Goal: Information Seeking & Learning: Find specific page/section

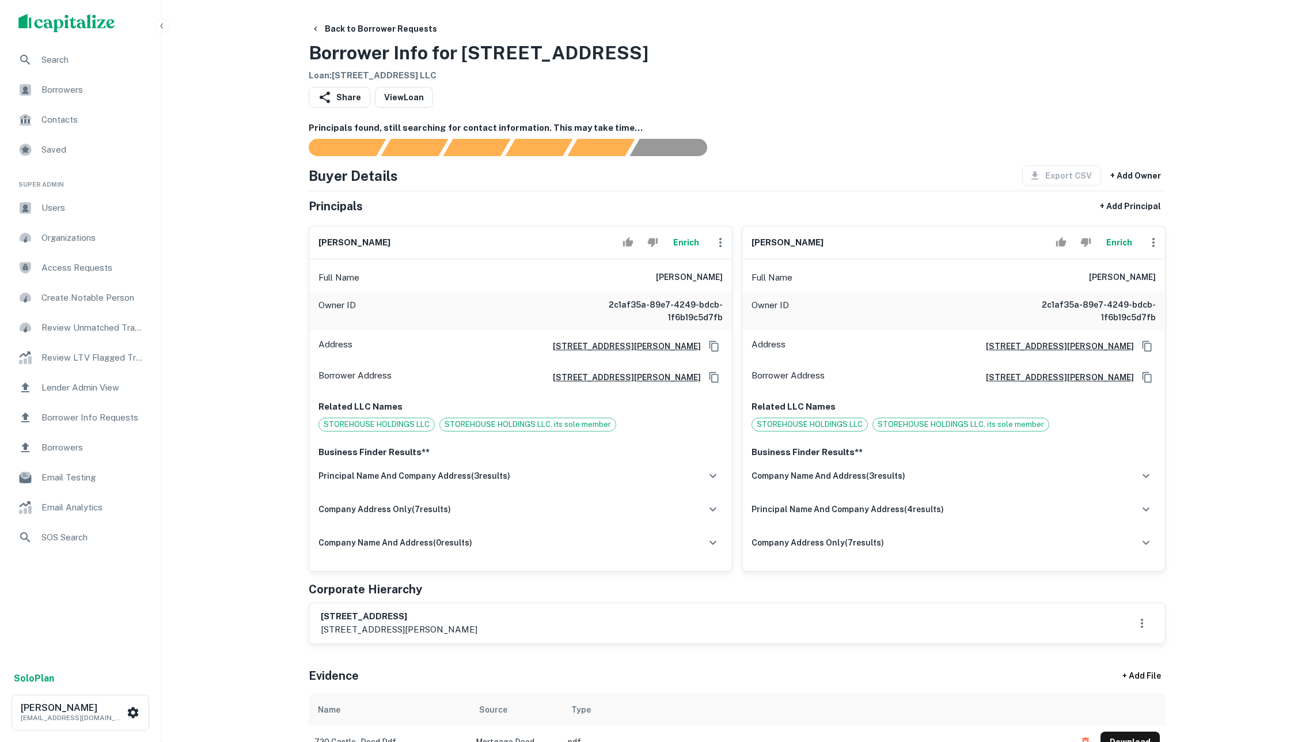
click at [683, 249] on button "Enrich" at bounding box center [685, 242] width 37 height 23
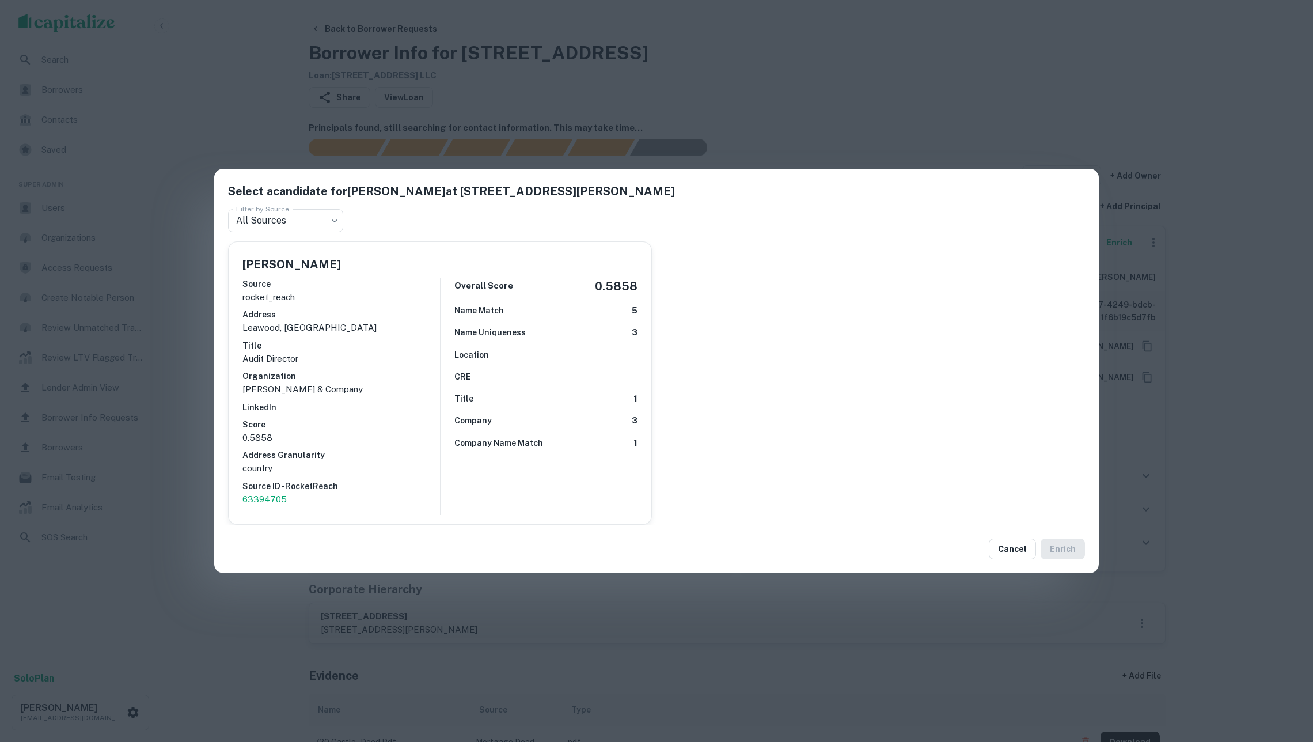
click at [805, 91] on div "Select a candidate for Kyle Kelsay at 315 dawson street Filter by Source All So…" at bounding box center [656, 371] width 1313 height 742
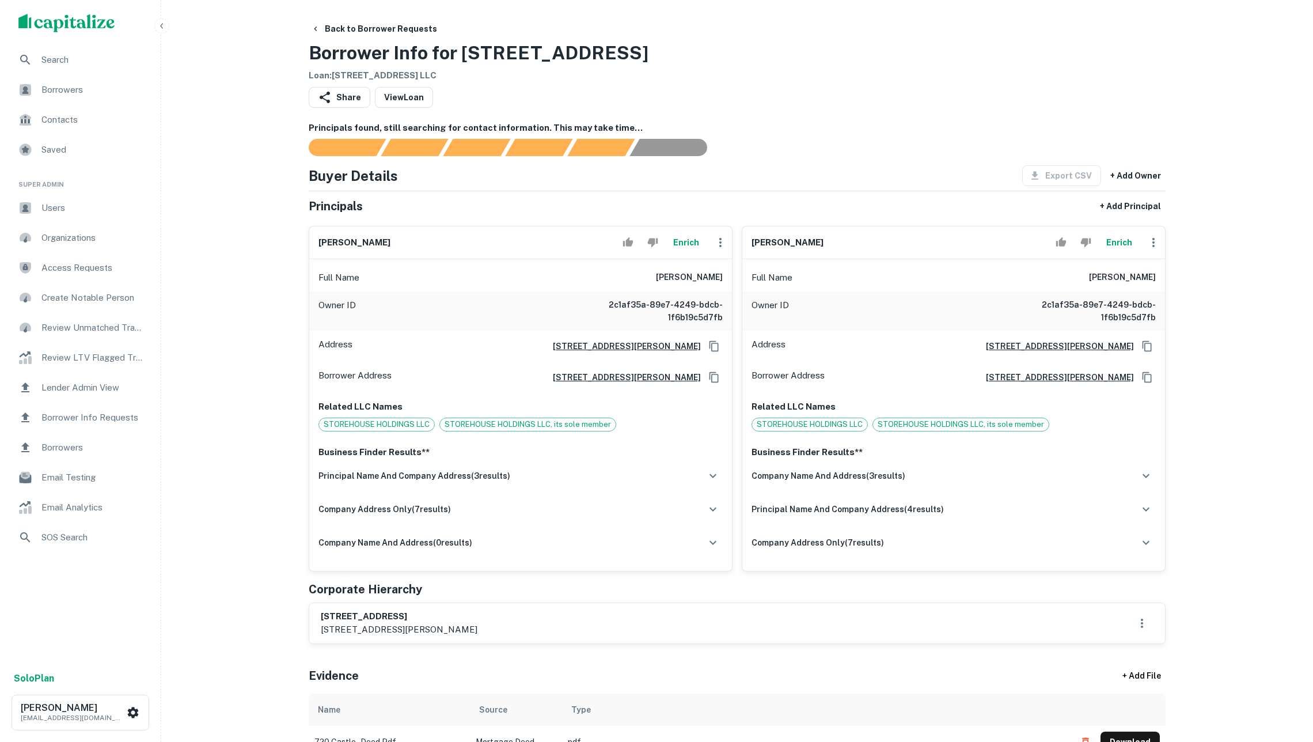
click at [1122, 254] on button "Enrich" at bounding box center [1118, 242] width 37 height 23
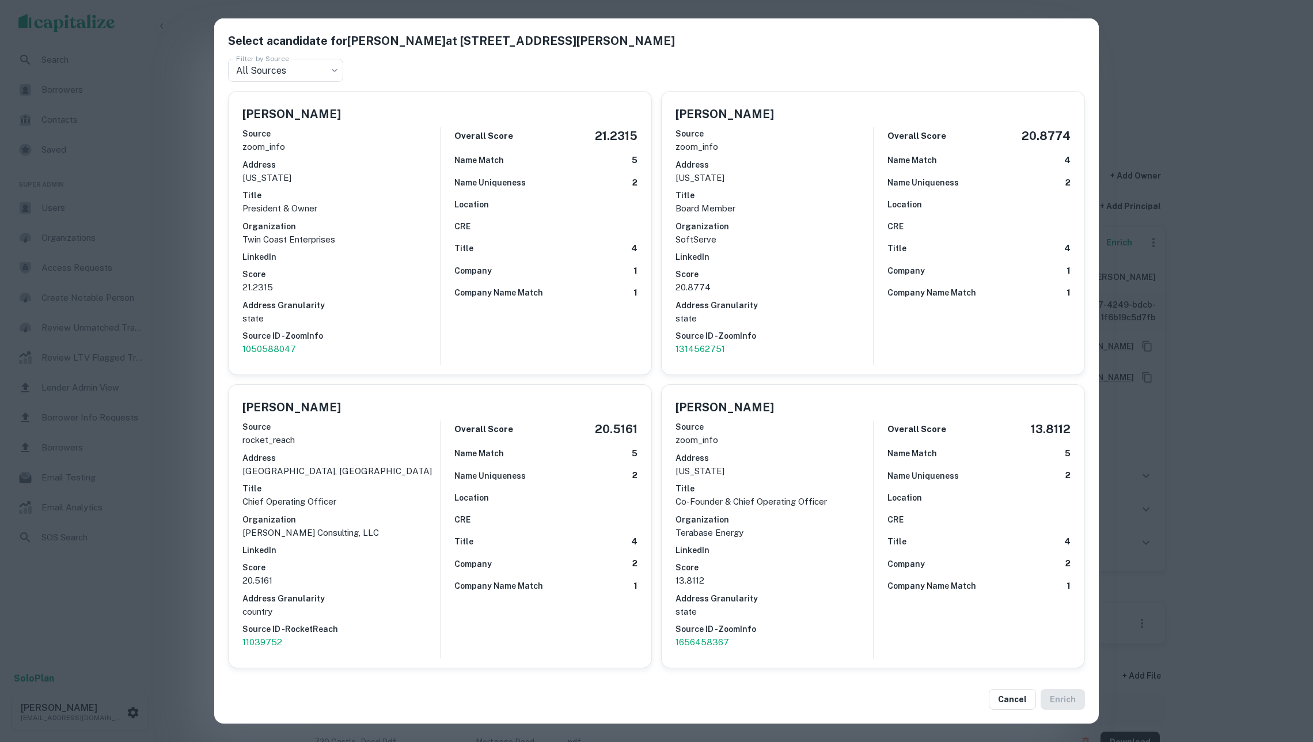
click at [1269, 366] on div "Select a candidate for Christopher Baker at 315 dawson street Filter by Source …" at bounding box center [656, 371] width 1313 height 742
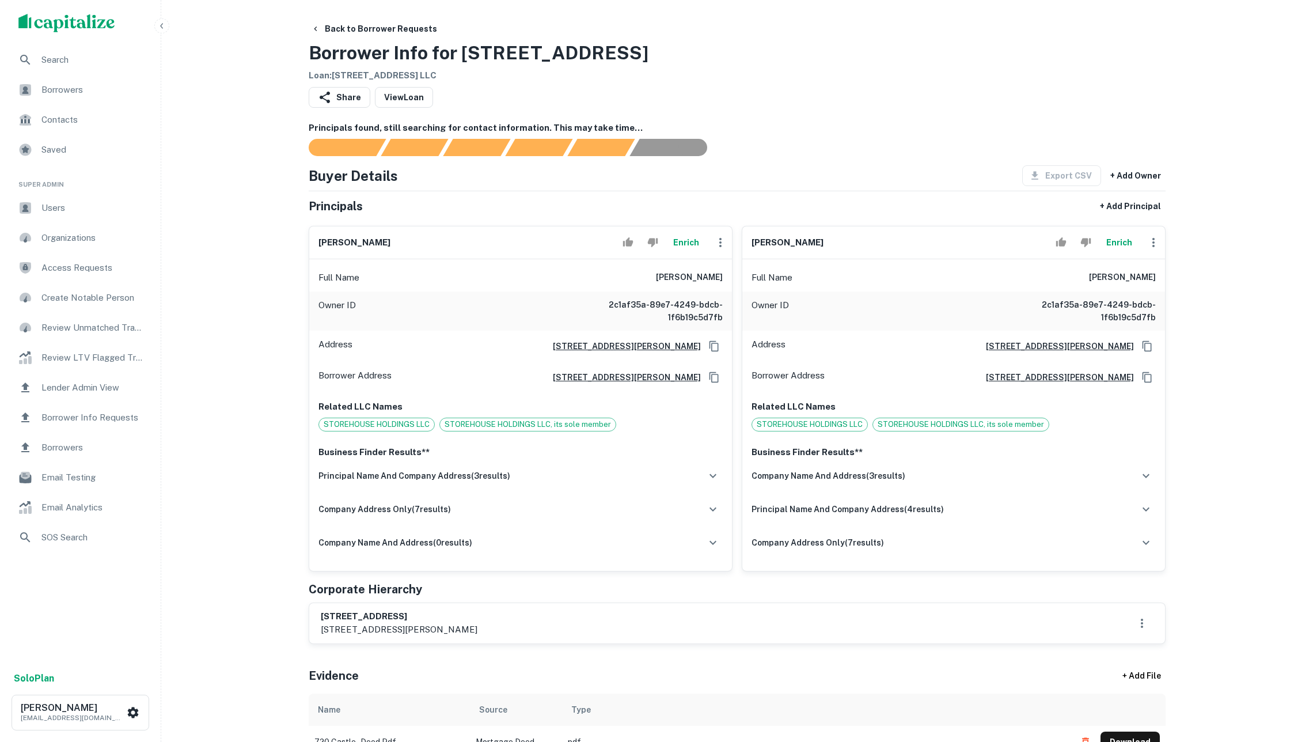
click at [68, 60] on span "Search" at bounding box center [92, 60] width 103 height 14
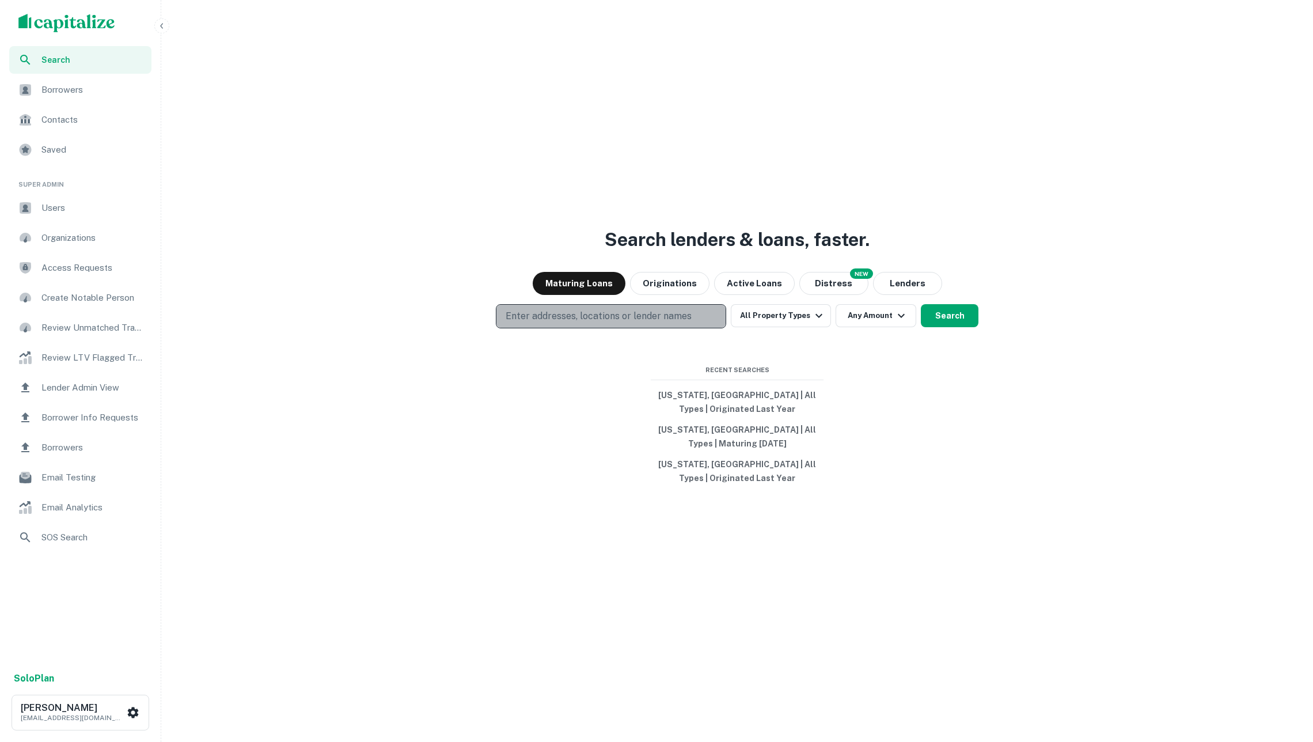
click at [656, 305] on button "Enter addresses, locations or lender names" at bounding box center [611, 316] width 230 height 24
type input "**********"
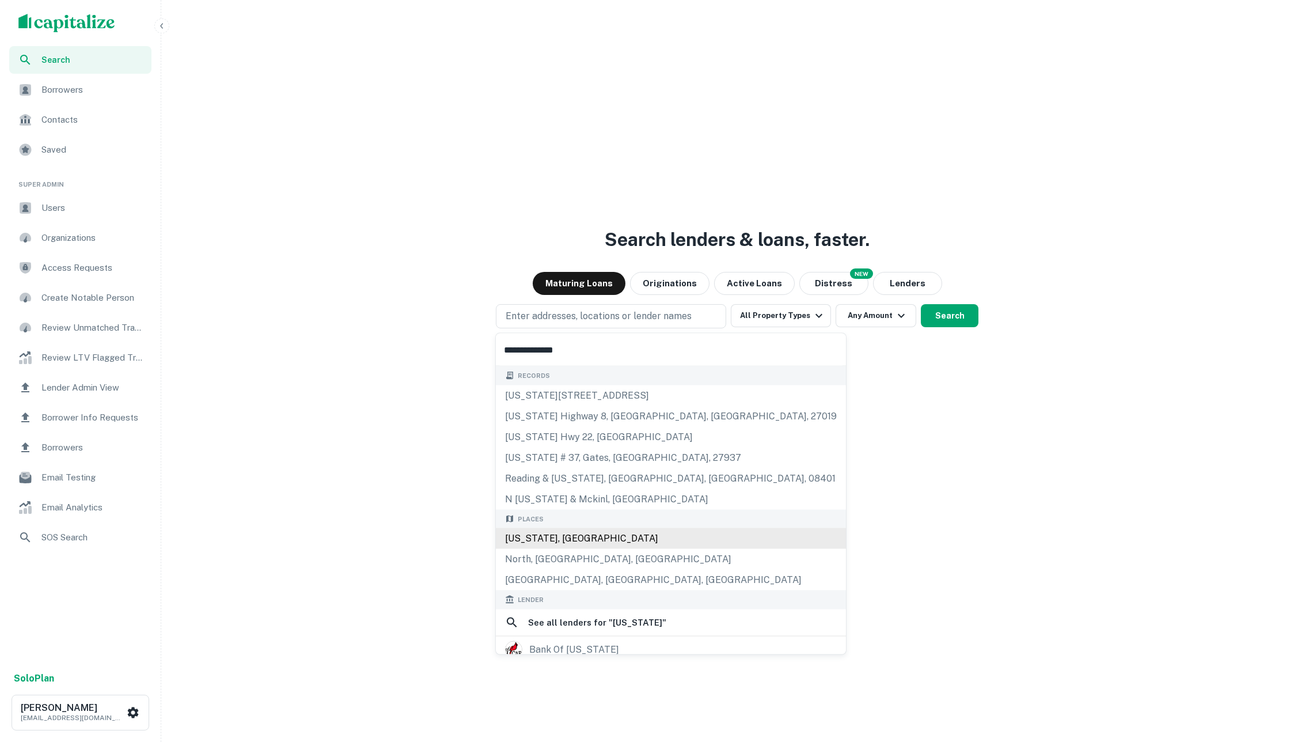
click at [606, 545] on div "North Carolina, USA" at bounding box center [671, 538] width 350 height 21
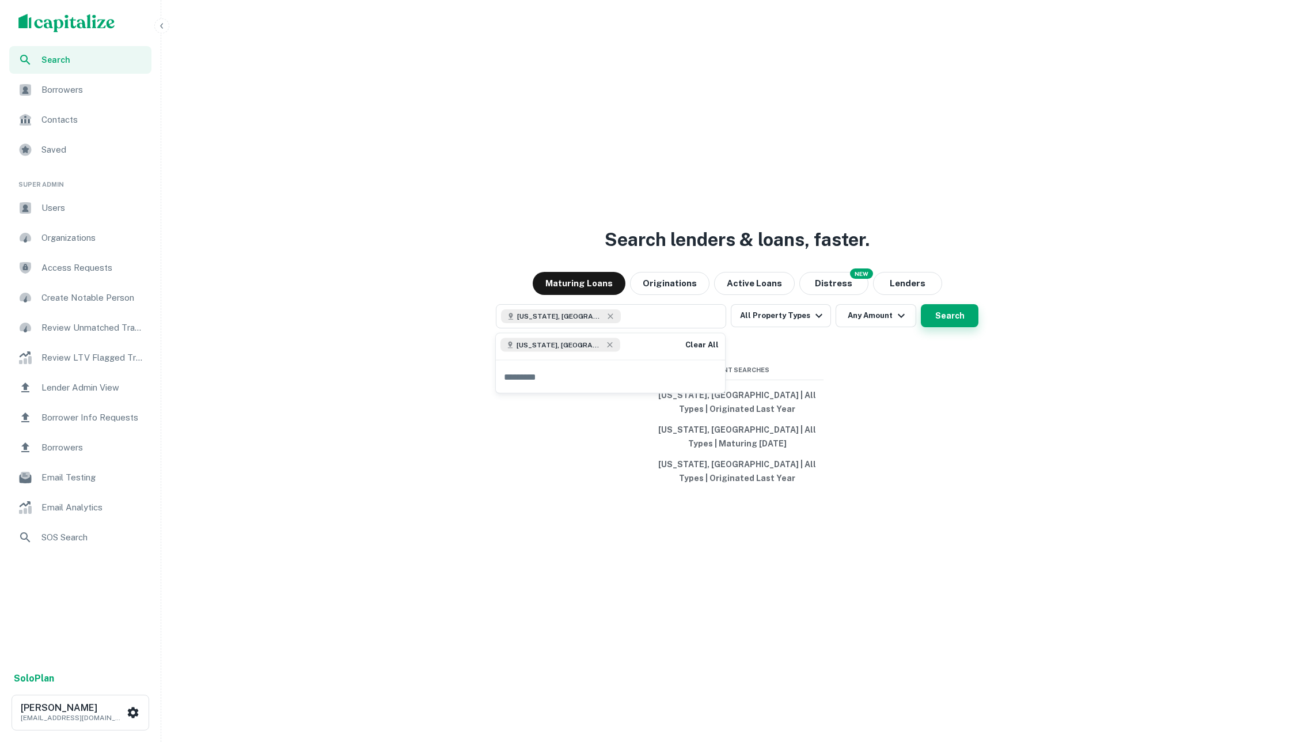
click at [941, 314] on button "Search" at bounding box center [950, 315] width 58 height 23
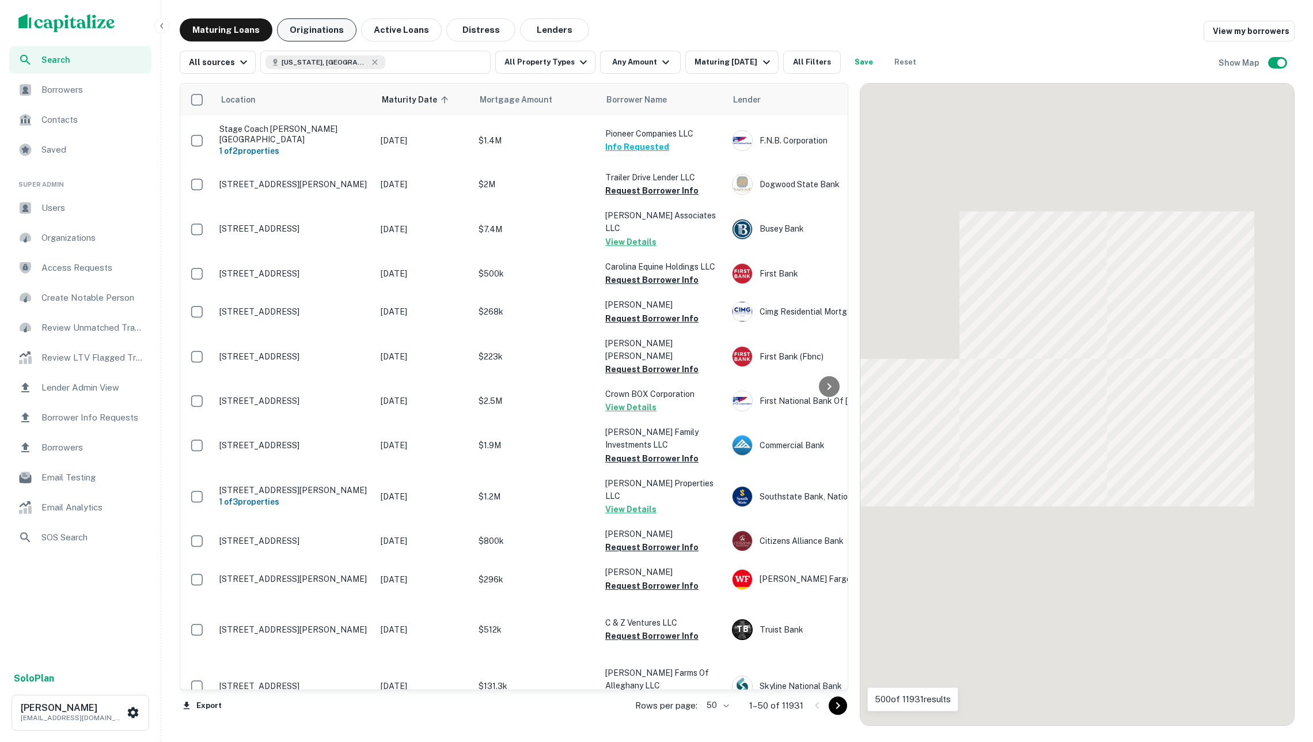
click at [341, 35] on button "Originations" at bounding box center [316, 29] width 79 height 23
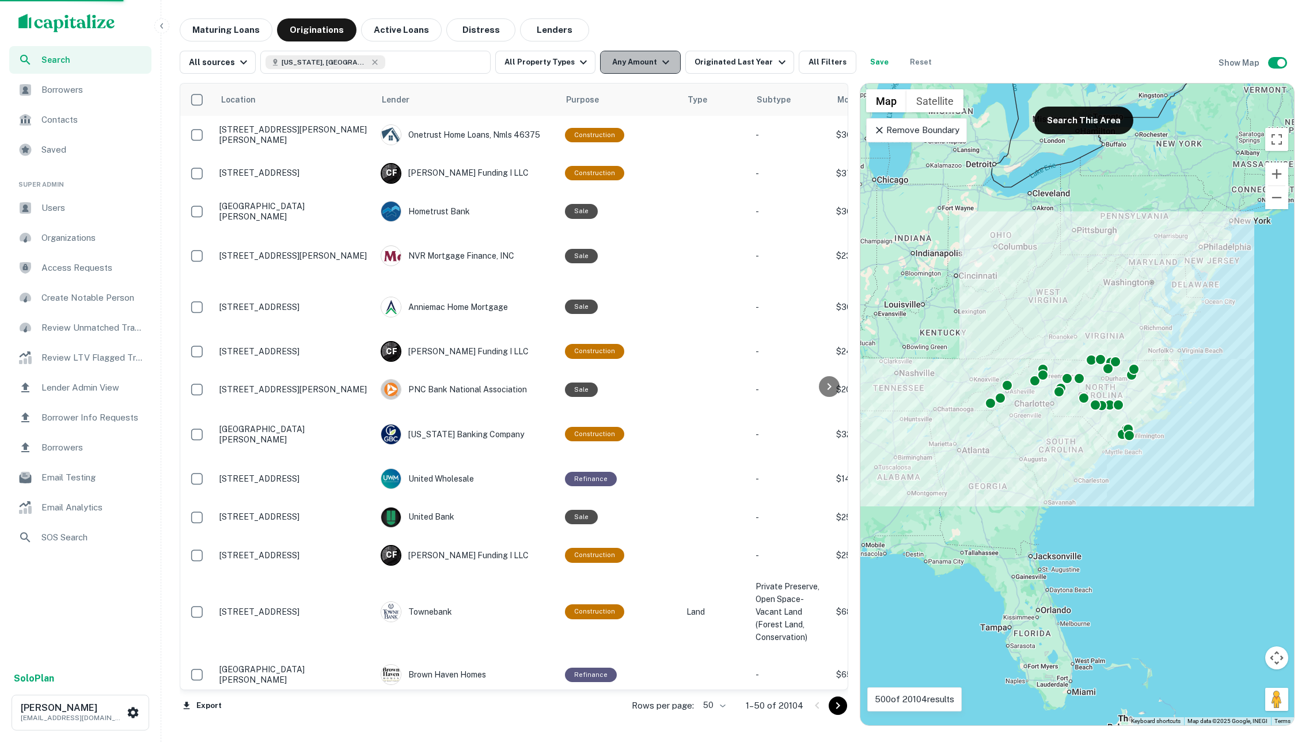
click at [658, 61] on button "Any Amount" at bounding box center [640, 62] width 81 height 23
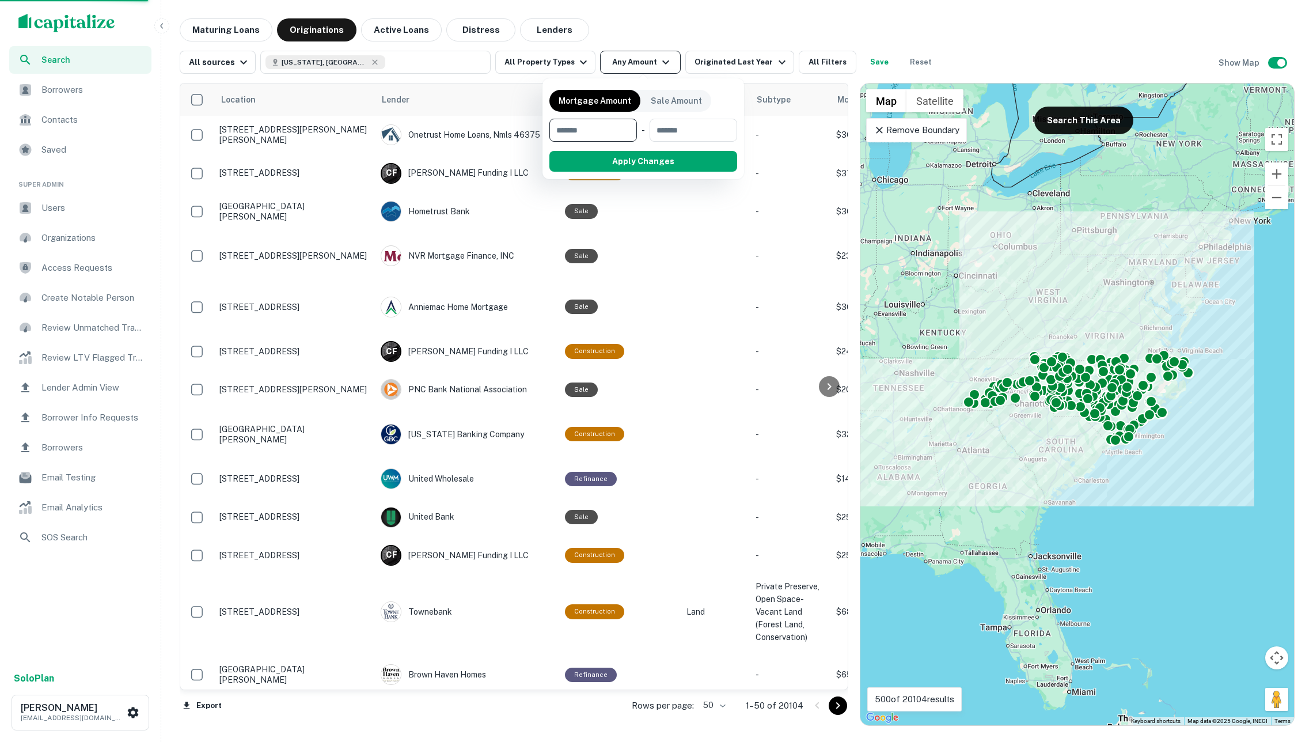
type input "*"
type input "*******"
click at [667, 160] on button "Apply Changes" at bounding box center [664, 161] width 146 height 21
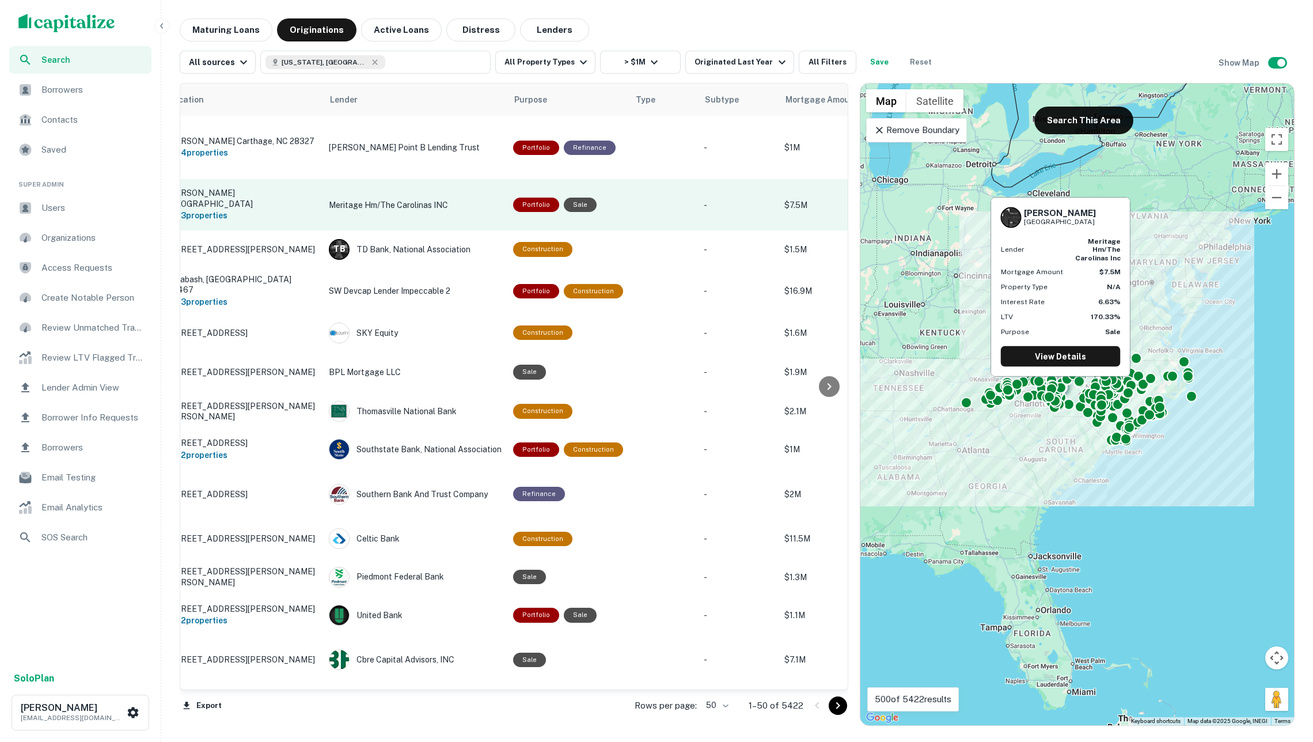
scroll to position [0, 169]
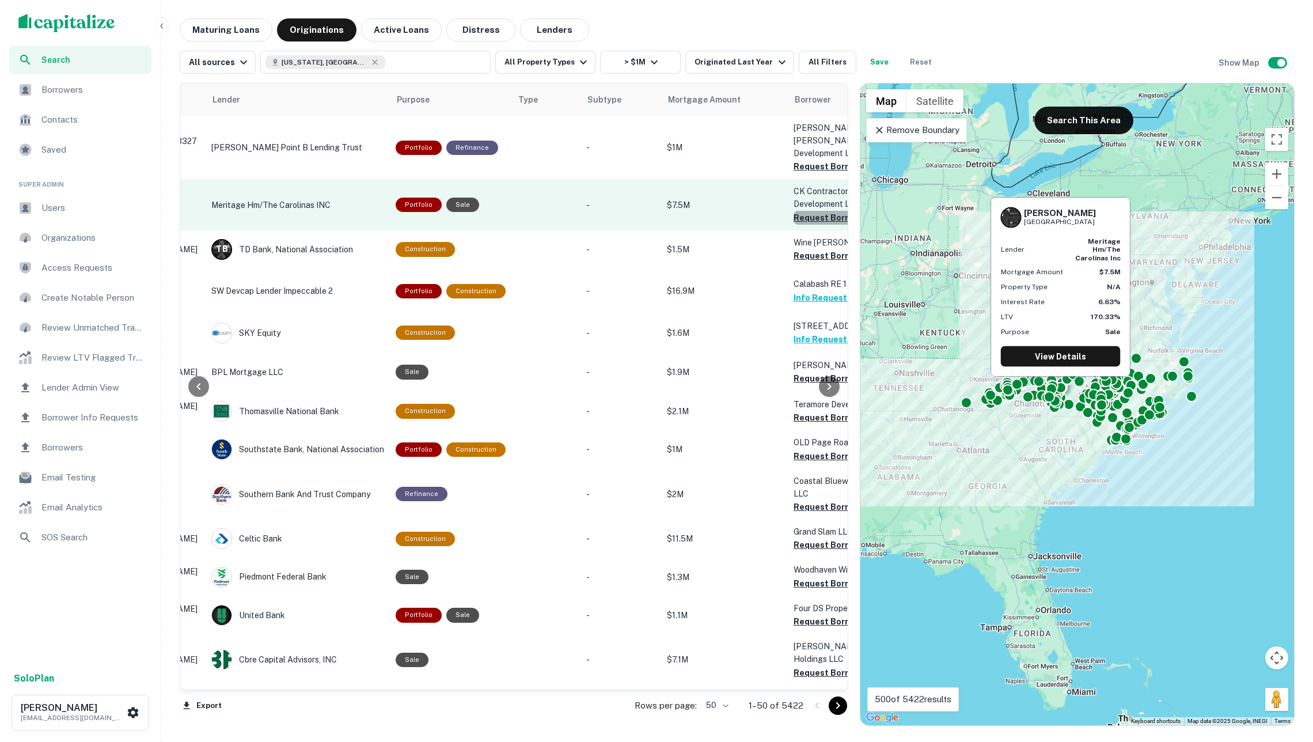
click at [807, 211] on button "Request Borrower Info" at bounding box center [839, 218] width 93 height 14
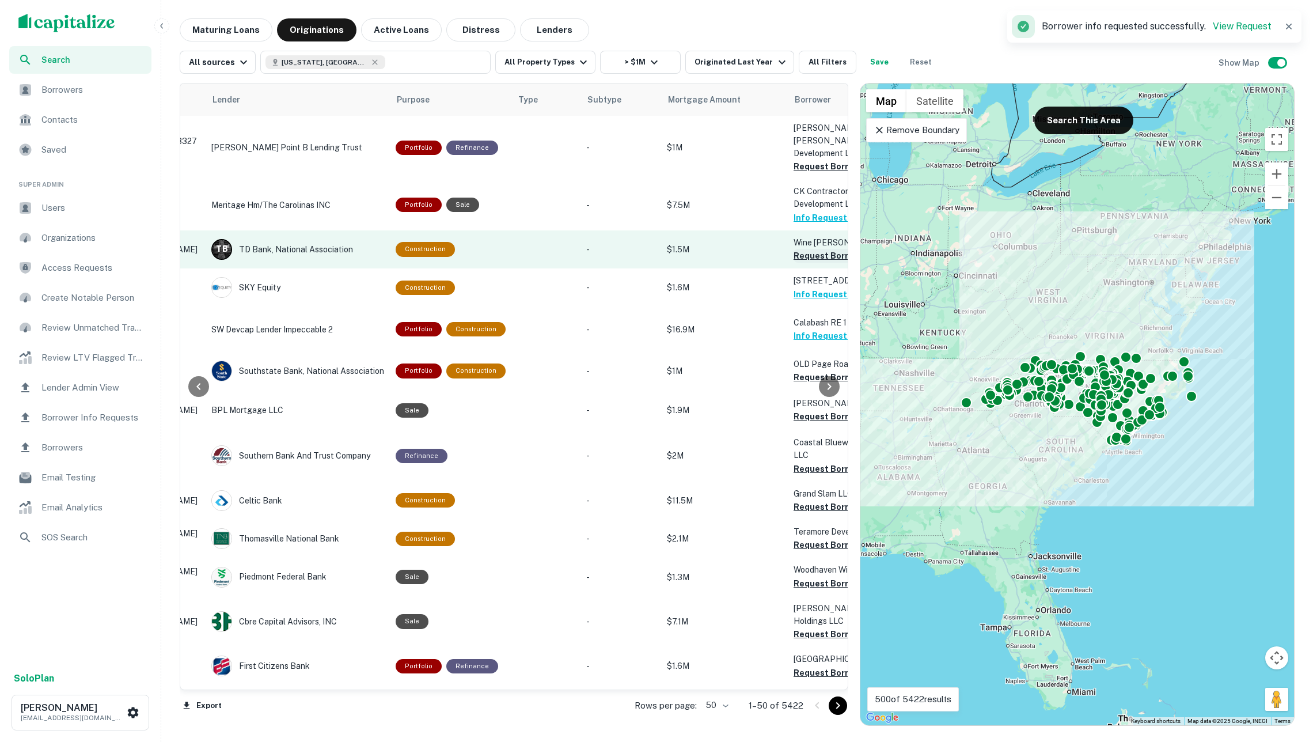
click at [813, 249] on button "Request Borrower Info" at bounding box center [839, 256] width 93 height 14
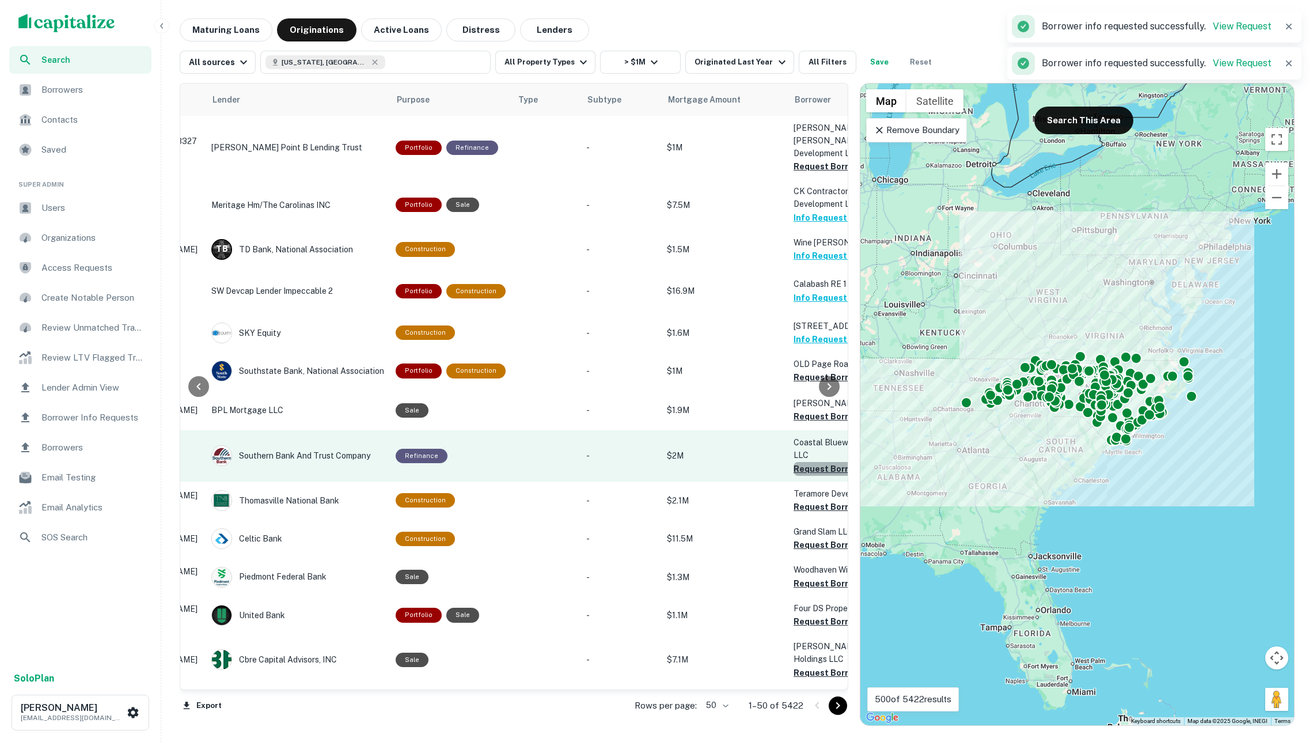
click at [805, 462] on button "Request Borrower Info" at bounding box center [839, 469] width 93 height 14
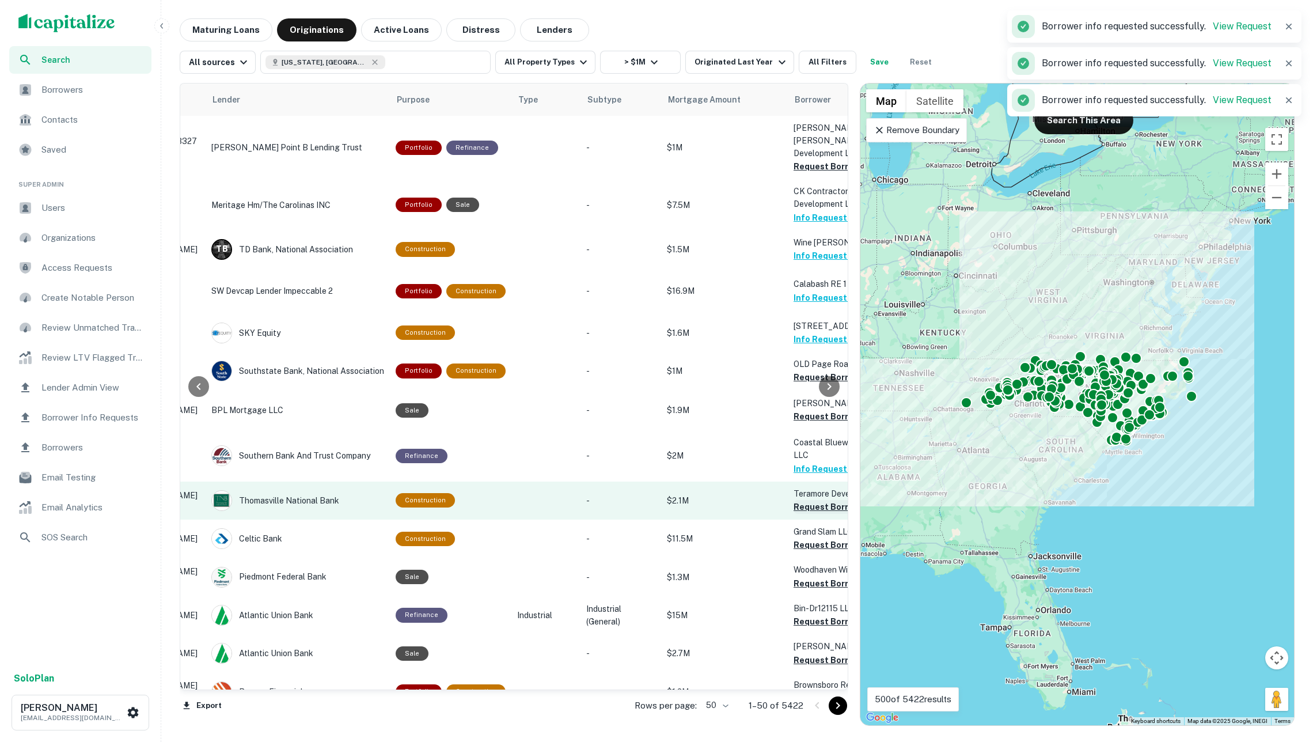
click at [812, 500] on button "Request Borrower Info" at bounding box center [839, 507] width 93 height 14
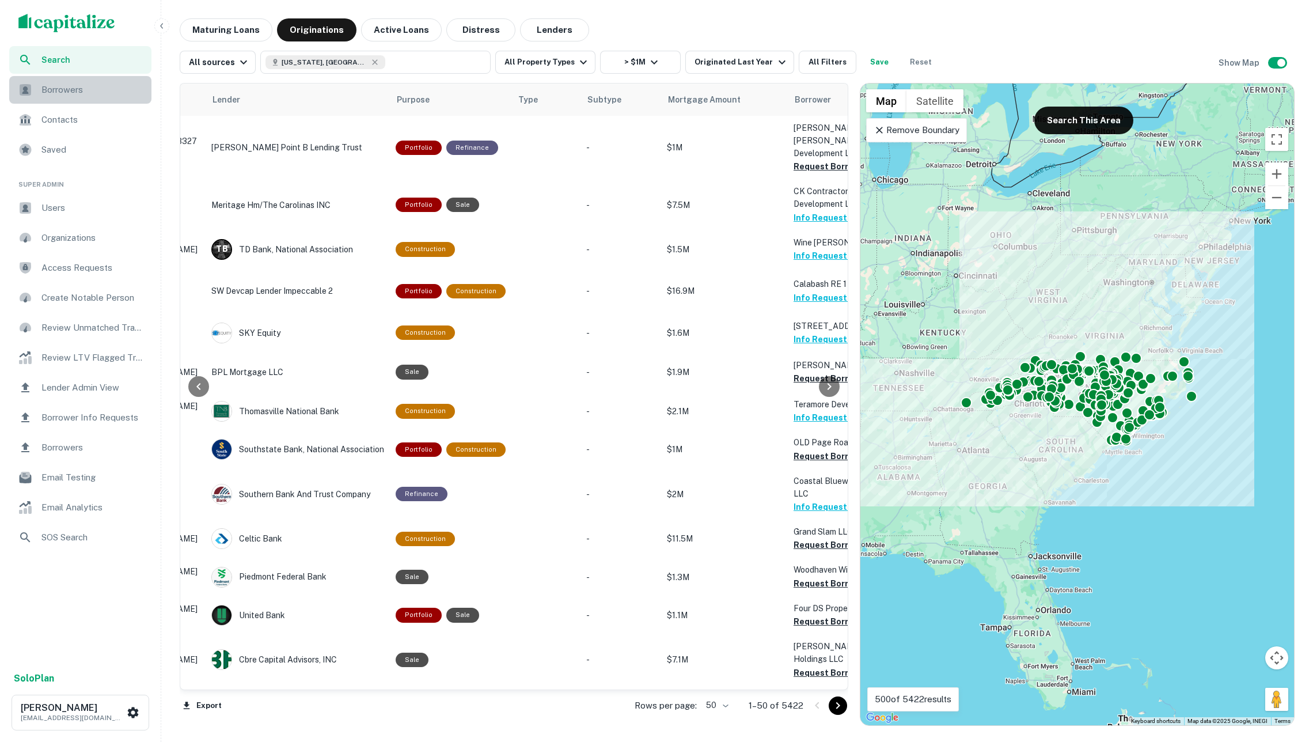
click at [117, 85] on span "Borrowers" at bounding box center [92, 90] width 103 height 14
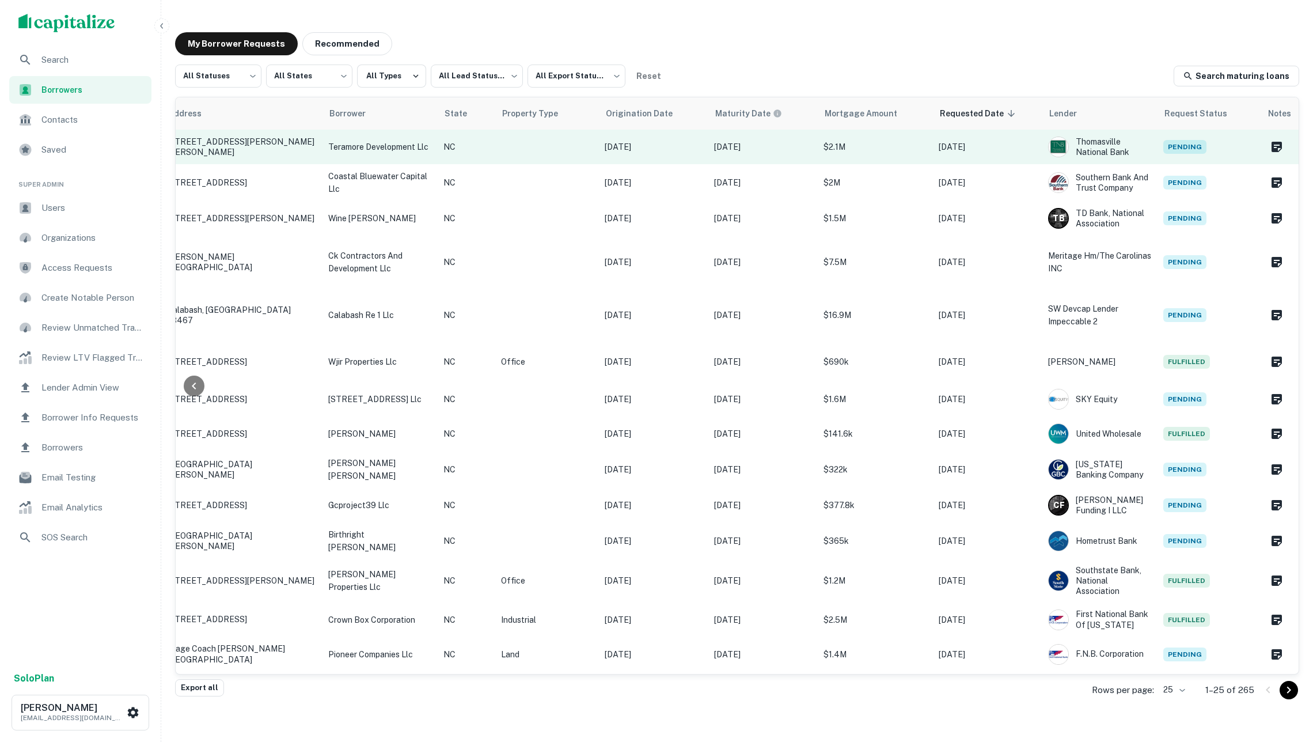
scroll to position [0, 151]
click at [574, 151] on td at bounding box center [548, 147] width 104 height 35
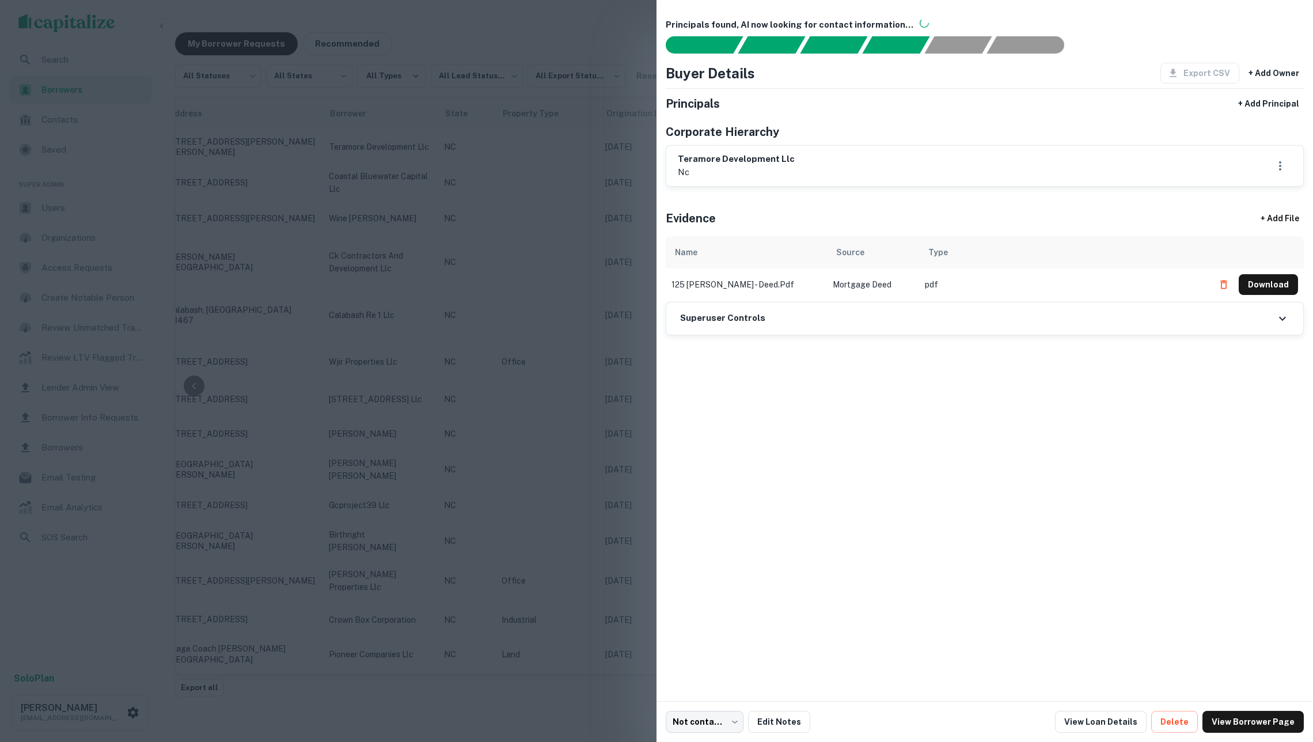
click at [535, 170] on div at bounding box center [656, 371] width 1313 height 742
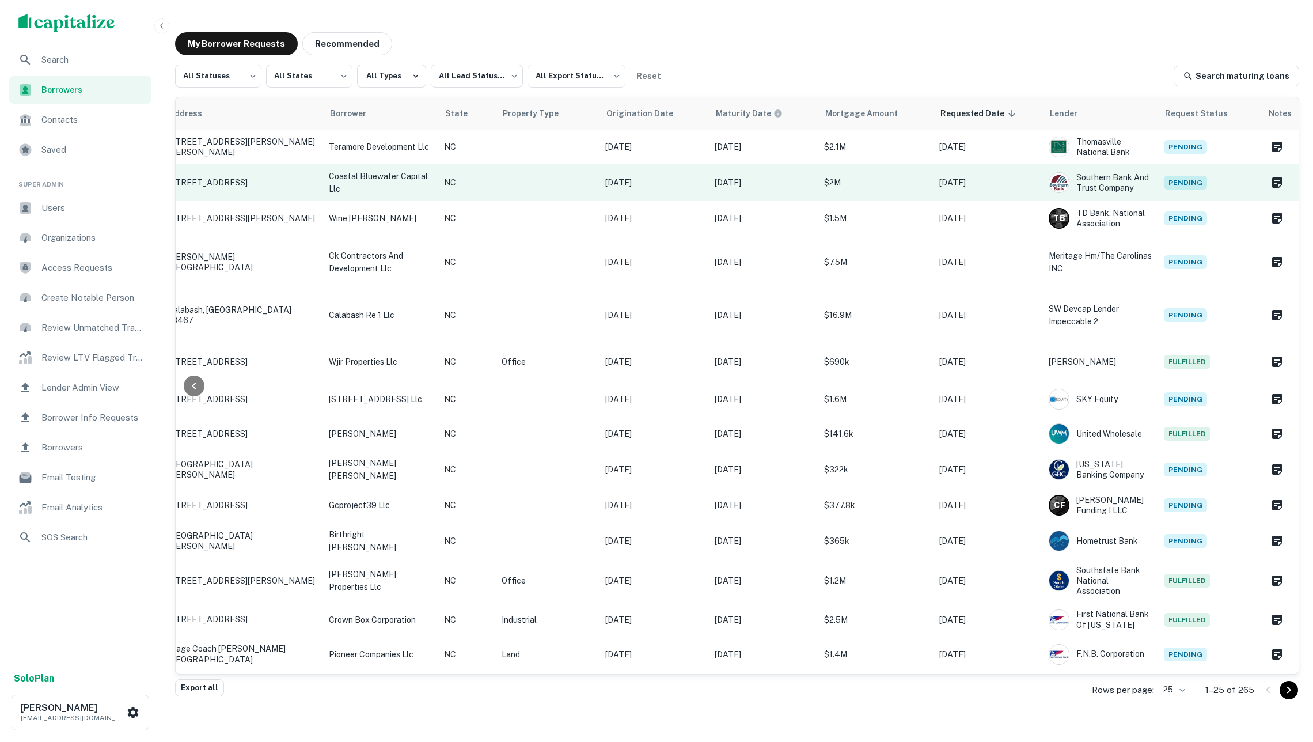
click at [530, 180] on td at bounding box center [548, 182] width 104 height 37
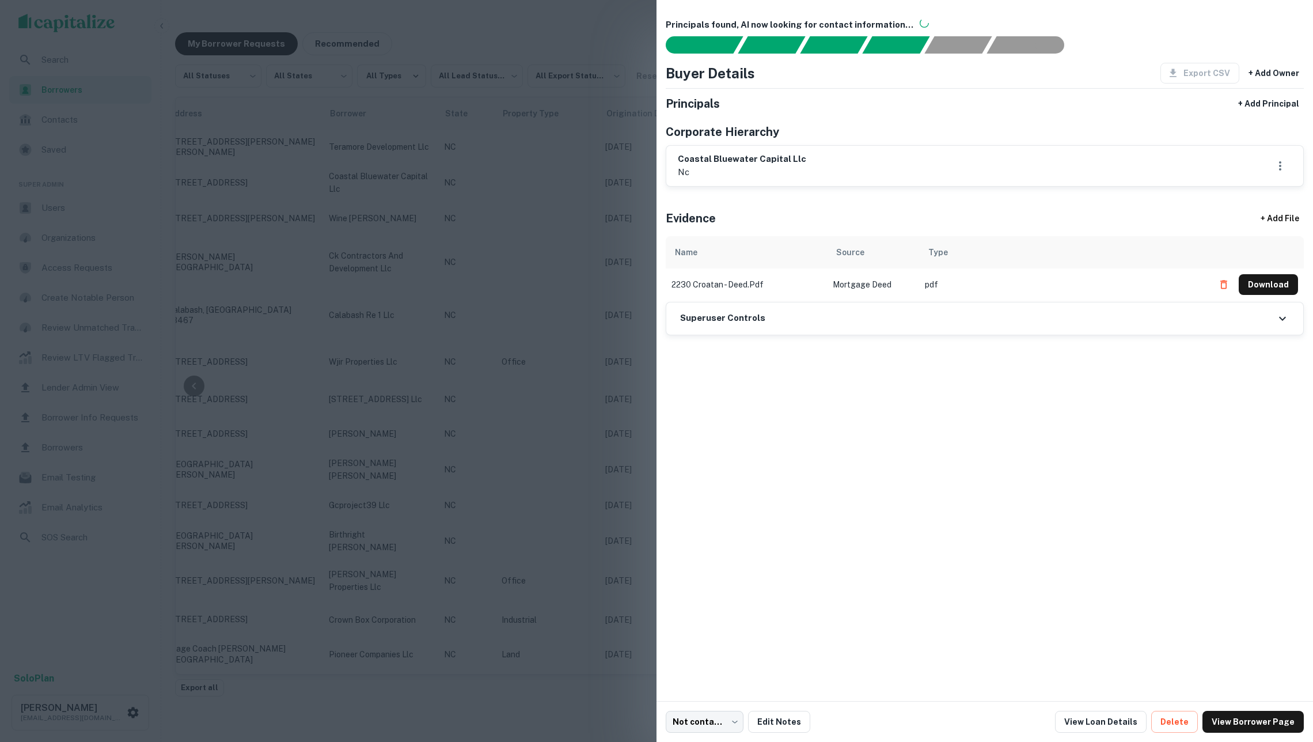
click at [532, 208] on div at bounding box center [656, 371] width 1313 height 742
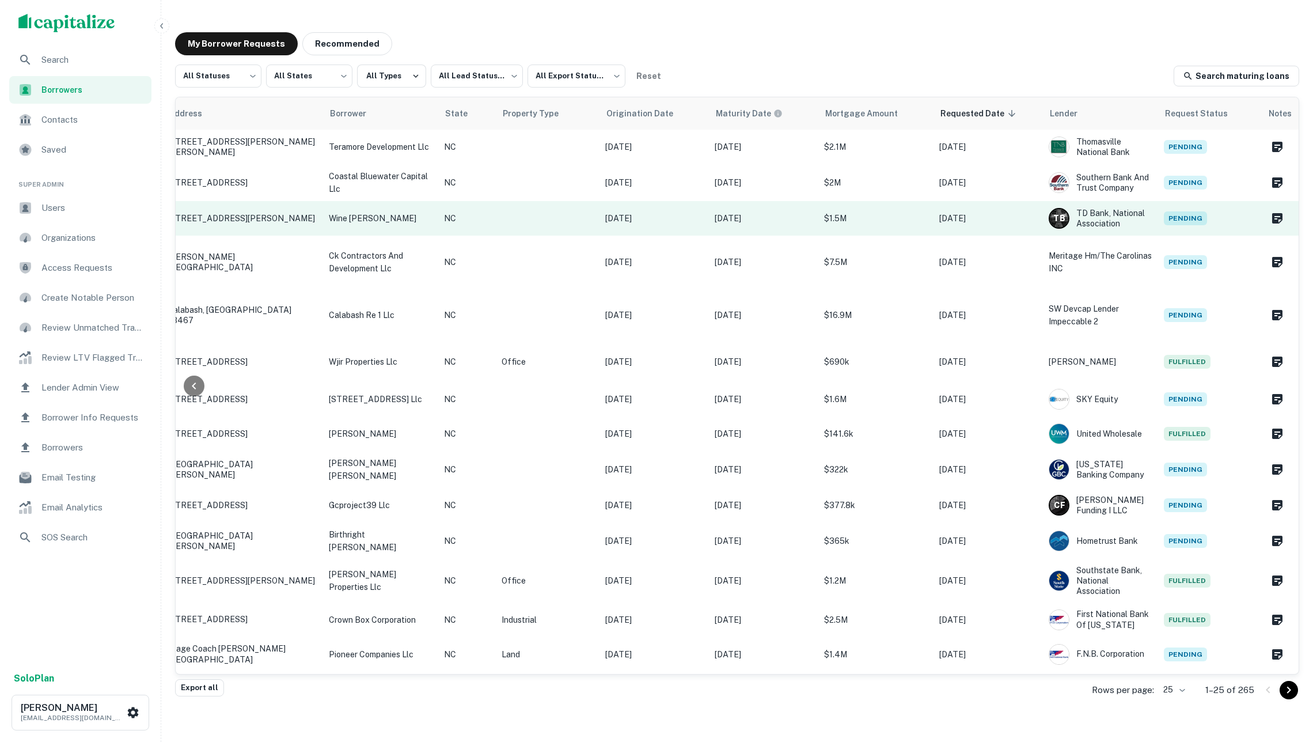
click at [521, 210] on td at bounding box center [548, 218] width 104 height 35
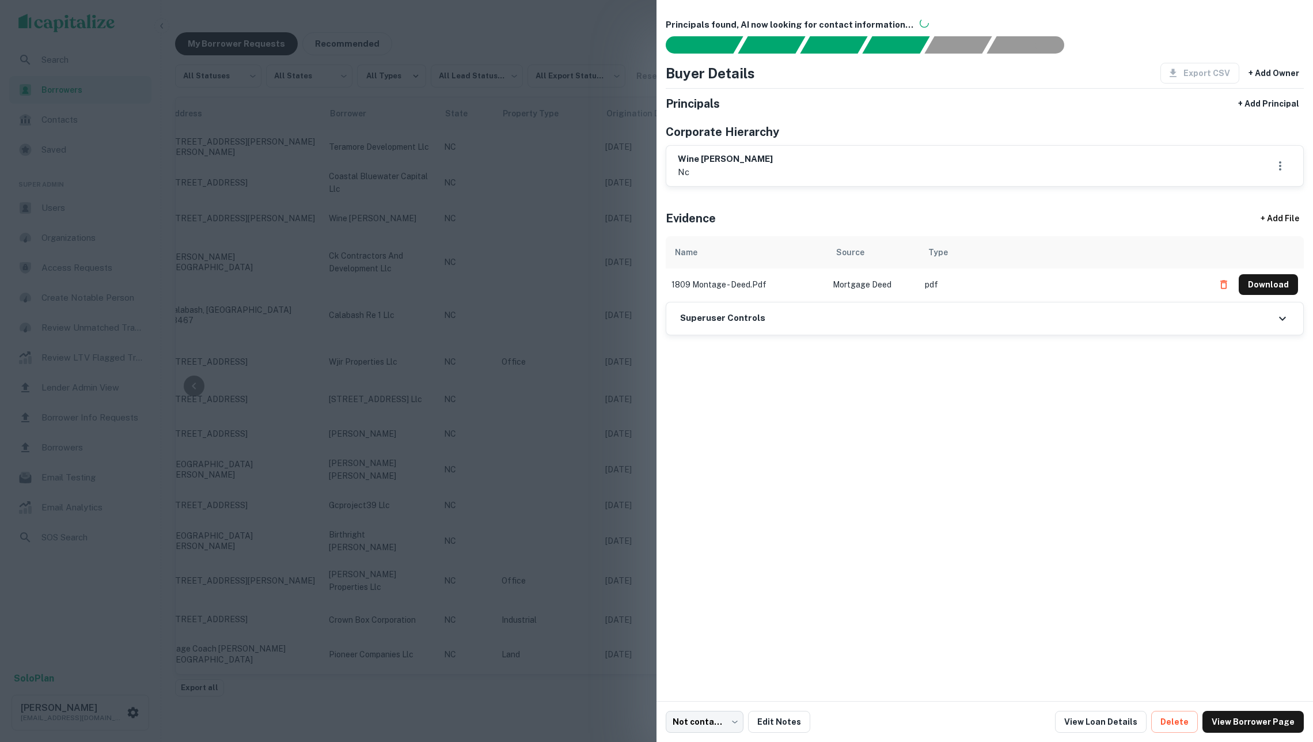
click at [519, 220] on div at bounding box center [656, 371] width 1313 height 742
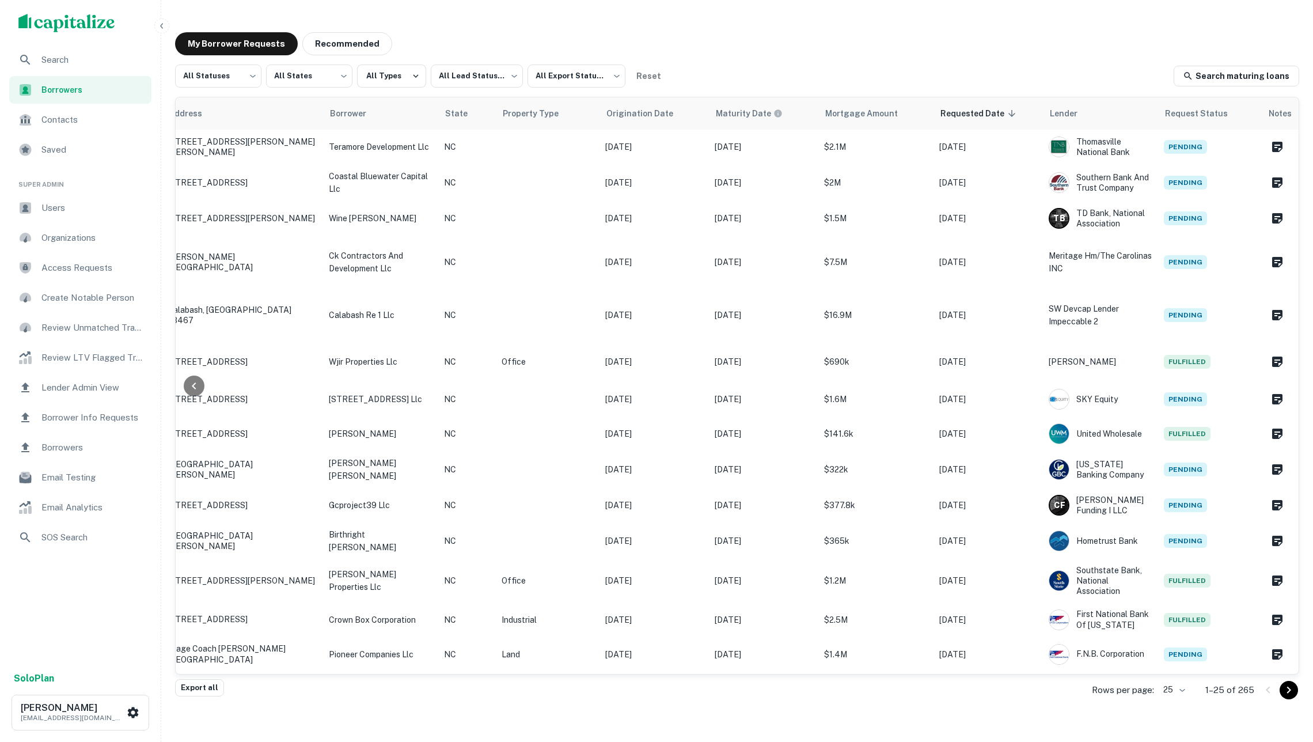
click at [95, 62] on span "Search" at bounding box center [92, 60] width 103 height 14
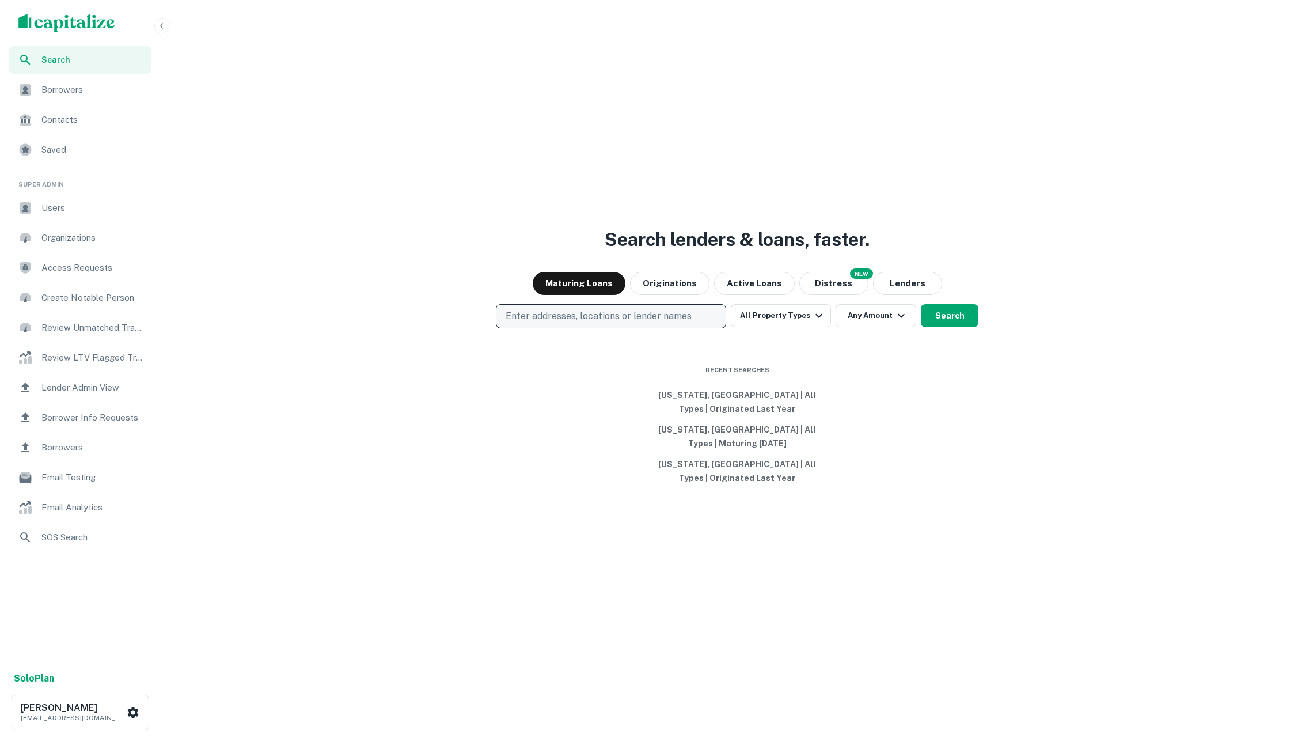
click at [586, 316] on p "Enter addresses, locations or lender names" at bounding box center [599, 316] width 186 height 14
type input "*****"
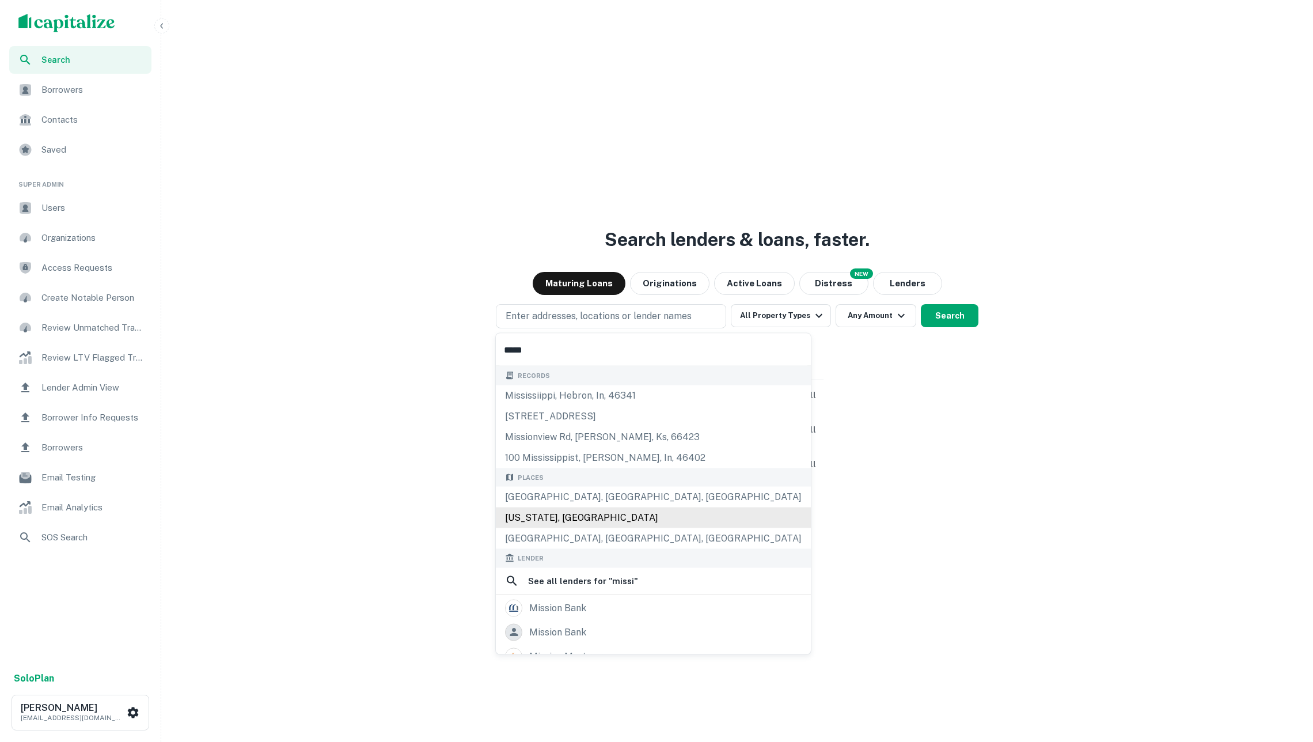
click at [597, 519] on div "Mississippi, USA" at bounding box center [653, 517] width 315 height 21
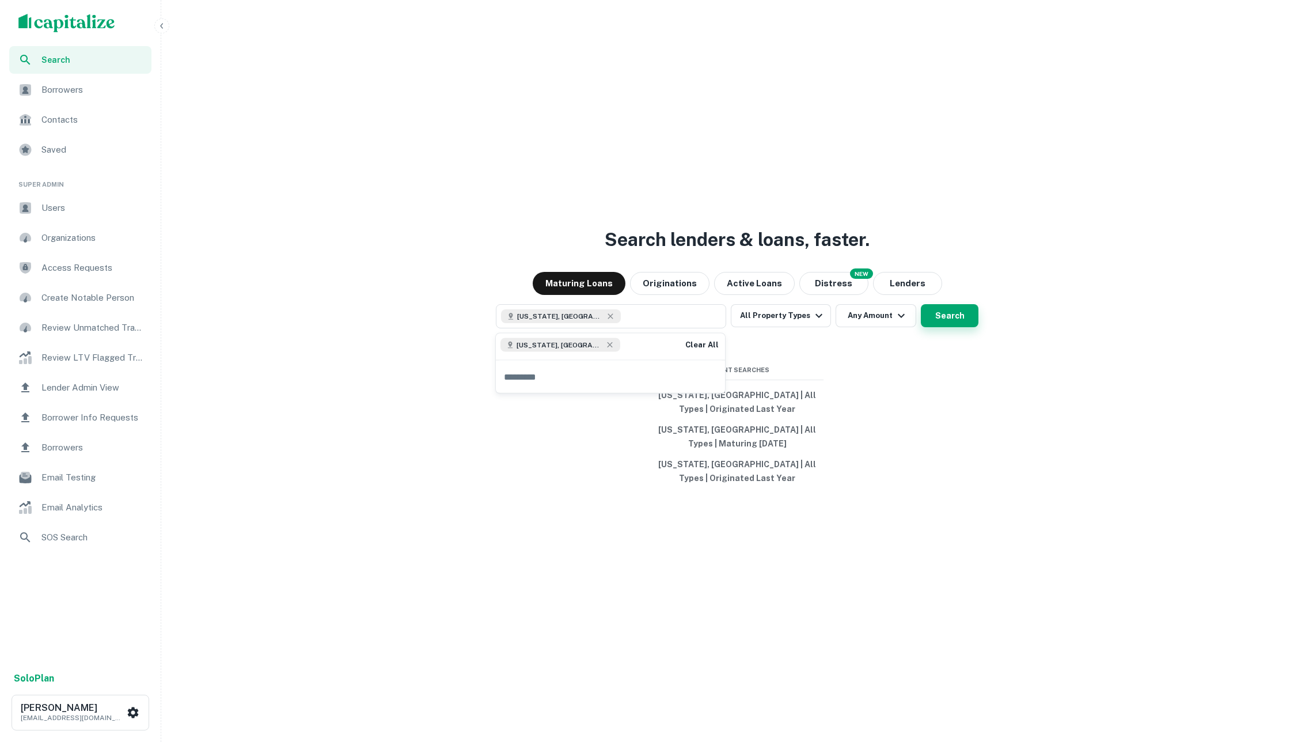
click at [943, 312] on button "Search" at bounding box center [950, 315] width 58 height 23
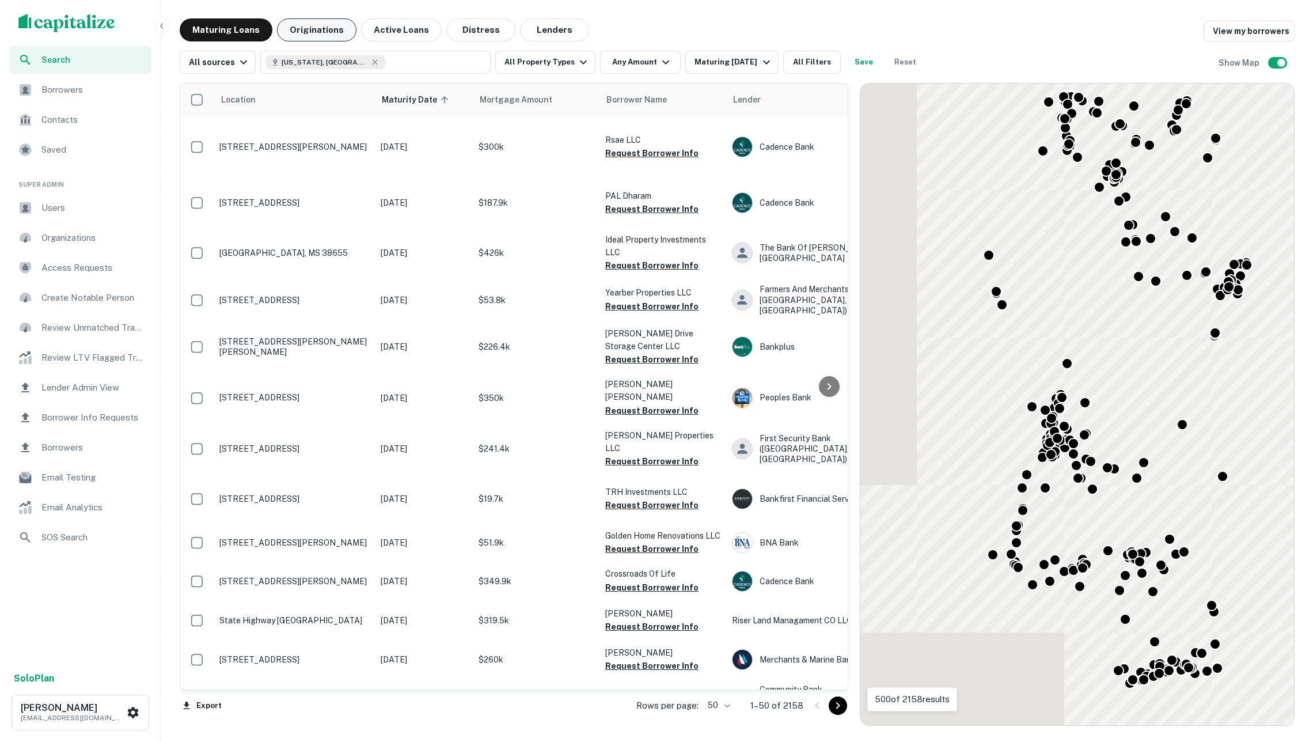
click at [339, 33] on button "Originations" at bounding box center [316, 29] width 79 height 23
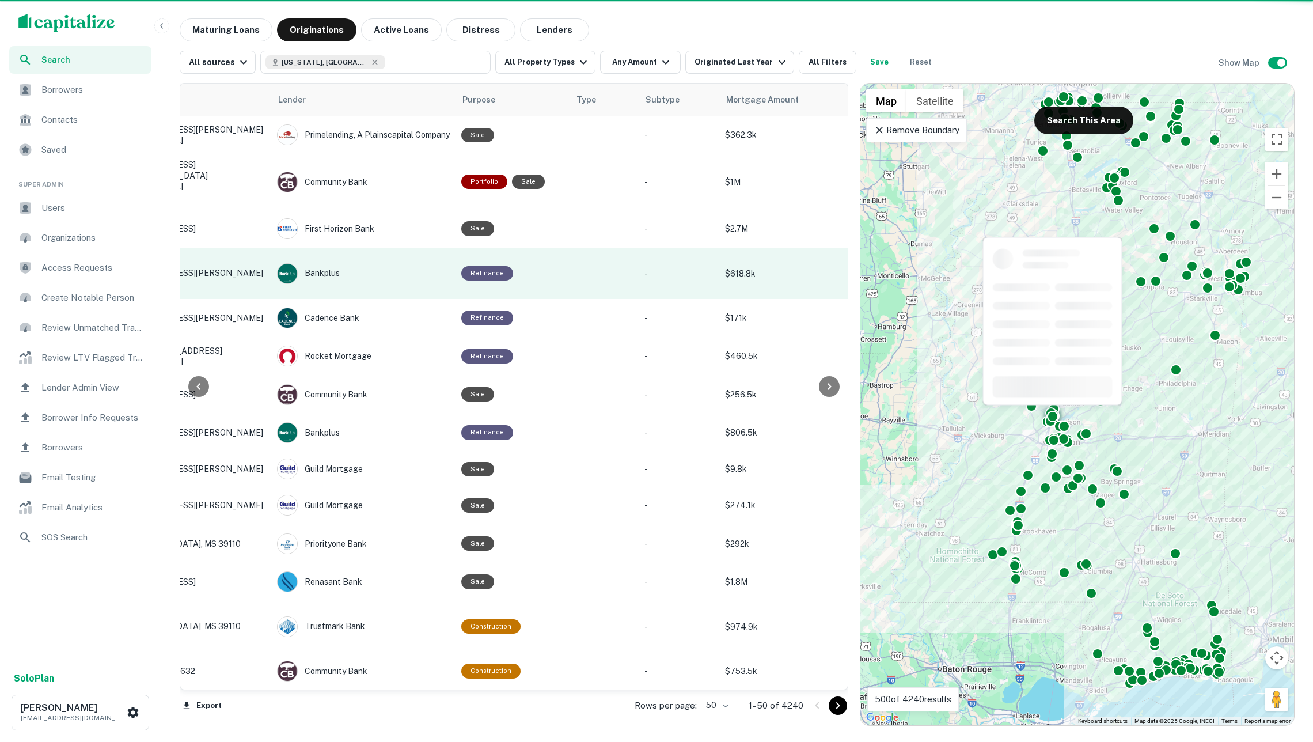
scroll to position [0, 231]
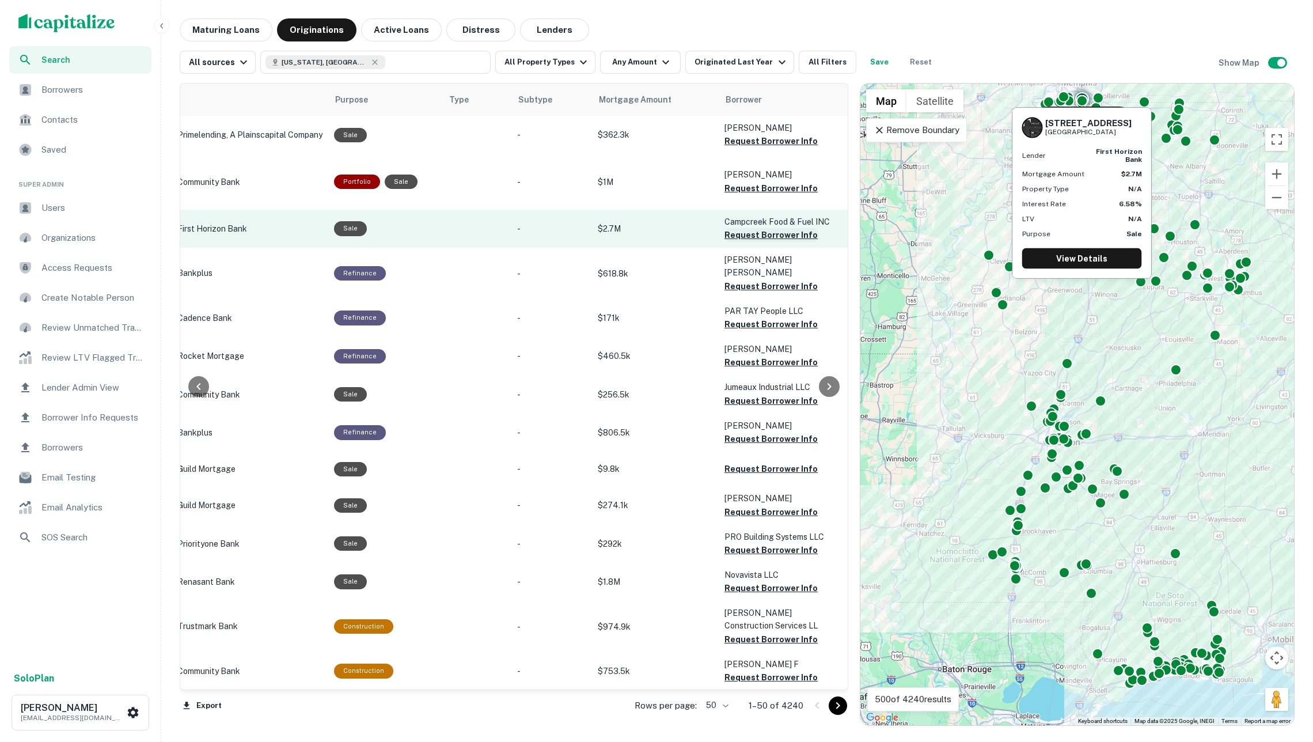
click at [751, 228] on button "Request Borrower Info" at bounding box center [770, 235] width 93 height 14
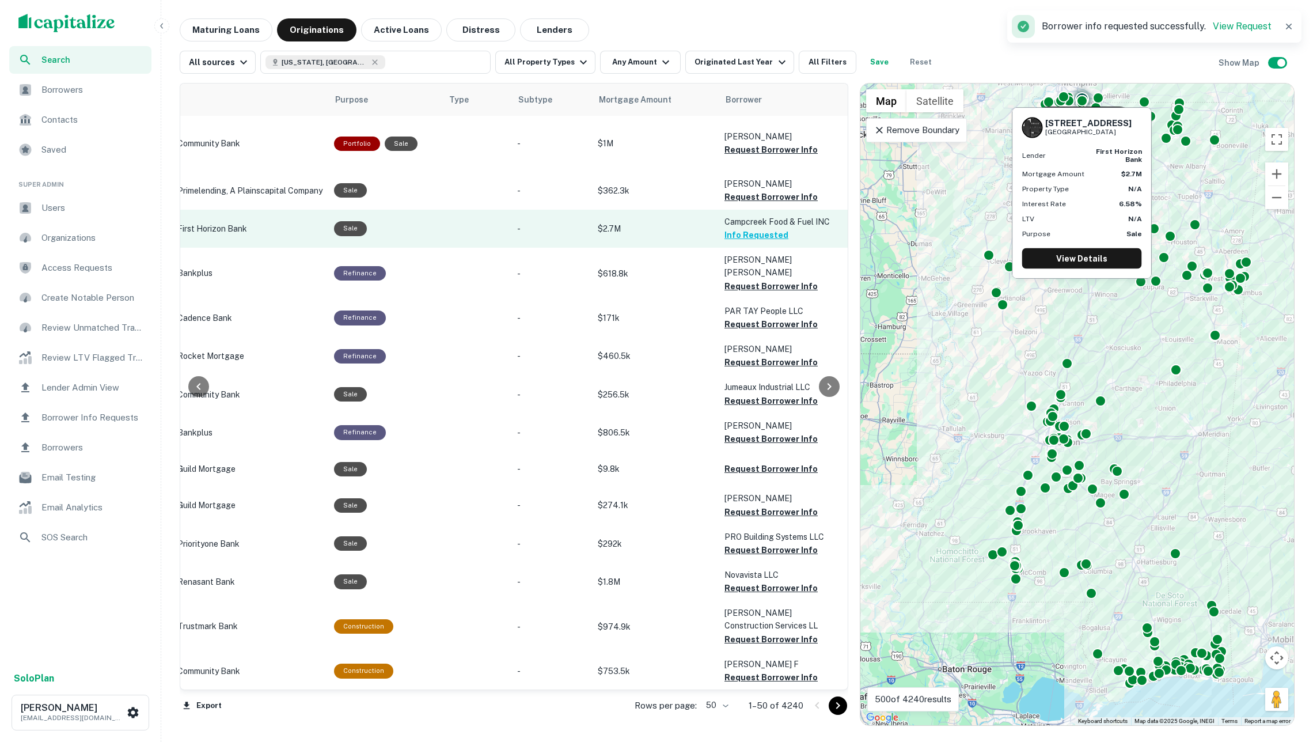
click at [677, 222] on p "$2.7M" at bounding box center [655, 228] width 115 height 13
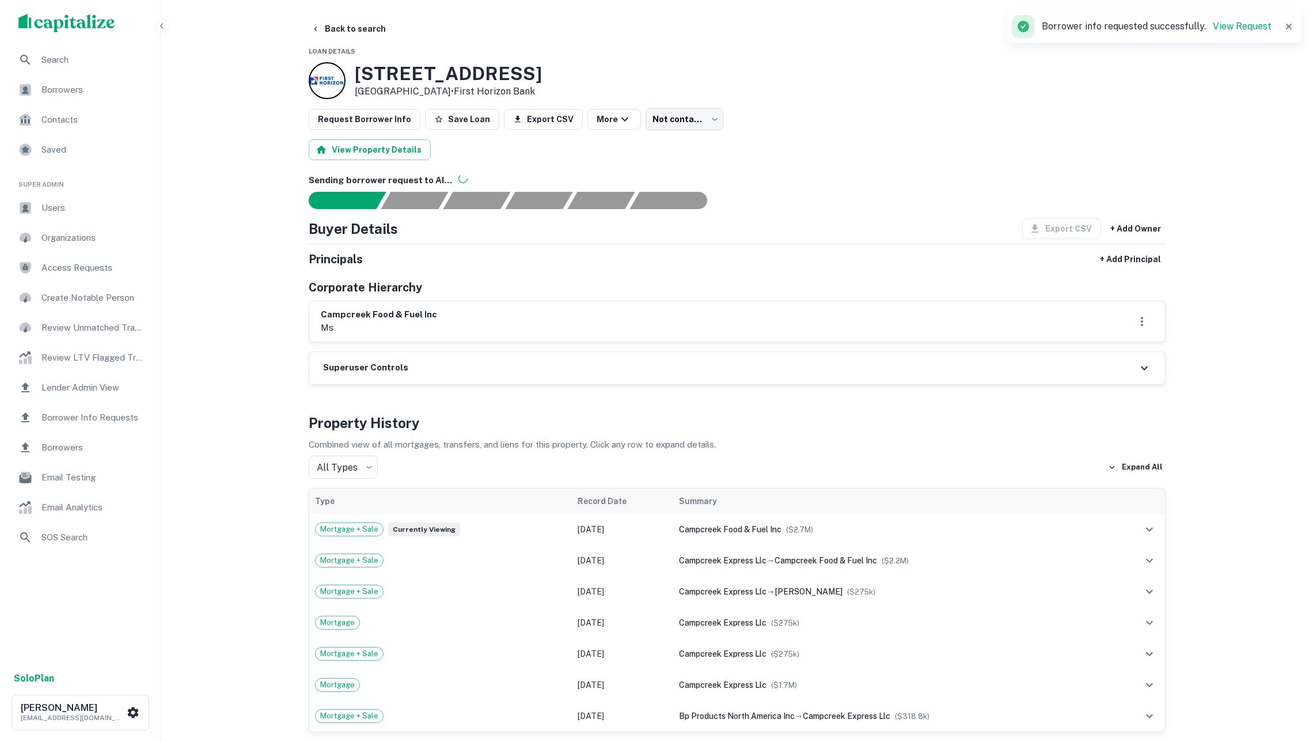
scroll to position [120, 0]
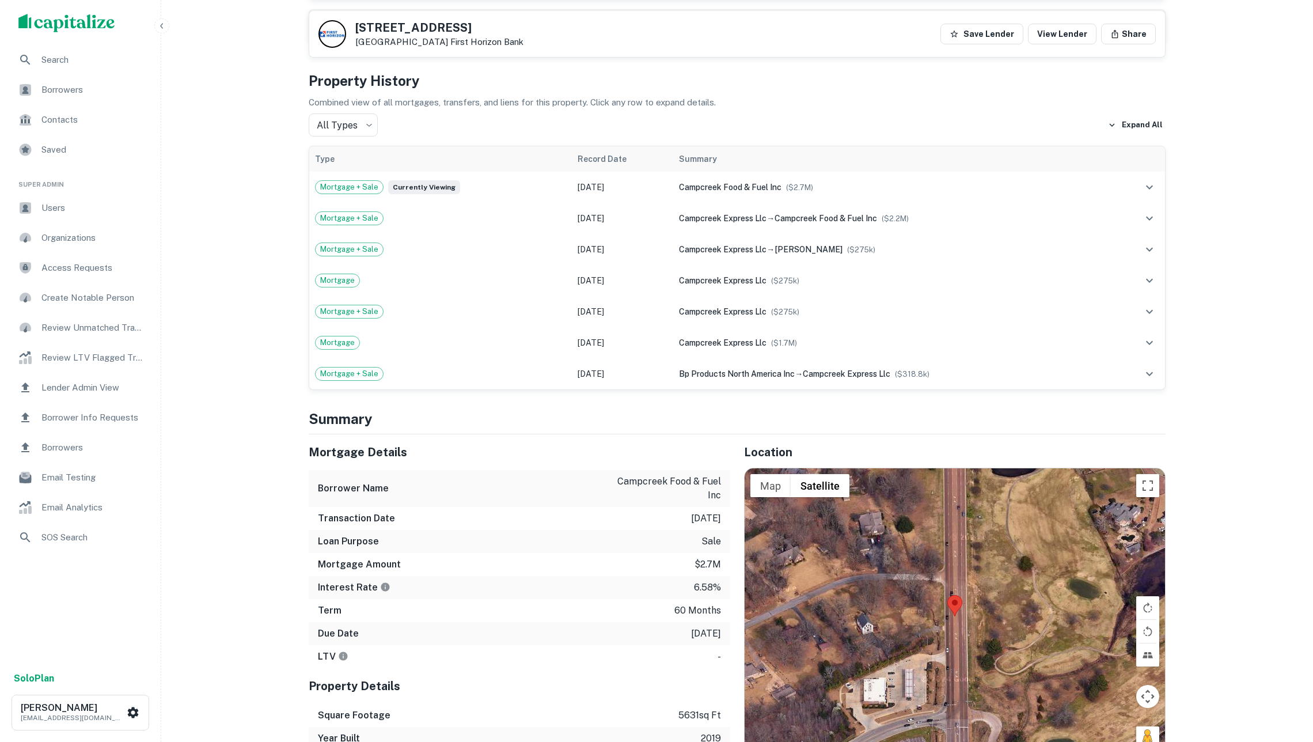
scroll to position [561, 0]
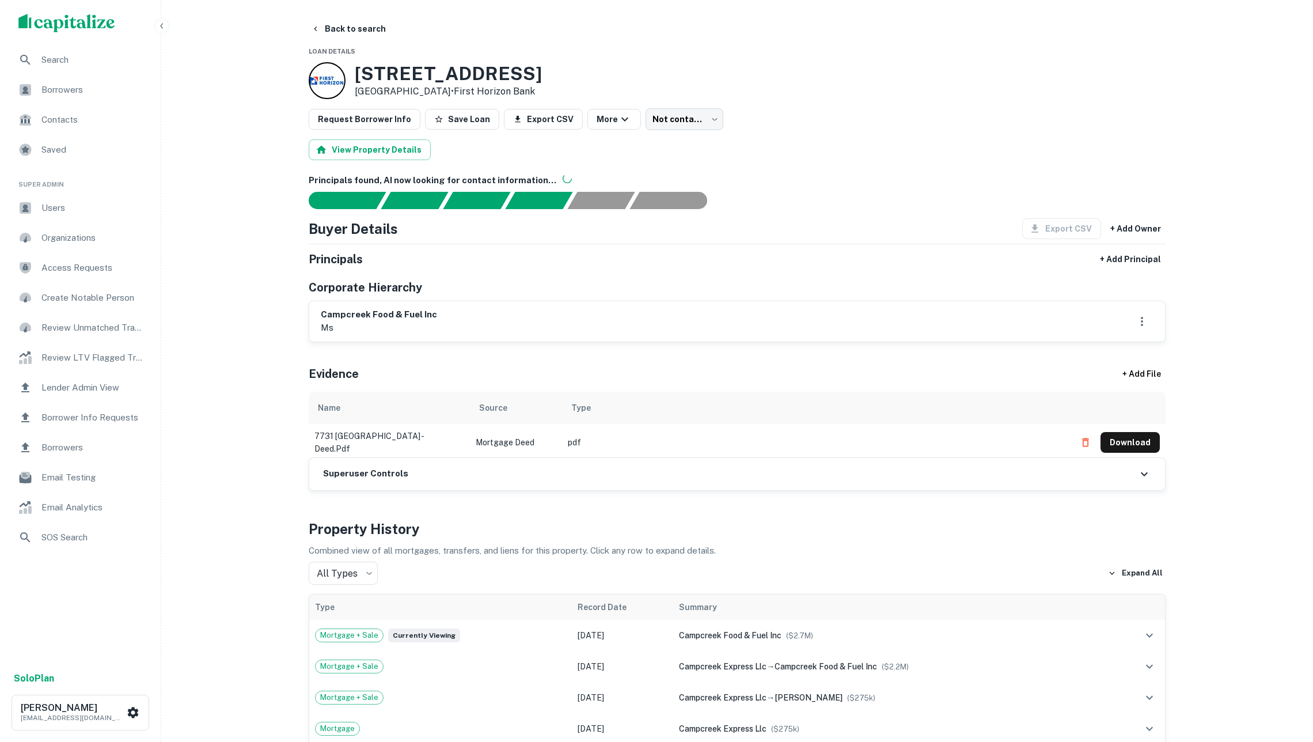
click at [74, 85] on span "Borrowers" at bounding box center [92, 90] width 103 height 14
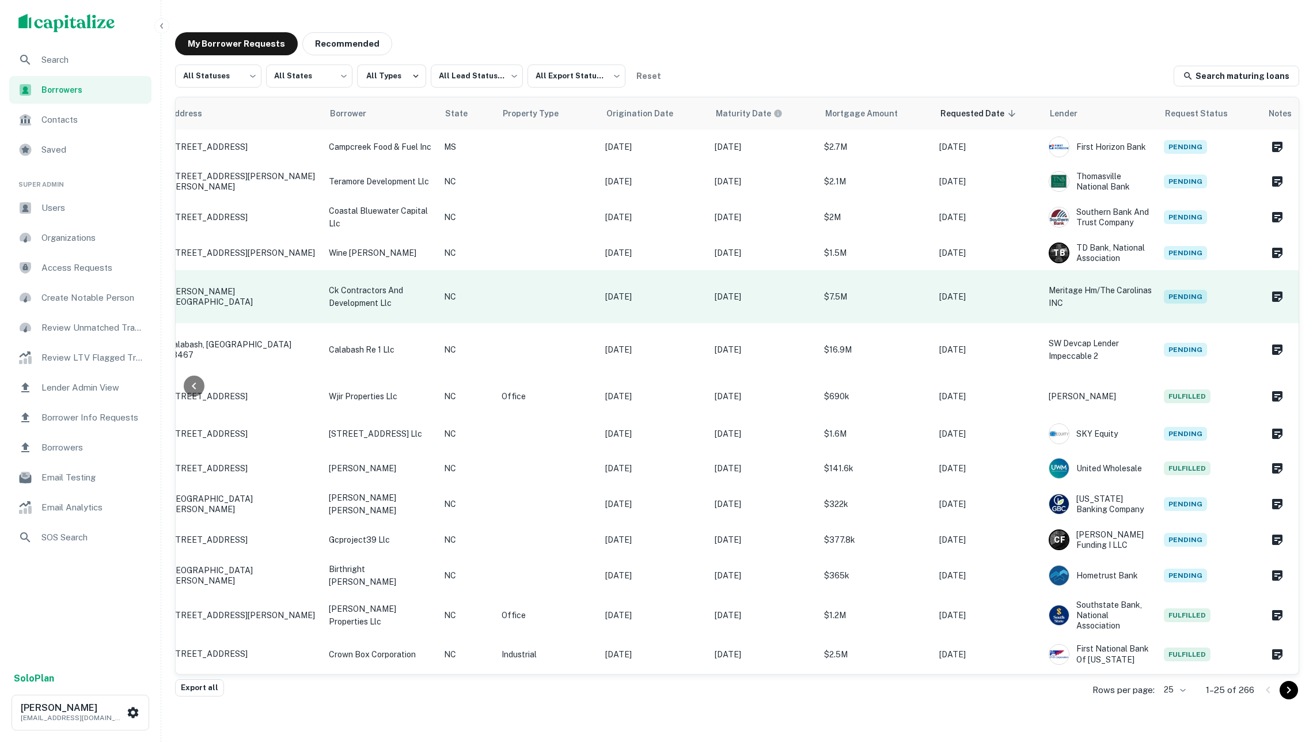
scroll to position [10, 0]
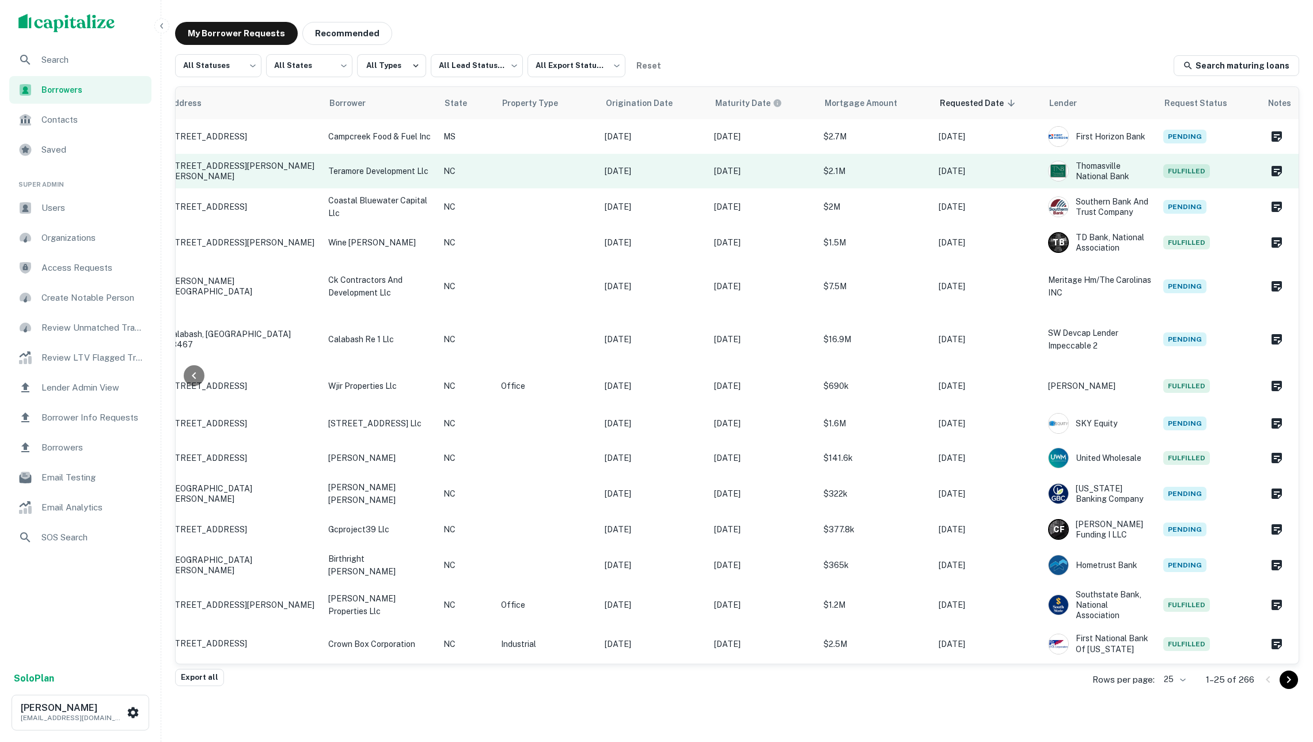
scroll to position [0, 151]
click at [498, 168] on td at bounding box center [548, 171] width 104 height 35
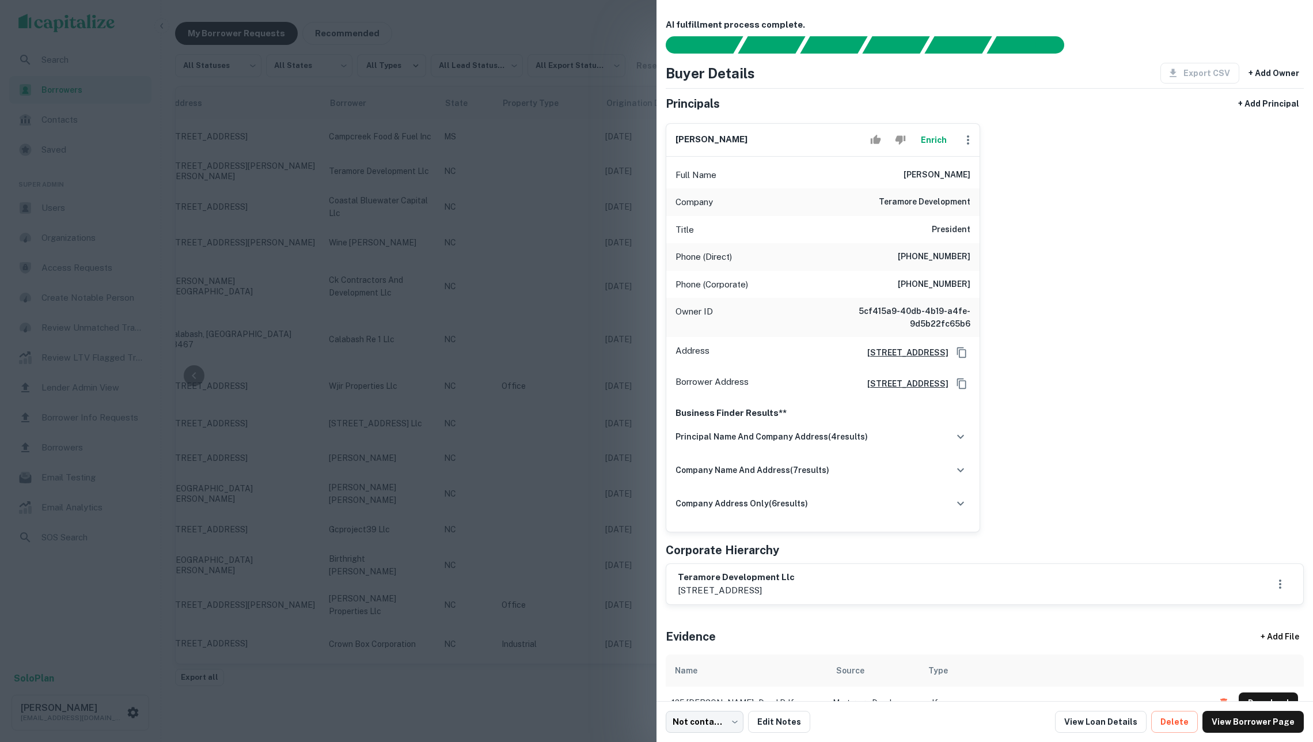
click at [576, 257] on div at bounding box center [656, 371] width 1313 height 742
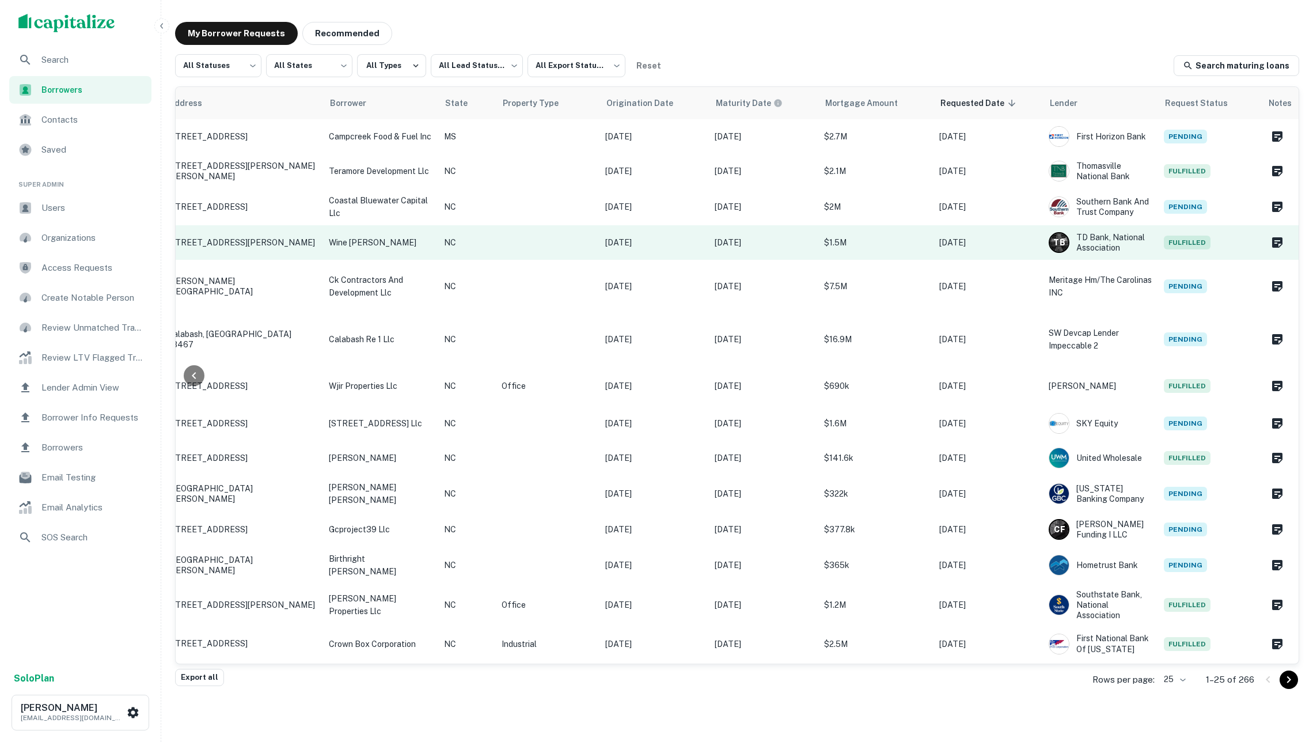
click at [552, 252] on td at bounding box center [548, 242] width 104 height 35
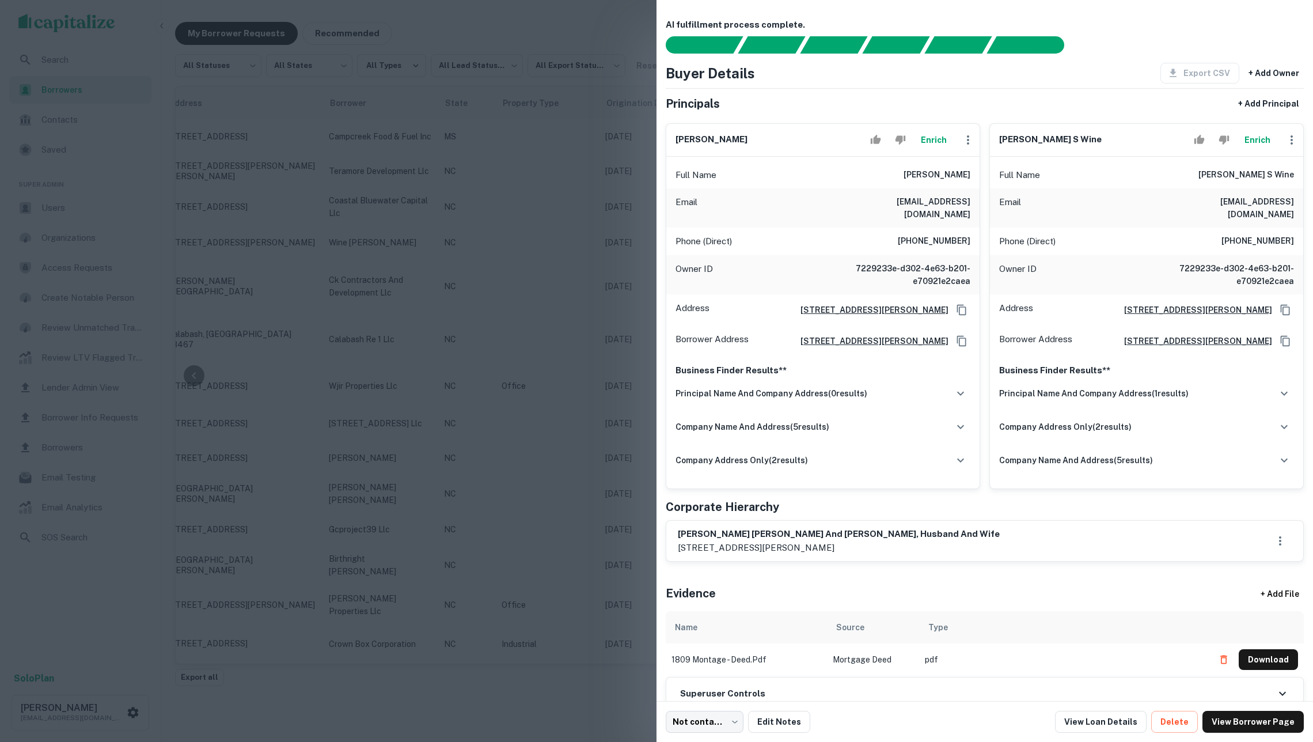
click at [934, 148] on button "Enrich" at bounding box center [933, 139] width 37 height 23
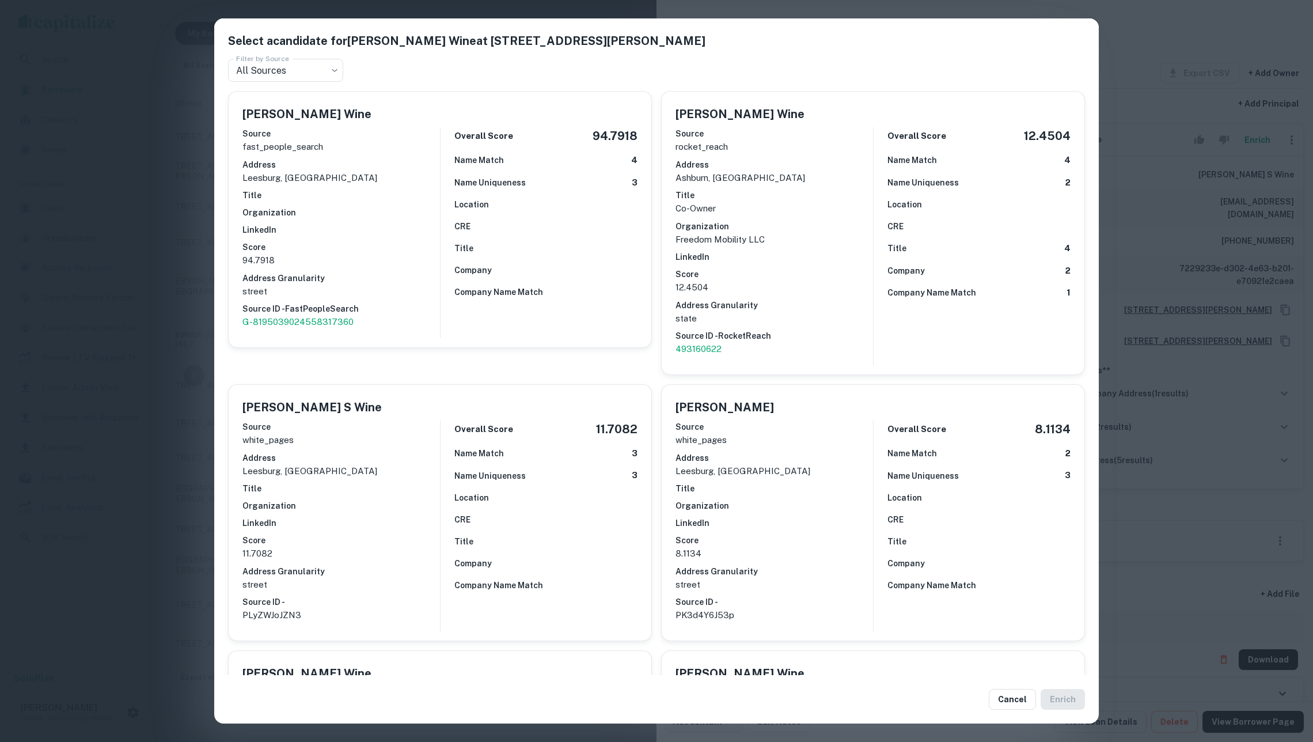
click at [1225, 298] on div "Select a candidate for Leslie C Wine at 402 Haupt Sq SE Filter by Source All So…" at bounding box center [656, 371] width 1313 height 742
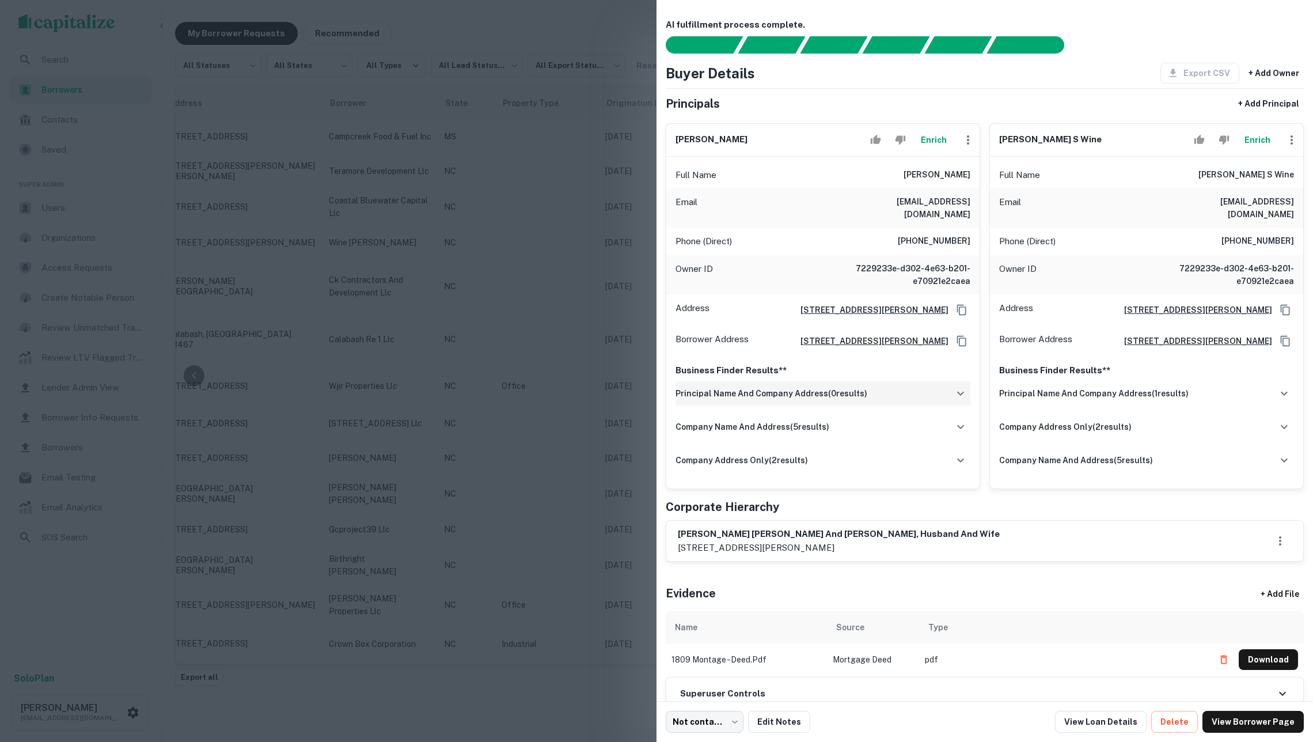
click at [901, 383] on div "principal name and company address ( 0 results)" at bounding box center [822, 393] width 295 height 24
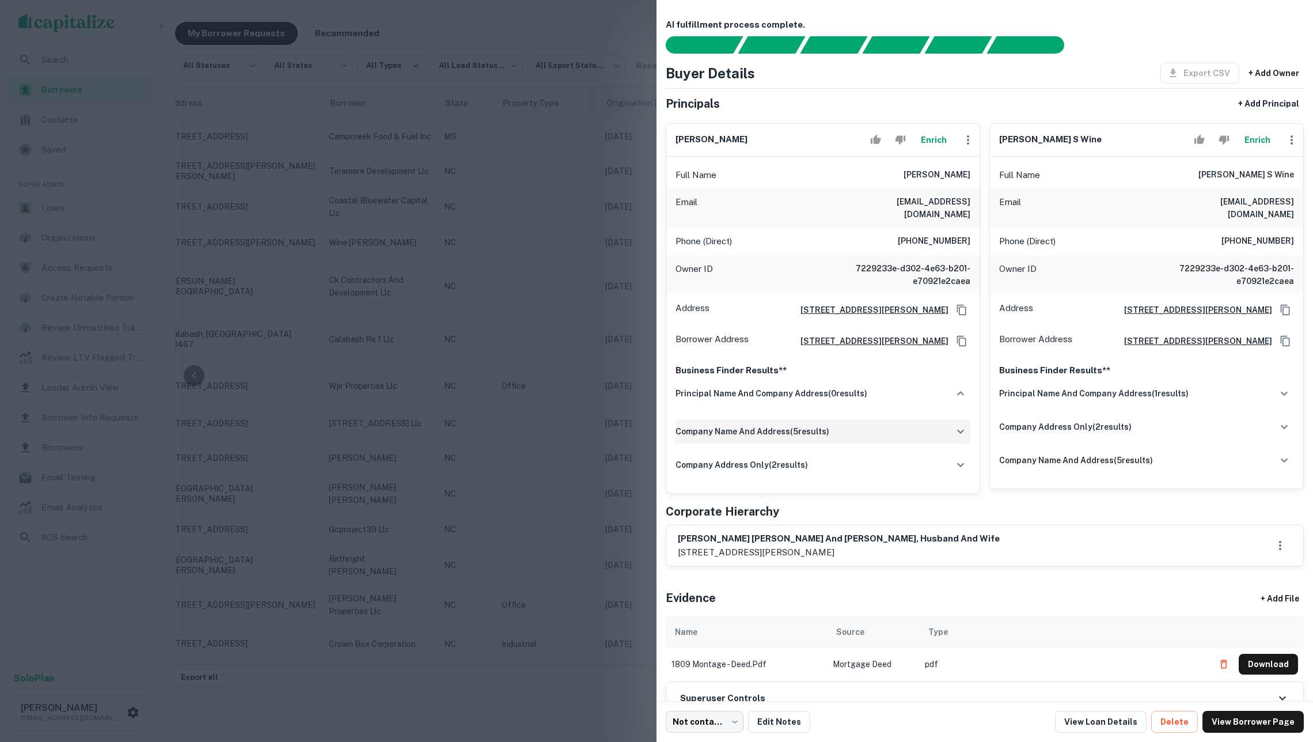
click at [880, 443] on div "company name and address ( 5 results)" at bounding box center [822, 431] width 295 height 24
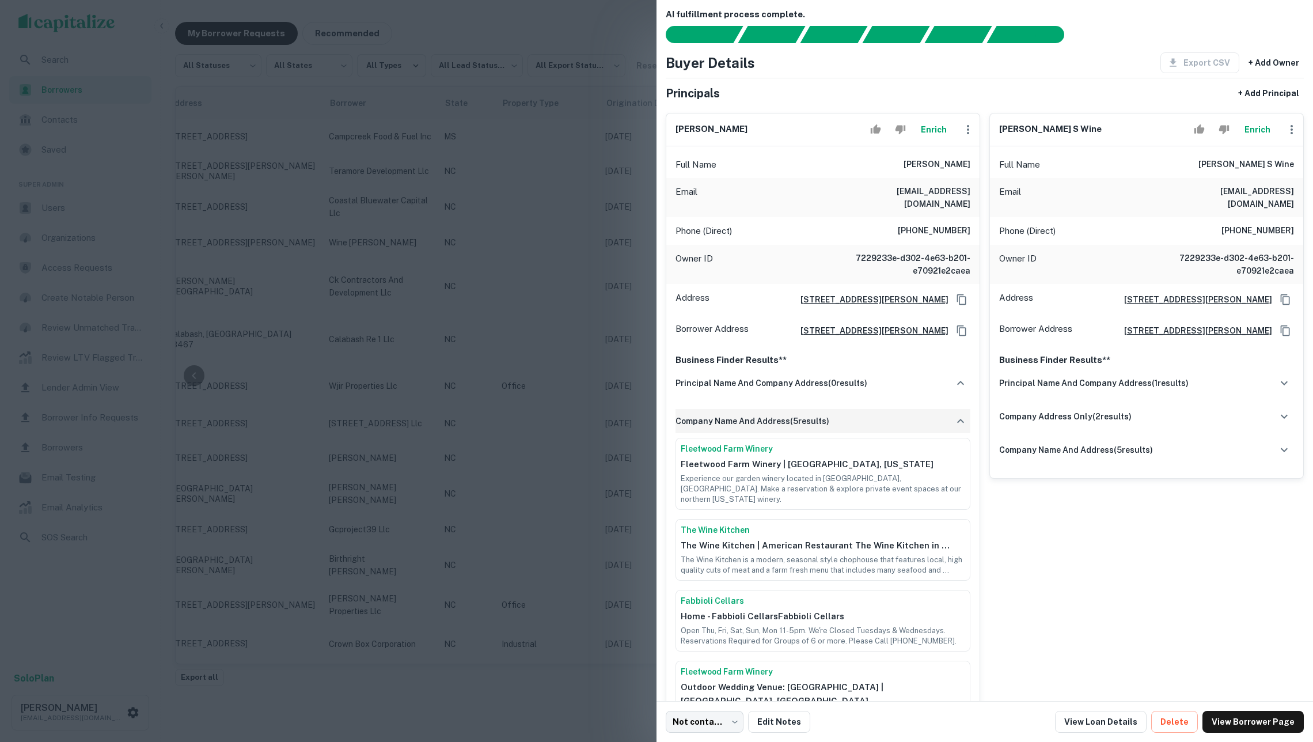
scroll to position [12, 0]
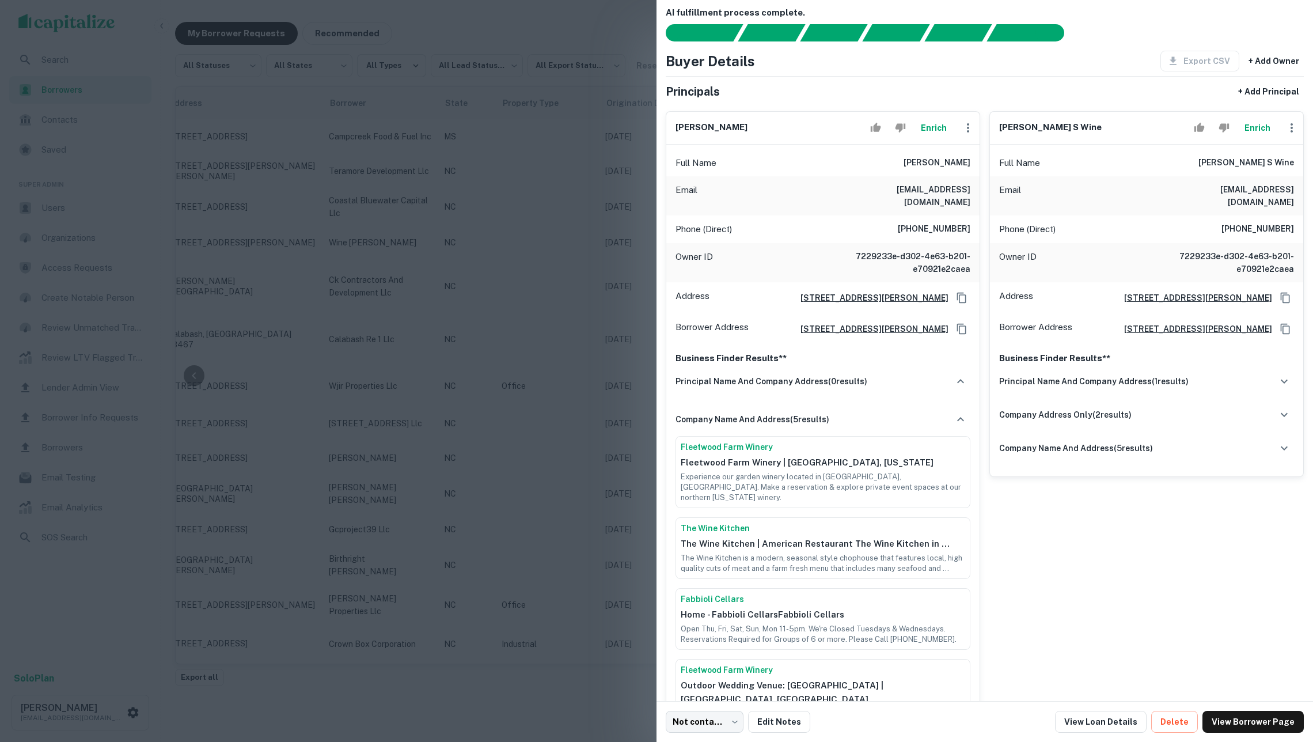
click at [934, 119] on button "Enrich" at bounding box center [933, 127] width 37 height 23
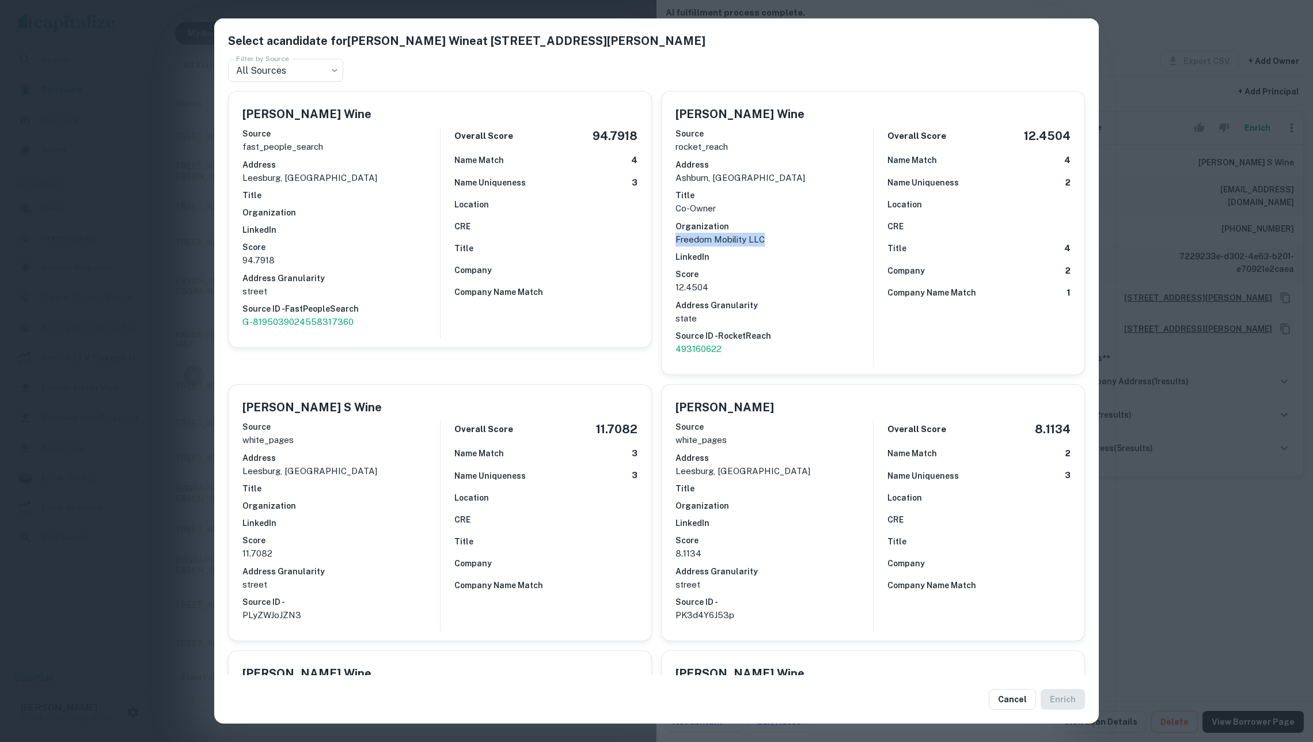
drag, startPoint x: 784, startPoint y: 235, endPoint x: 673, endPoint y: 235, distance: 111.1
click at [673, 235] on div "Leslie Wine Source rocket_reach Address ashburn, va Title Co-Owner Organization…" at bounding box center [873, 233] width 423 height 283
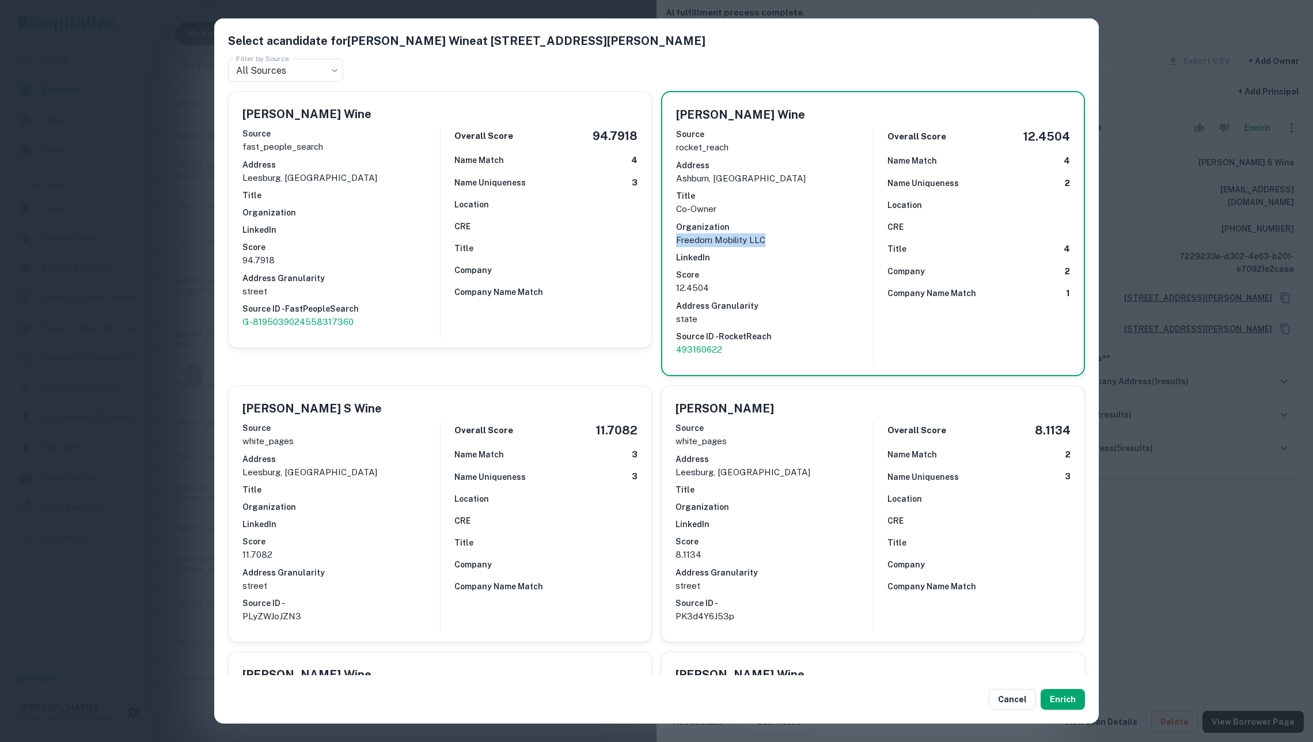
copy p "Freedom Mobility LLC"
click at [1231, 321] on div "Select a candidate for Leslie C Wine at 402 Haupt Sq SE Filter by Source All So…" at bounding box center [656, 371] width 1313 height 742
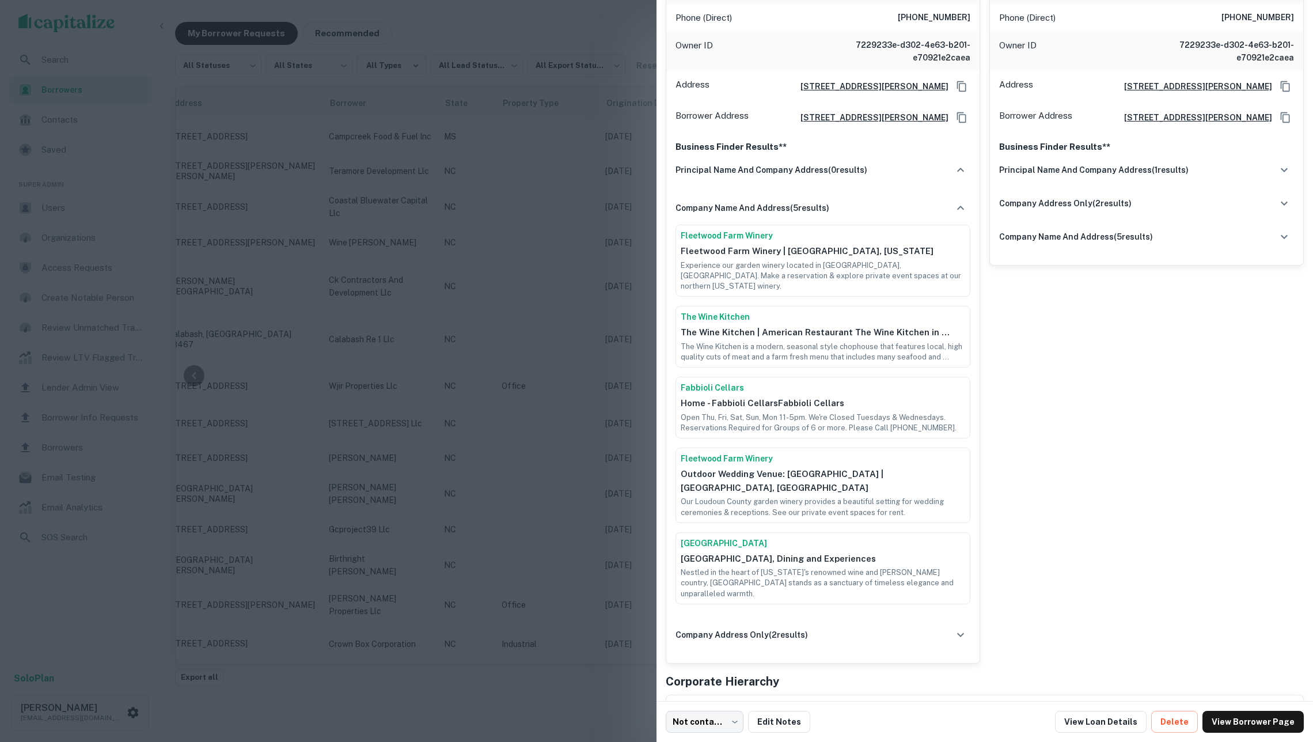
scroll to position [225, 0]
click at [848, 621] on div "company address only ( 2 results)" at bounding box center [822, 633] width 295 height 24
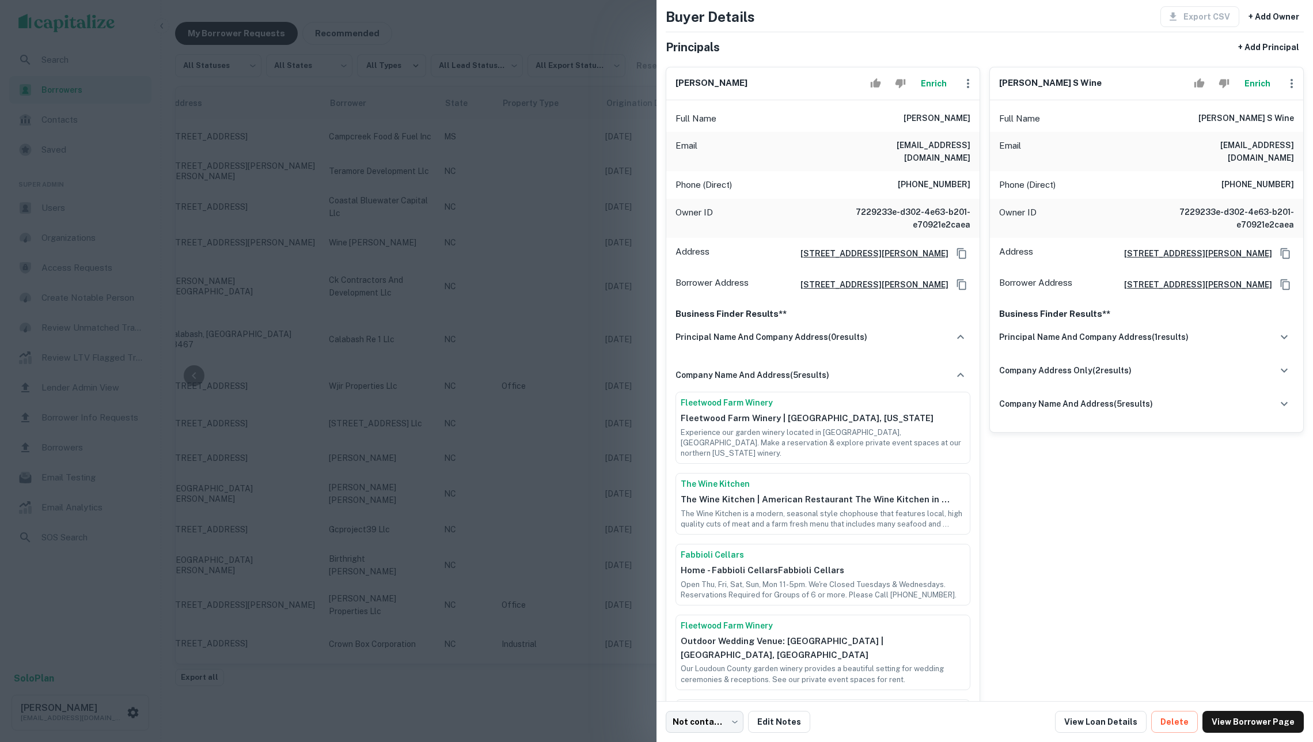
scroll to position [26, 0]
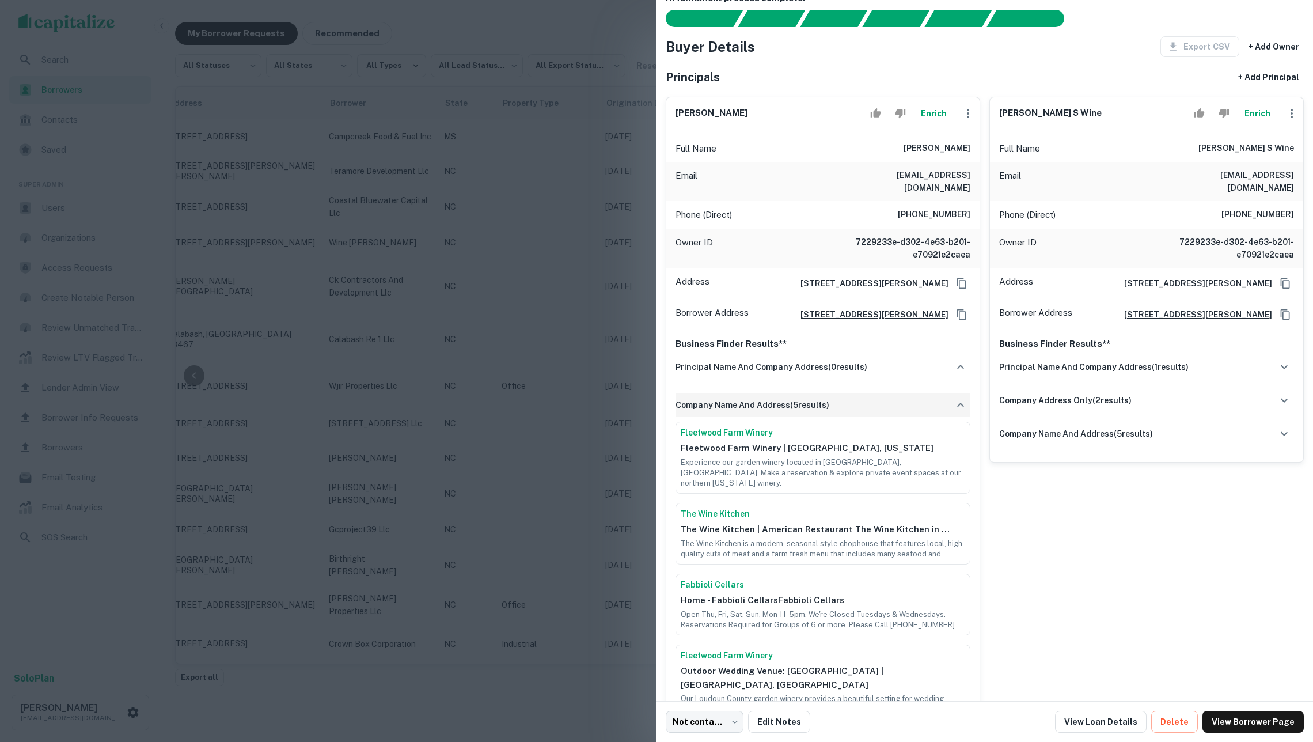
click at [829, 412] on div "company name and address ( 5 results)" at bounding box center [822, 405] width 295 height 24
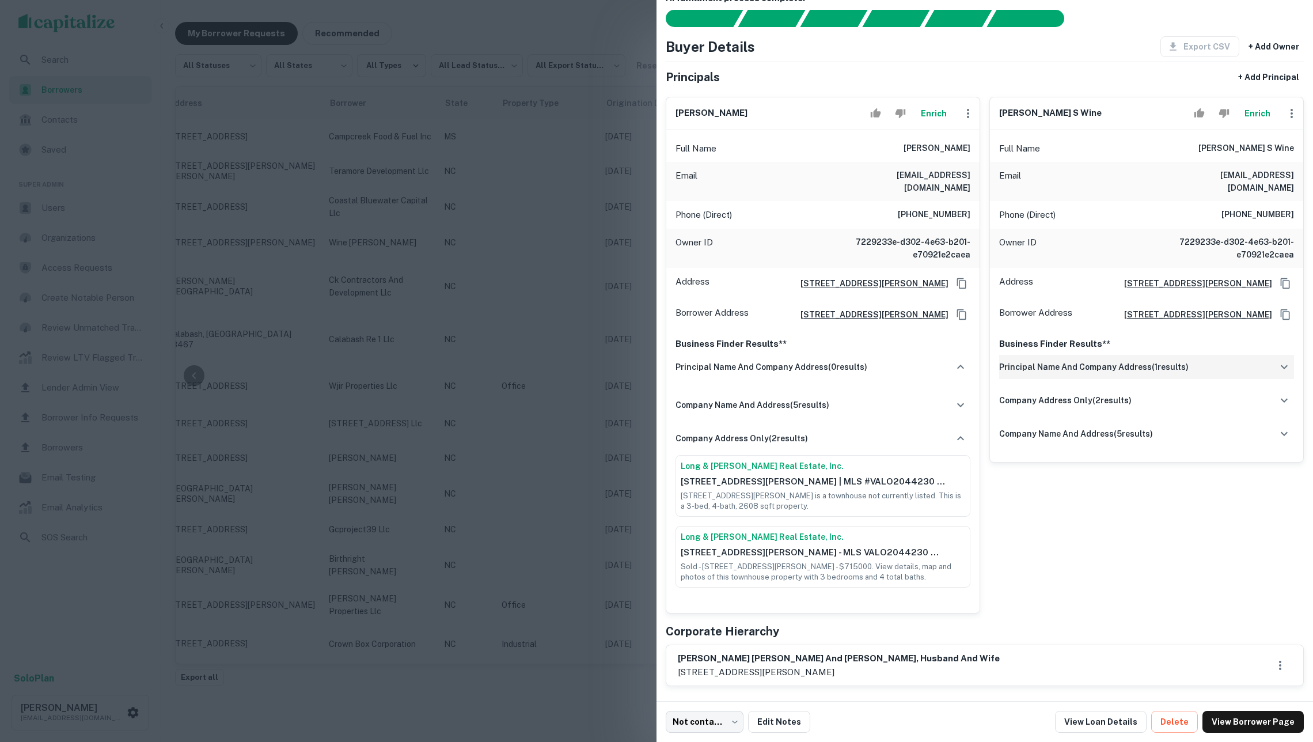
click at [1145, 373] on h6 "principal name and company address ( 1 results)" at bounding box center [1093, 366] width 189 height 13
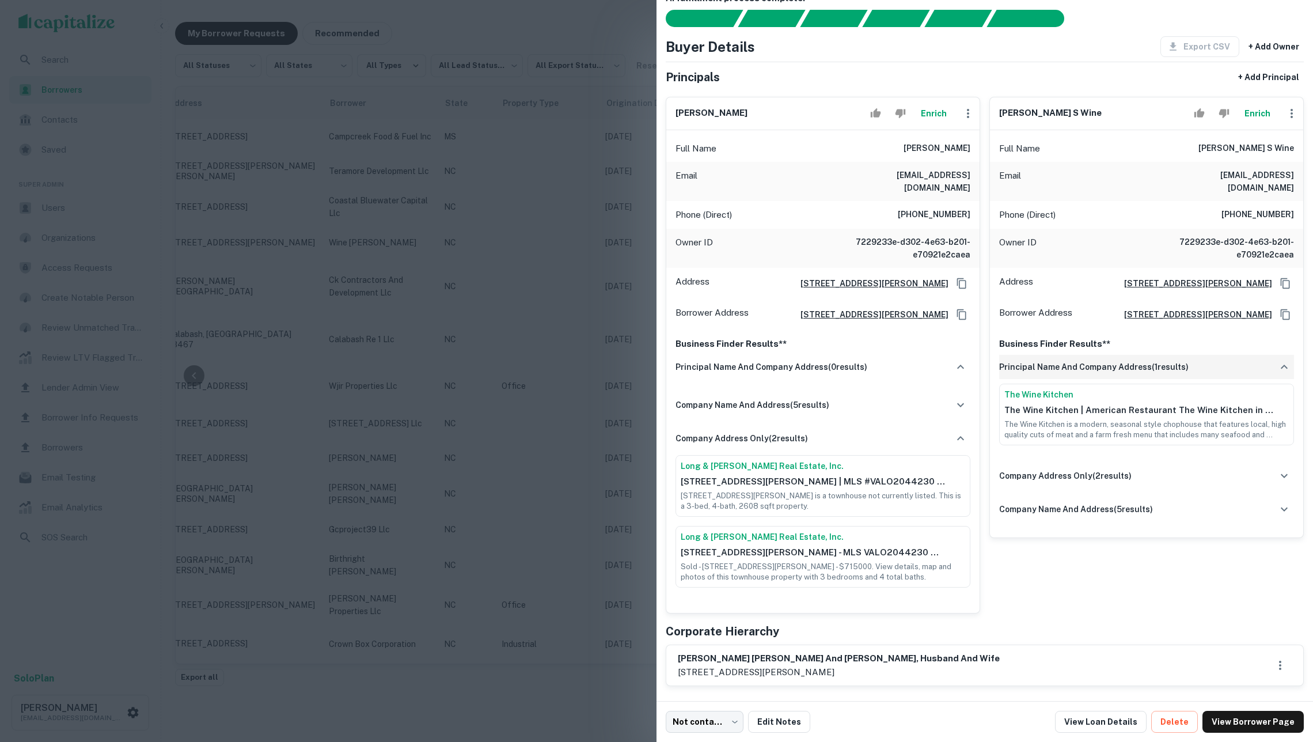
click at [1145, 373] on h6 "principal name and company address ( 1 results)" at bounding box center [1093, 366] width 189 height 13
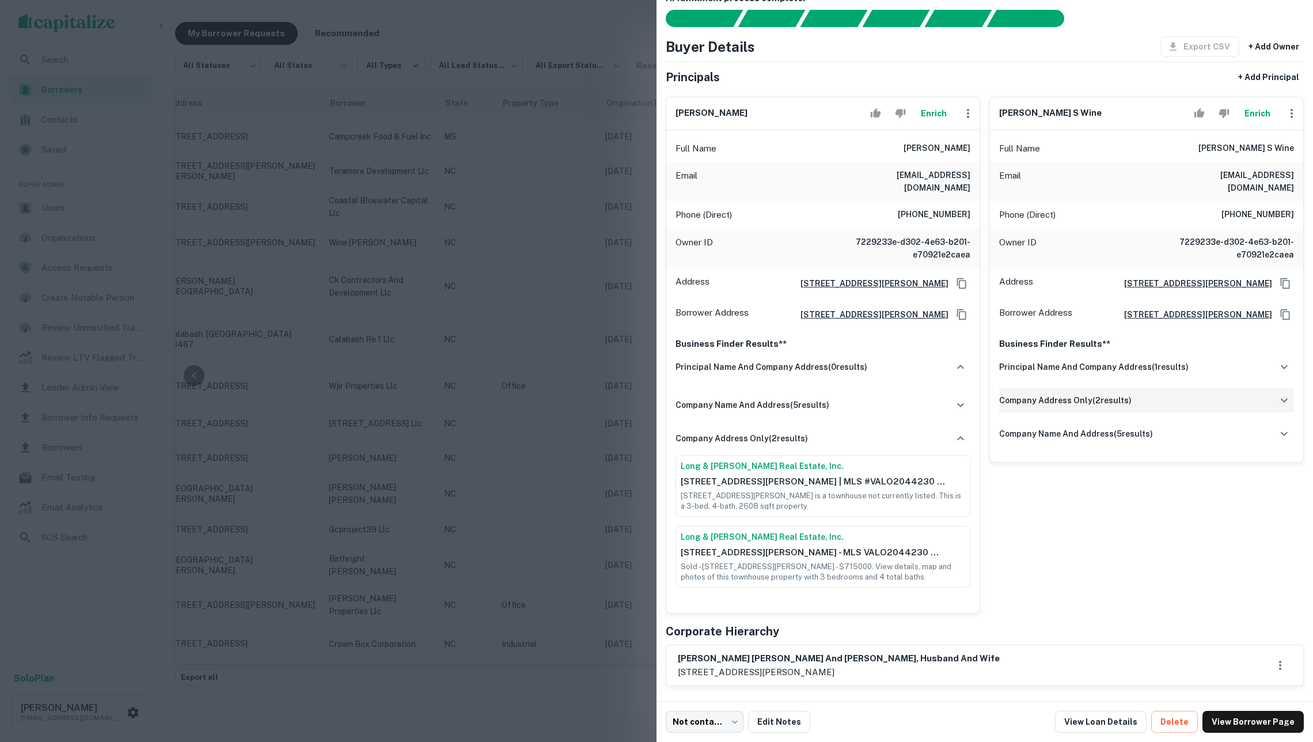
click at [1147, 401] on div "company address only ( 2 results)" at bounding box center [1146, 400] width 295 height 24
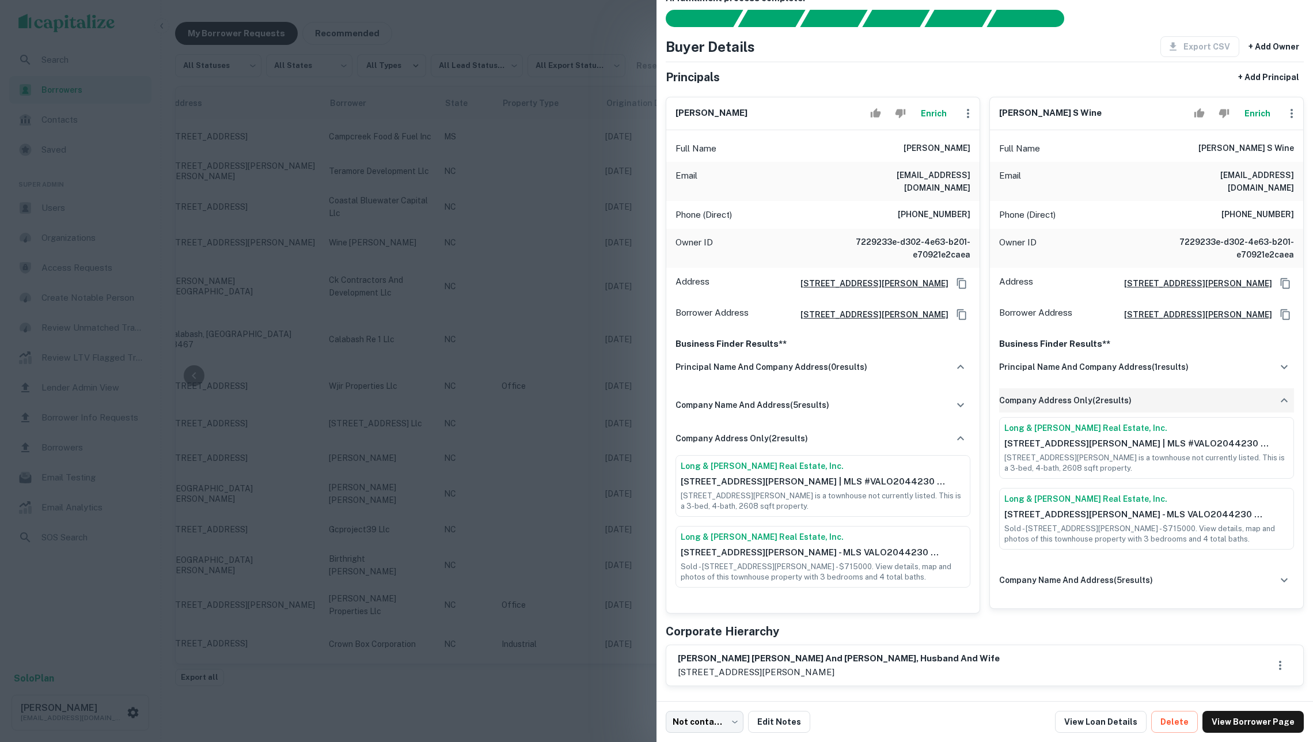
click at [1147, 401] on div "company address only ( 2 results)" at bounding box center [1146, 400] width 295 height 24
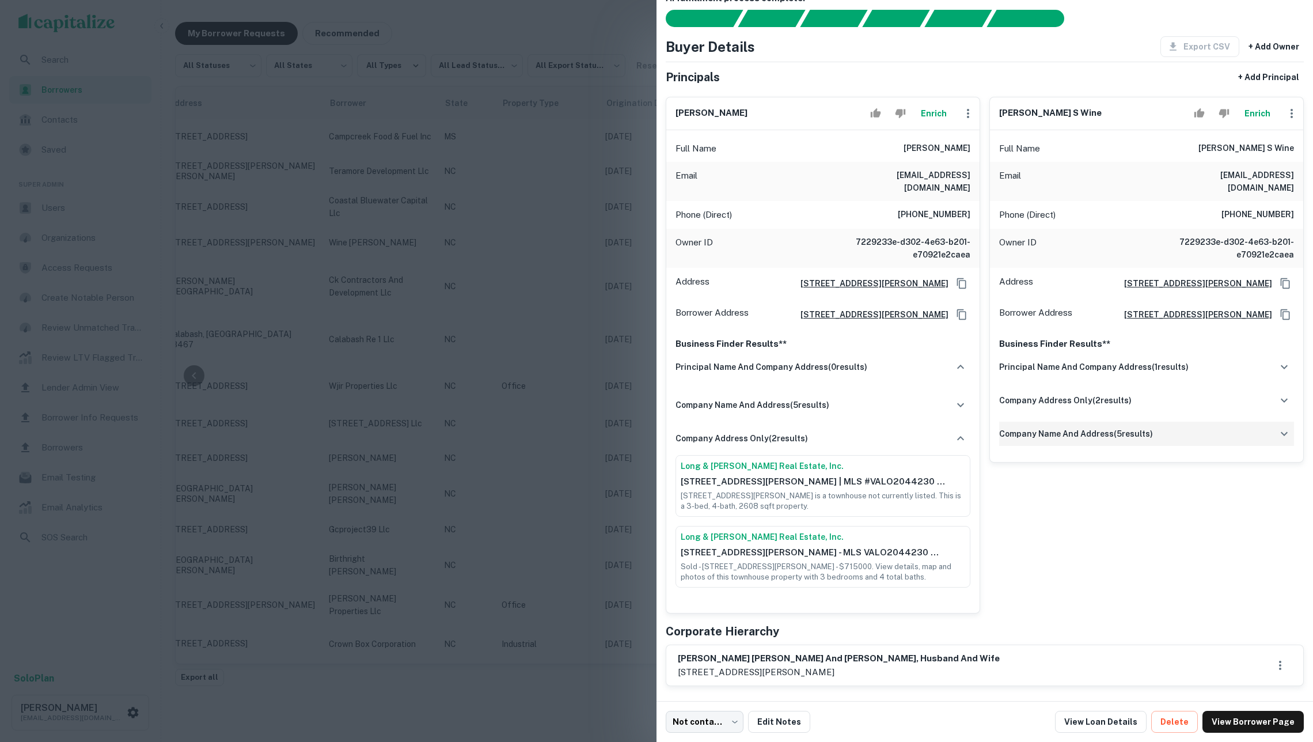
click at [1146, 440] on h6 "company name and address ( 5 results)" at bounding box center [1076, 433] width 154 height 13
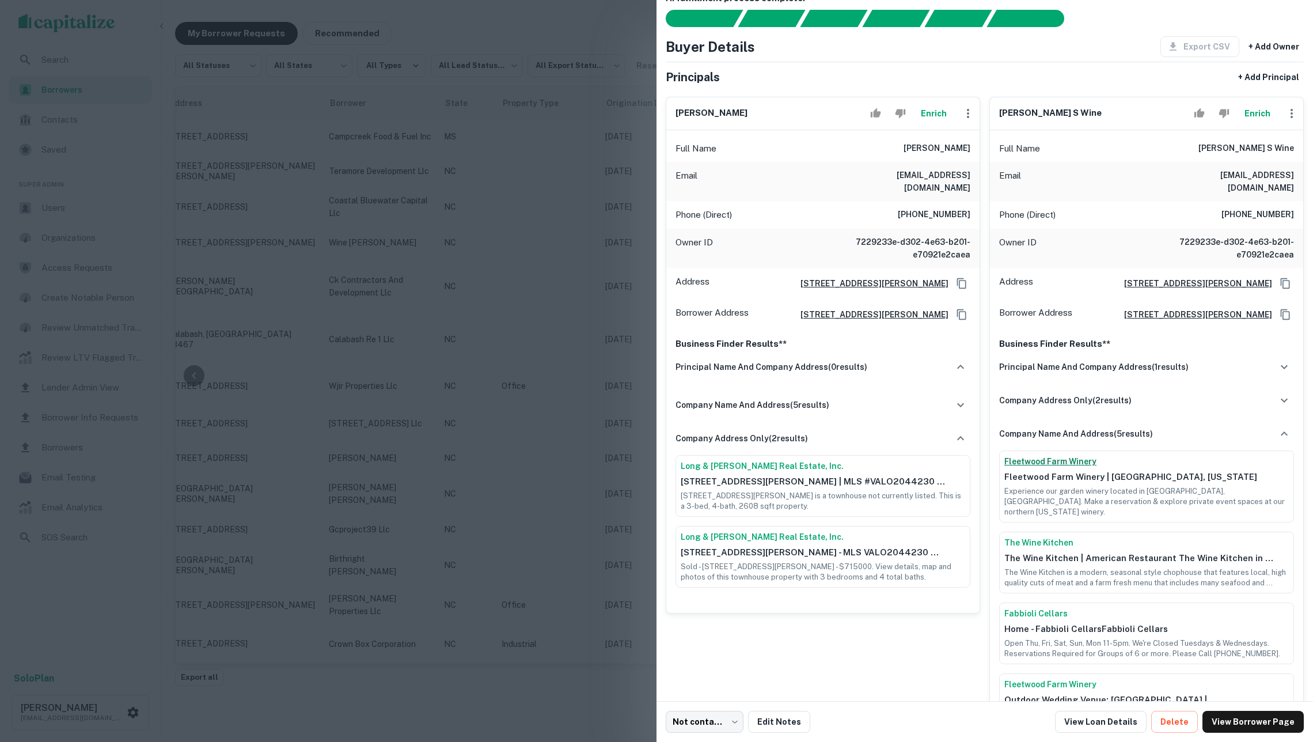
click at [1071, 468] on link "Fleetwood Farm Winery" at bounding box center [1146, 461] width 284 height 12
click at [1251, 121] on button "Enrich" at bounding box center [1257, 113] width 37 height 23
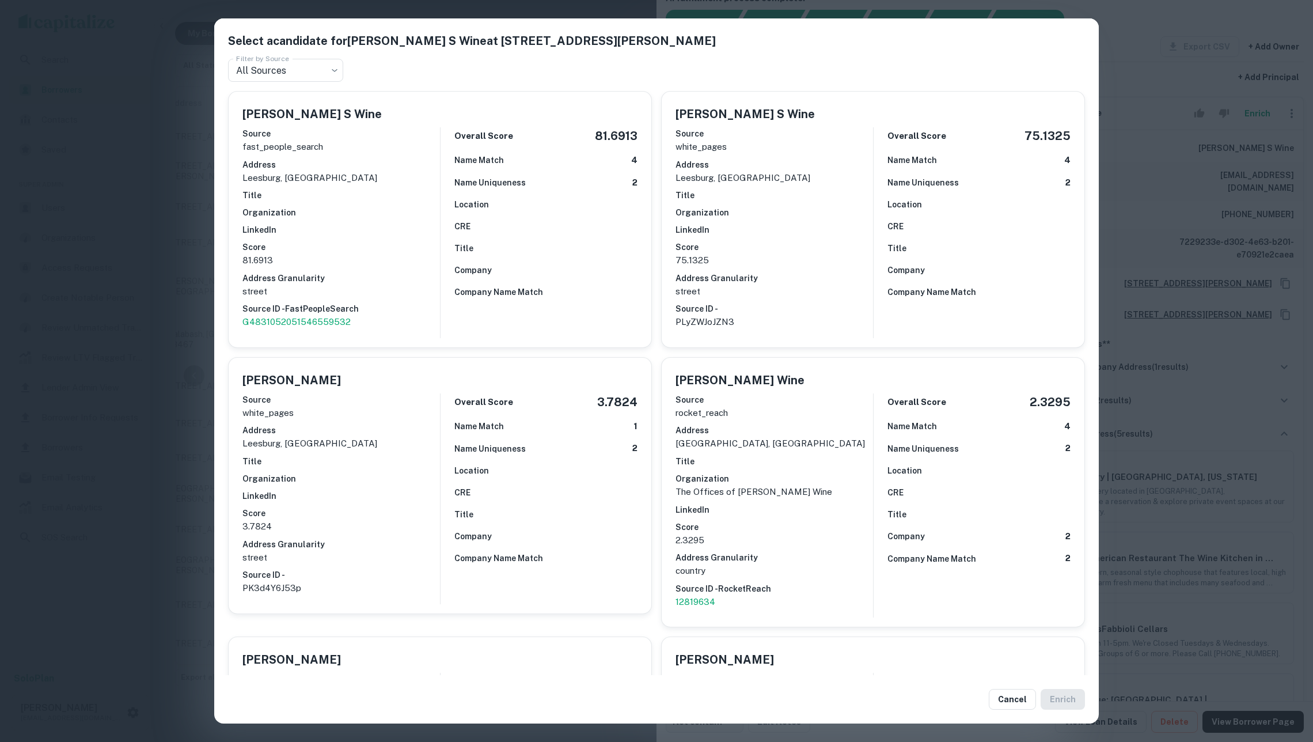
click at [762, 243] on h6 "Score" at bounding box center [773, 247] width 197 height 13
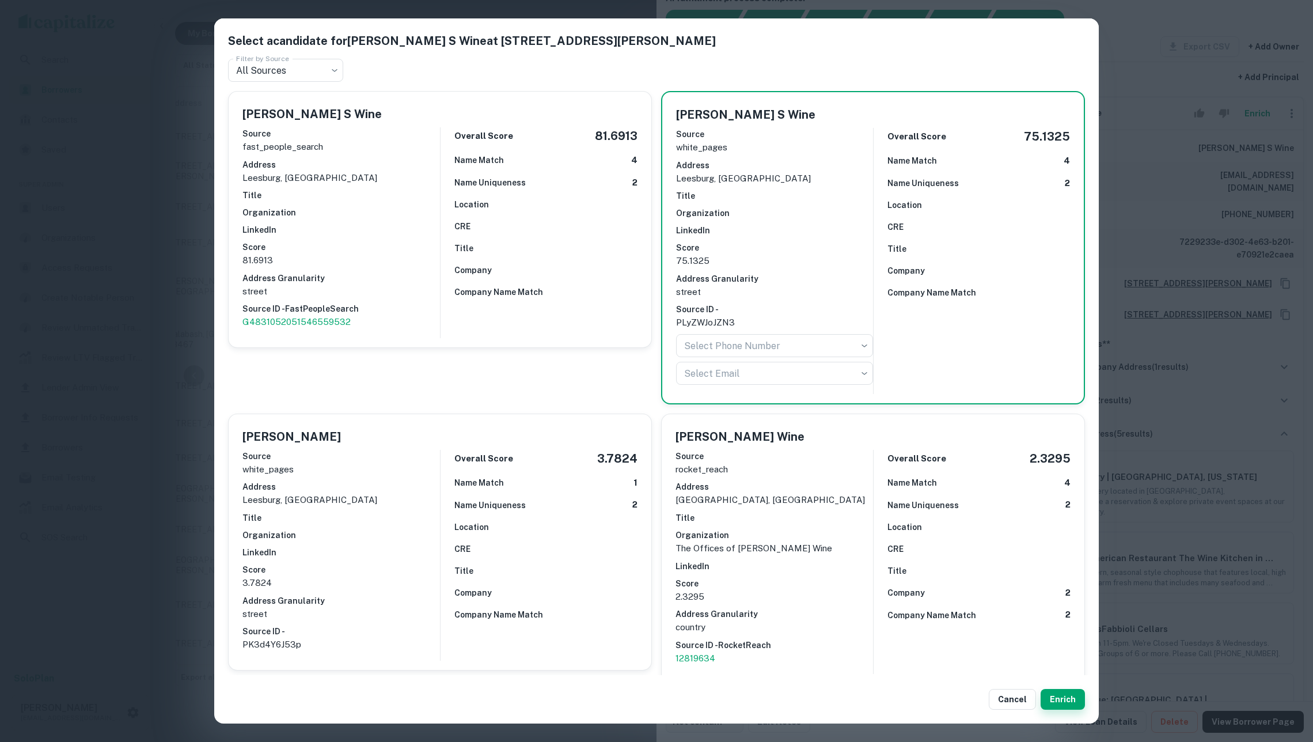
click at [1058, 701] on button "Enrich" at bounding box center [1062, 699] width 44 height 21
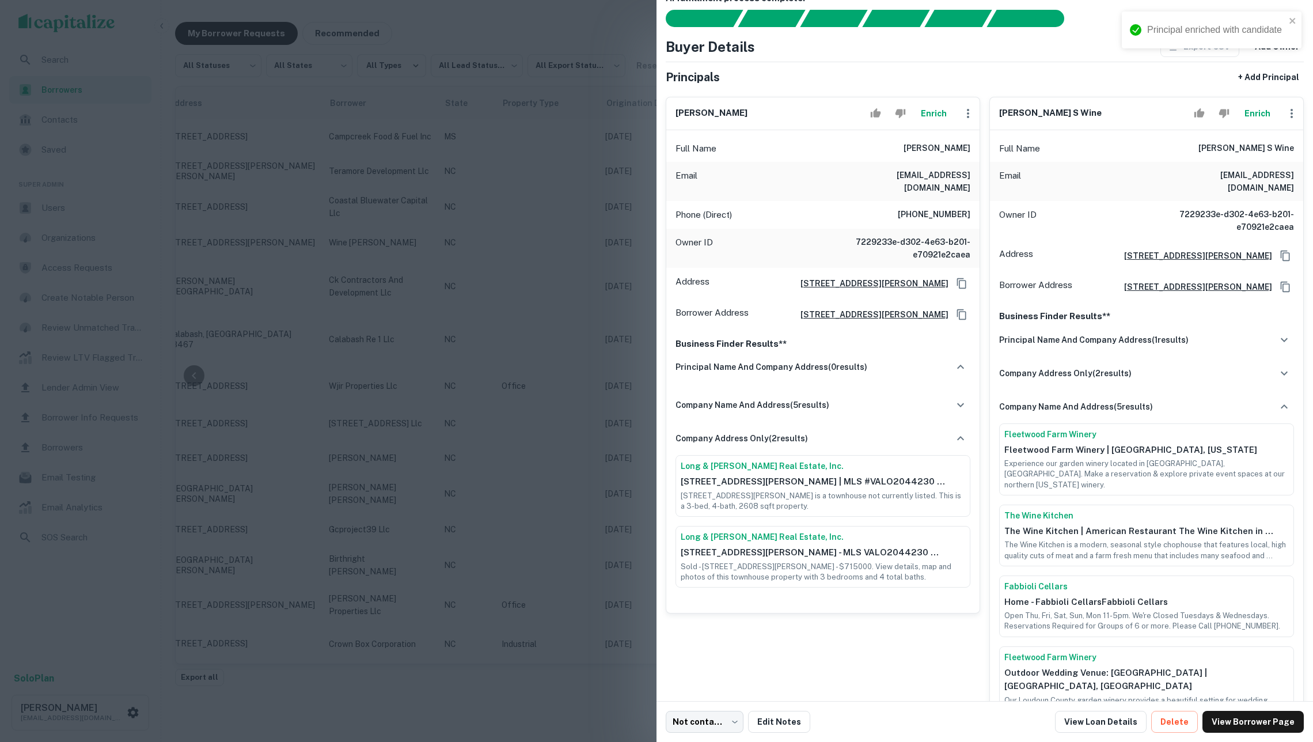
click at [1253, 117] on button "Enrich" at bounding box center [1257, 113] width 37 height 23
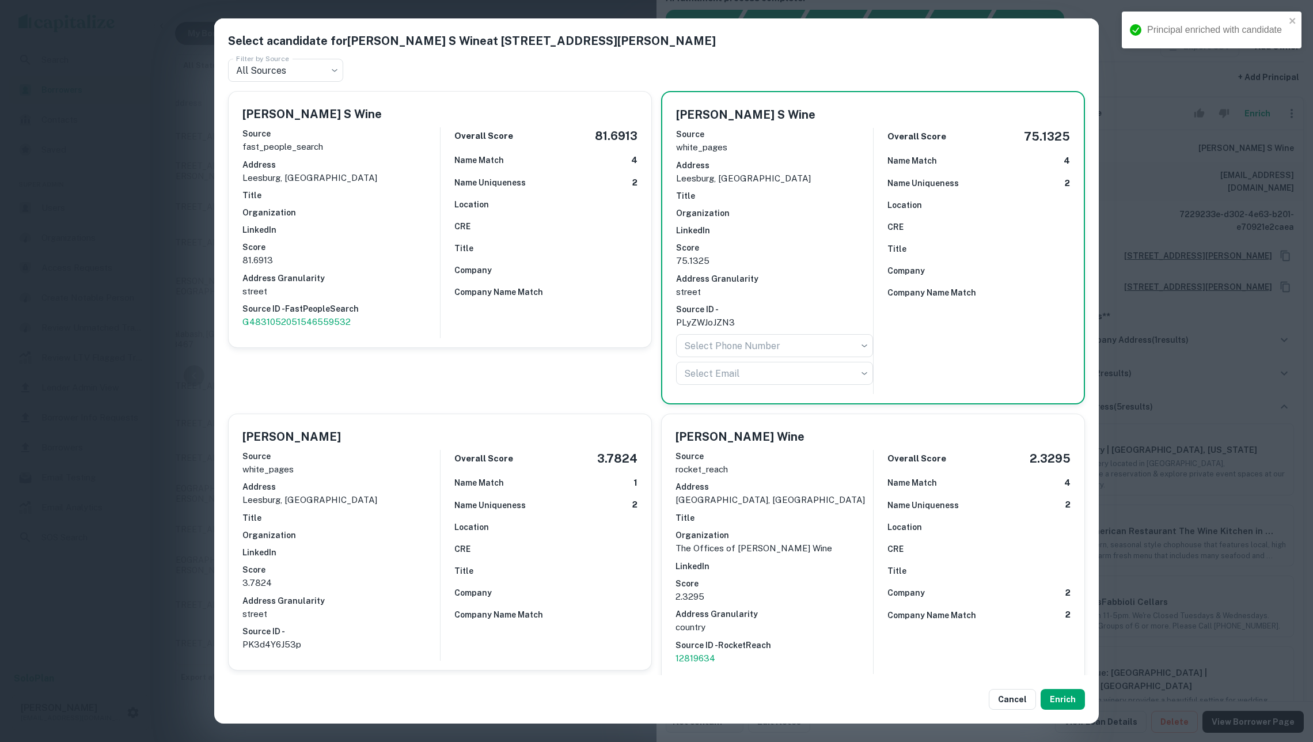
click at [572, 233] on div "Overall Score 81.6913 Name Match 4 Name Uniqueness 2 Location CRE Title Company…" at bounding box center [538, 232] width 197 height 211
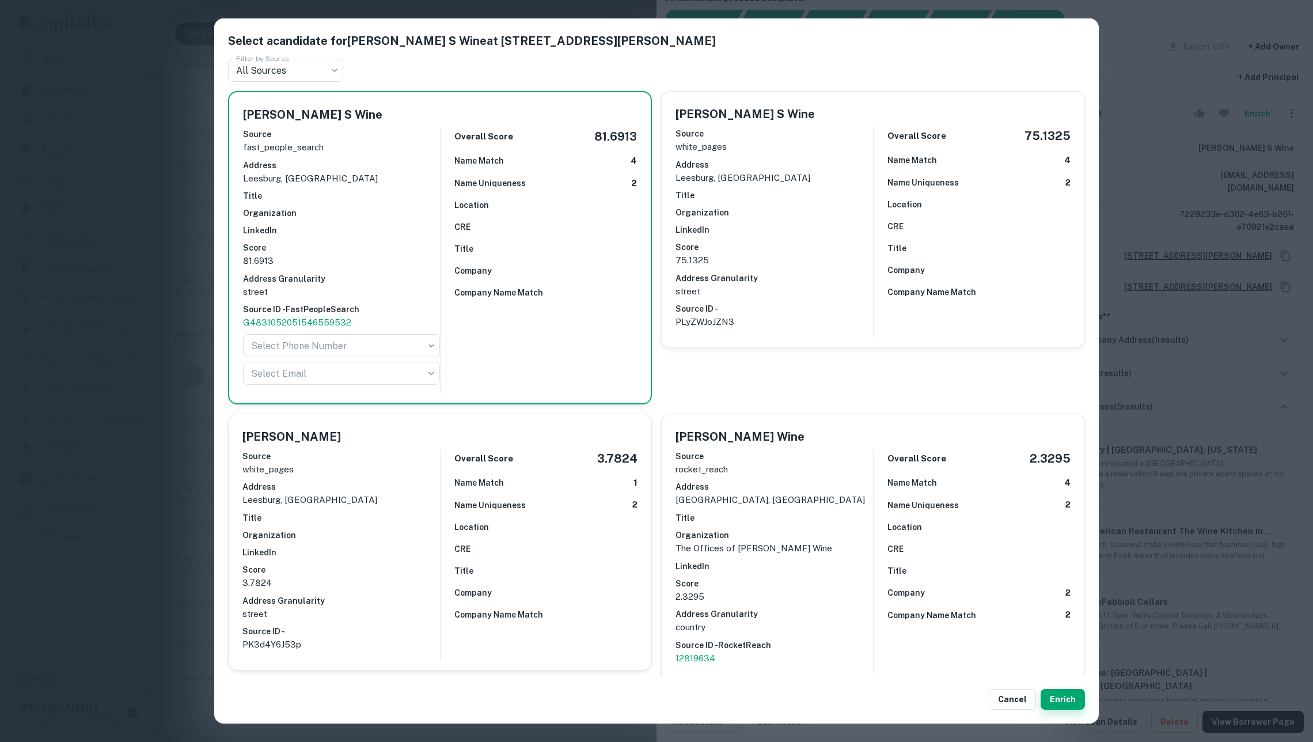
click at [1062, 695] on button "Enrich" at bounding box center [1062, 699] width 44 height 21
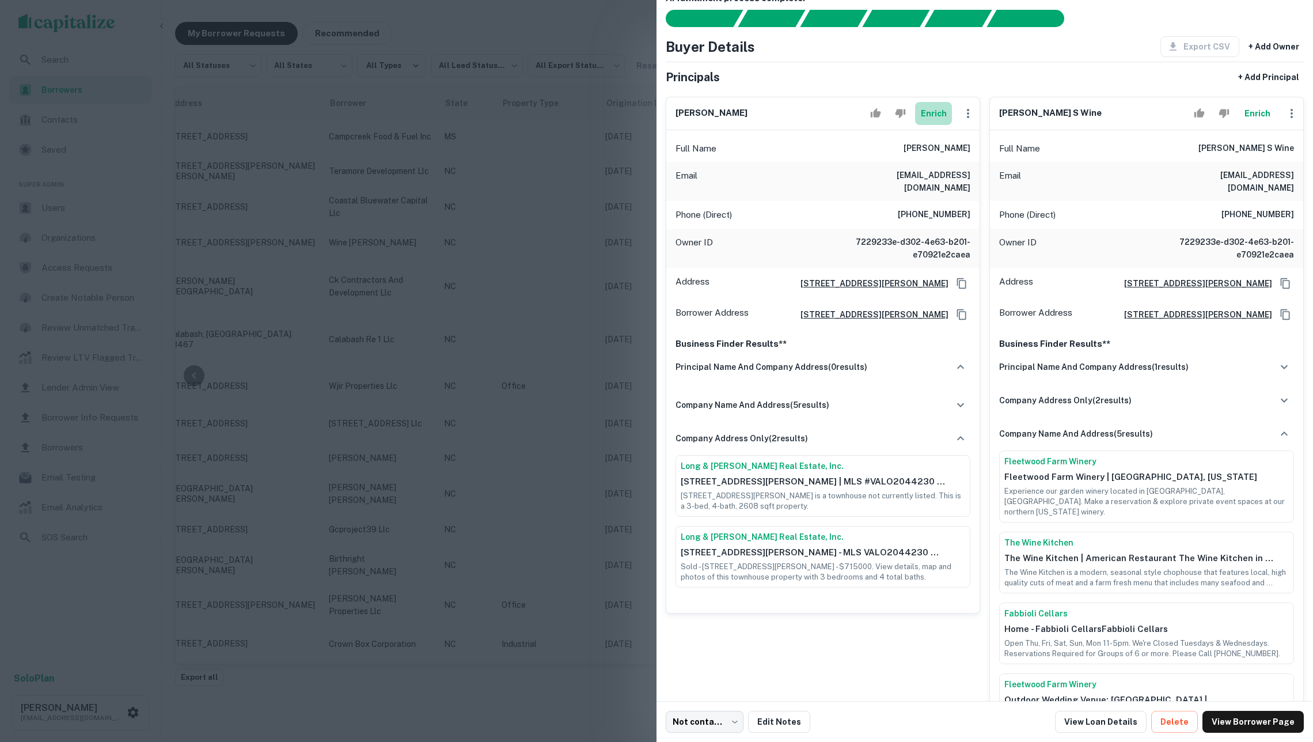
click at [926, 117] on button "Enrich" at bounding box center [933, 113] width 37 height 23
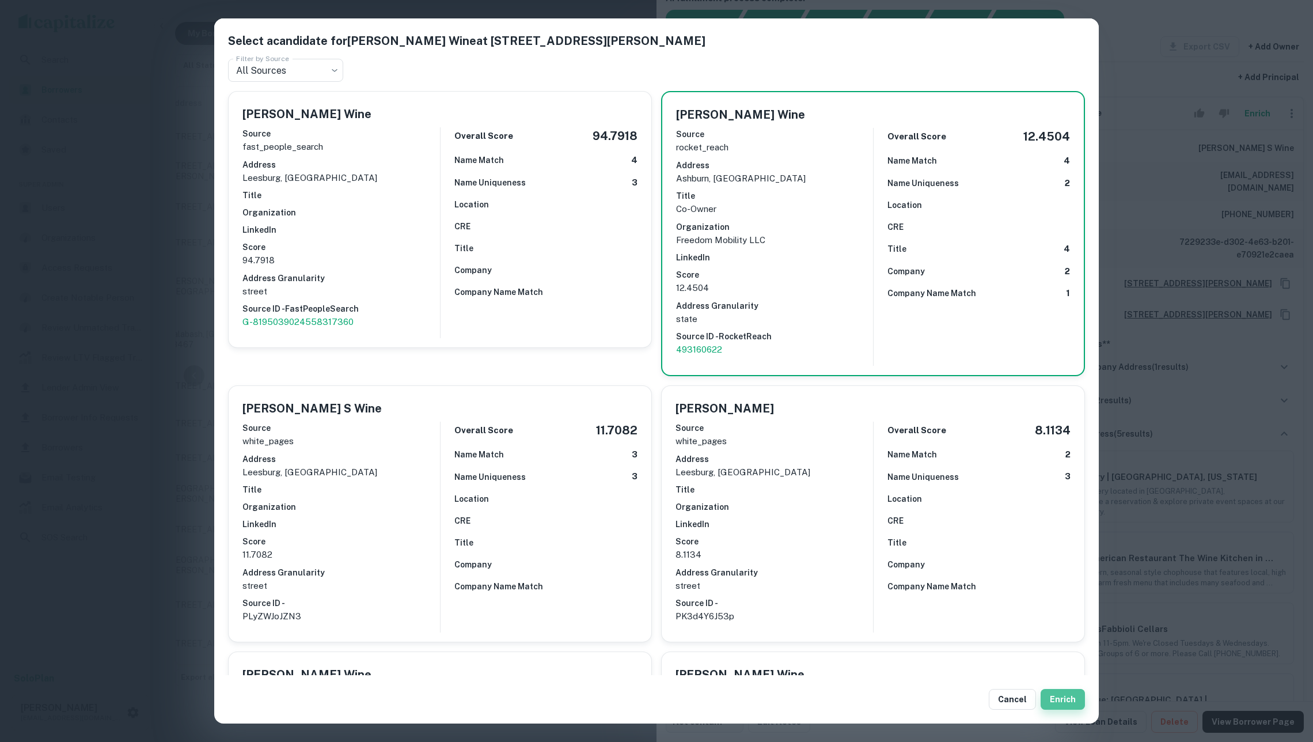
click at [1066, 694] on button "Enrich" at bounding box center [1062, 699] width 44 height 21
click at [1069, 695] on button "Enrich" at bounding box center [1062, 699] width 44 height 21
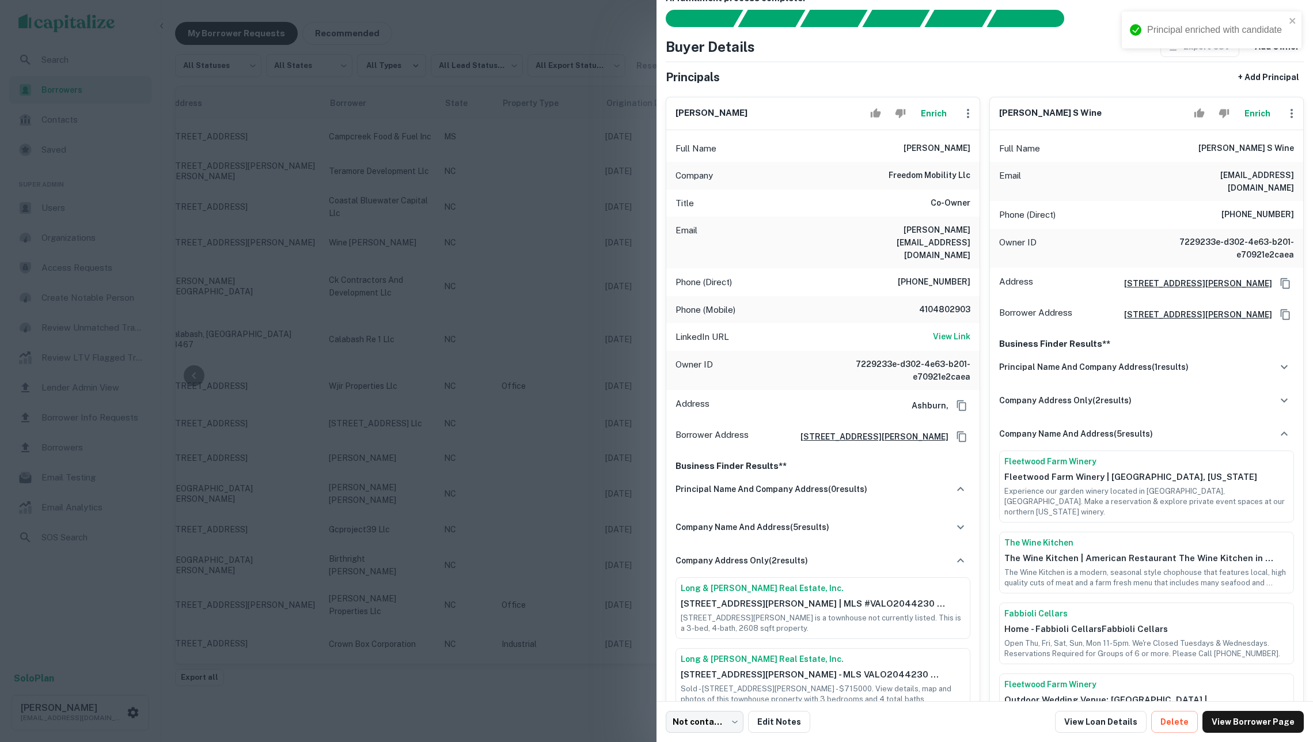
click at [1253, 121] on button "Enrich" at bounding box center [1257, 113] width 37 height 23
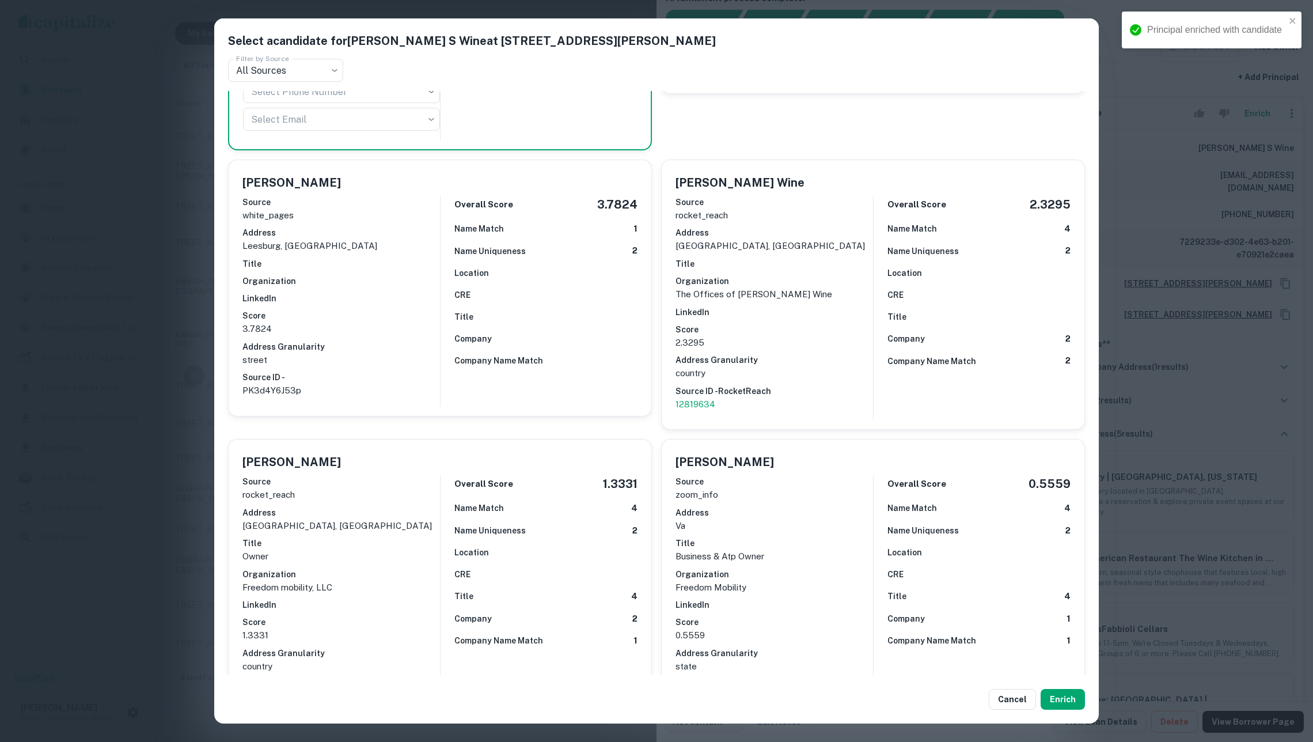
scroll to position [256, 0]
click at [485, 542] on div "Overall Score 1.3331 Name Match 4 Name Uniqueness 2 Location CRE Title 4 Compan…" at bounding box center [538, 592] width 197 height 238
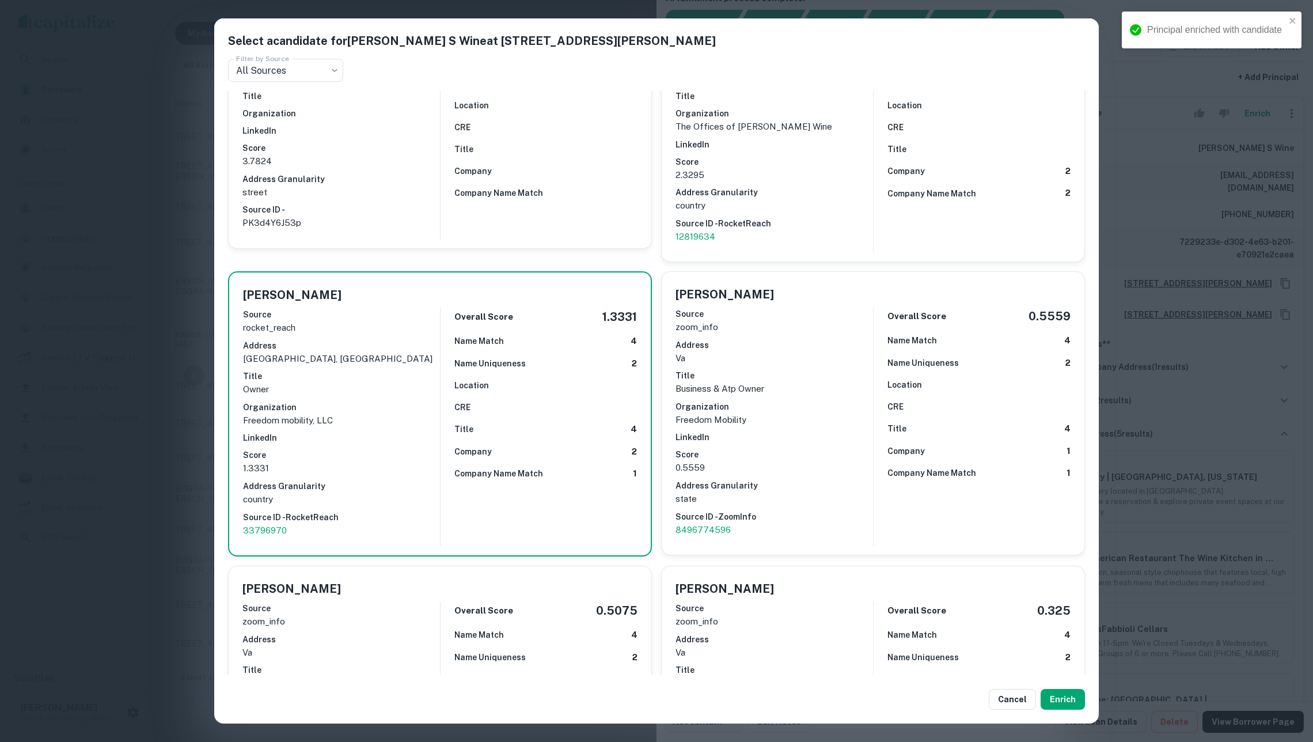
scroll to position [379, 0]
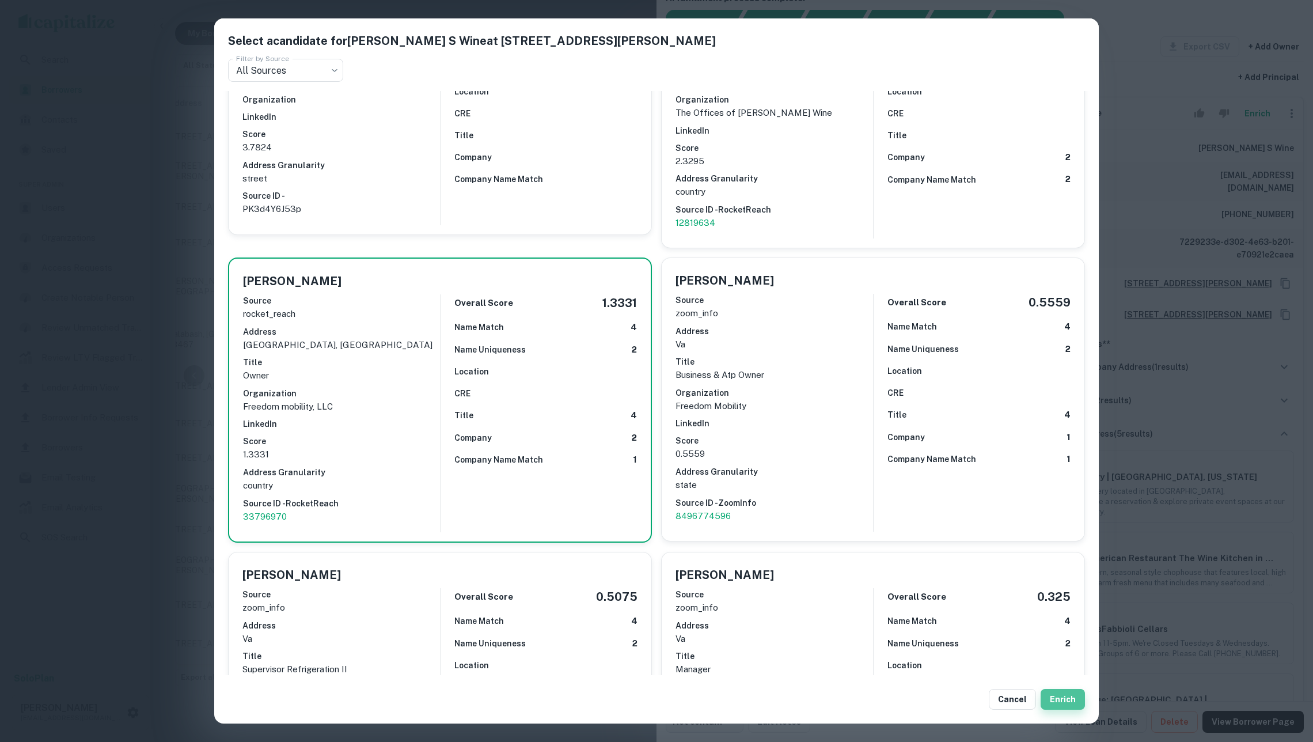
click at [1062, 697] on button "Enrich" at bounding box center [1062, 699] width 44 height 21
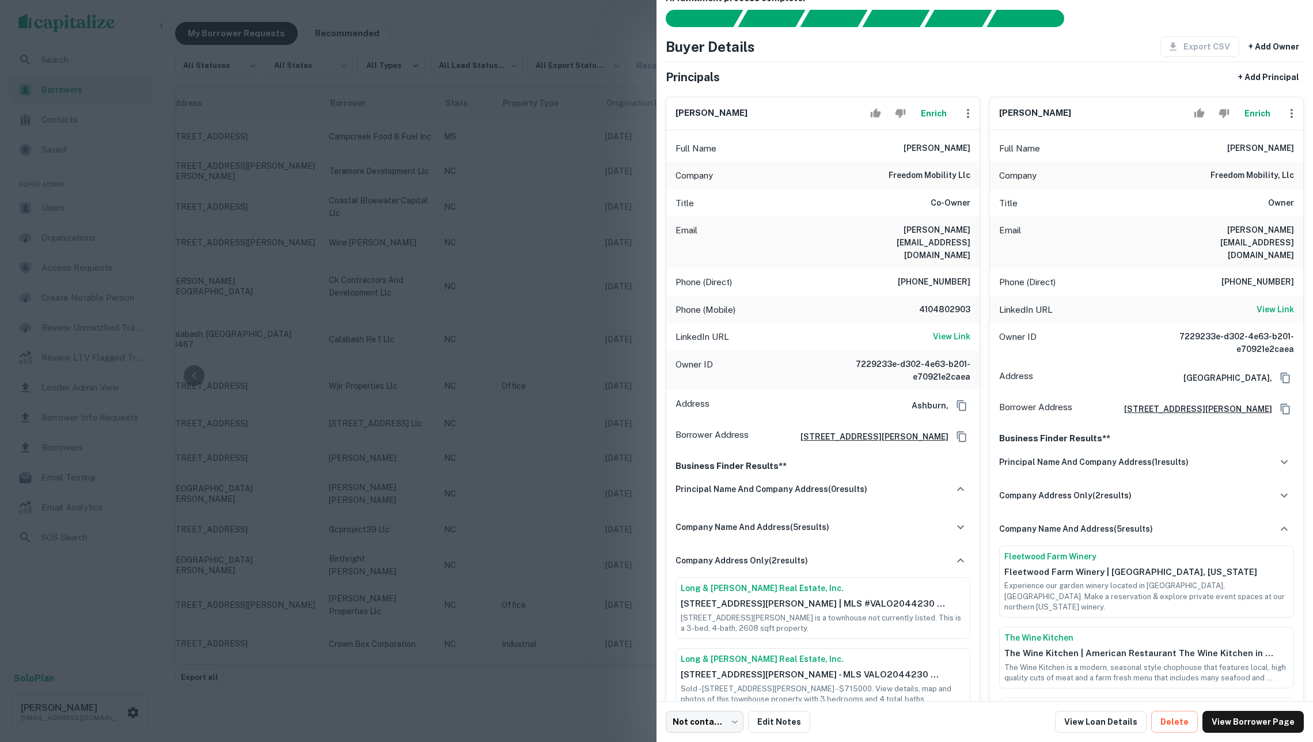
click at [434, 290] on div at bounding box center [656, 371] width 1313 height 742
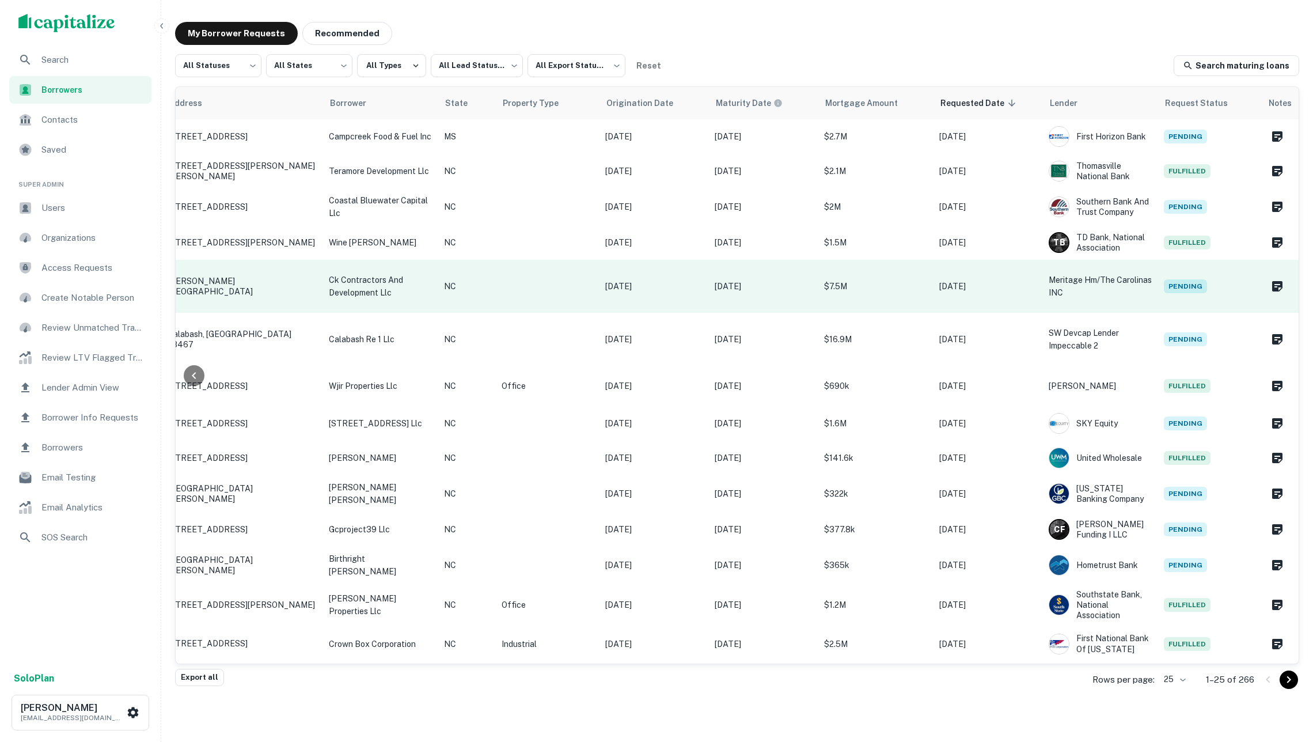
scroll to position [0, 151]
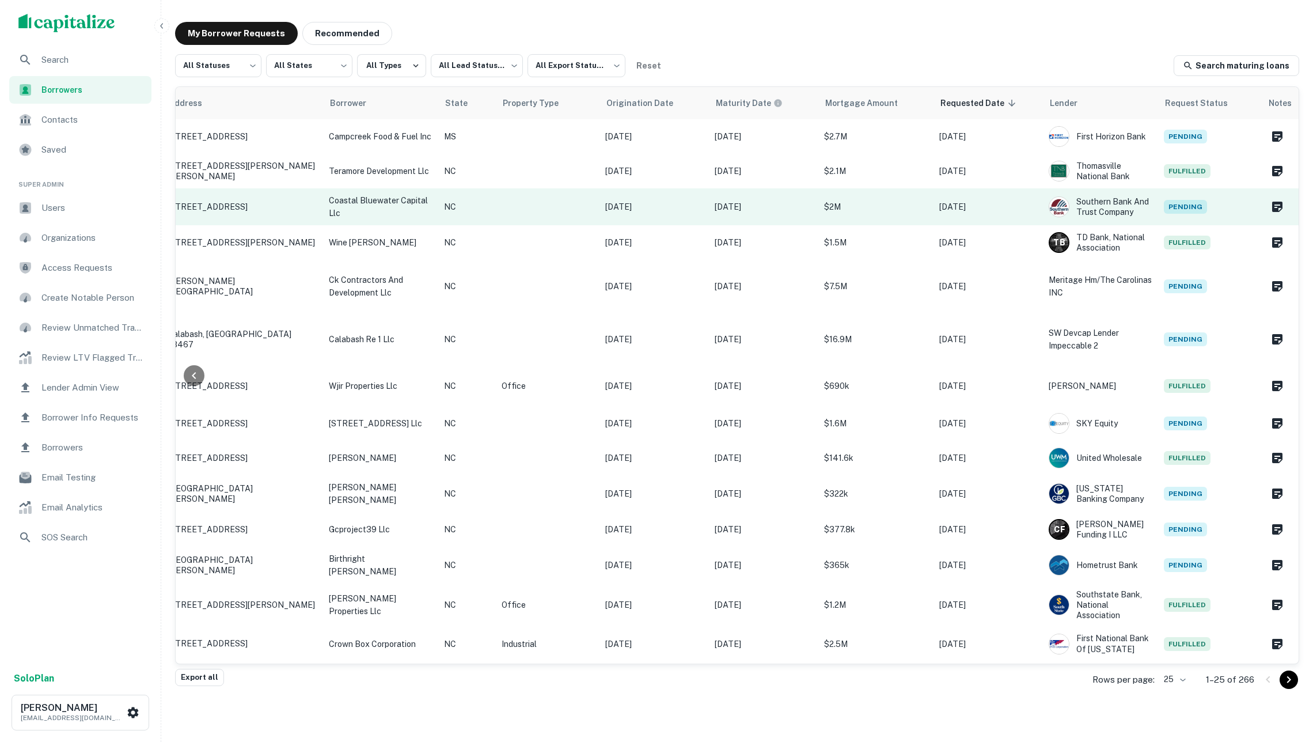
click at [548, 193] on td at bounding box center [548, 206] width 104 height 37
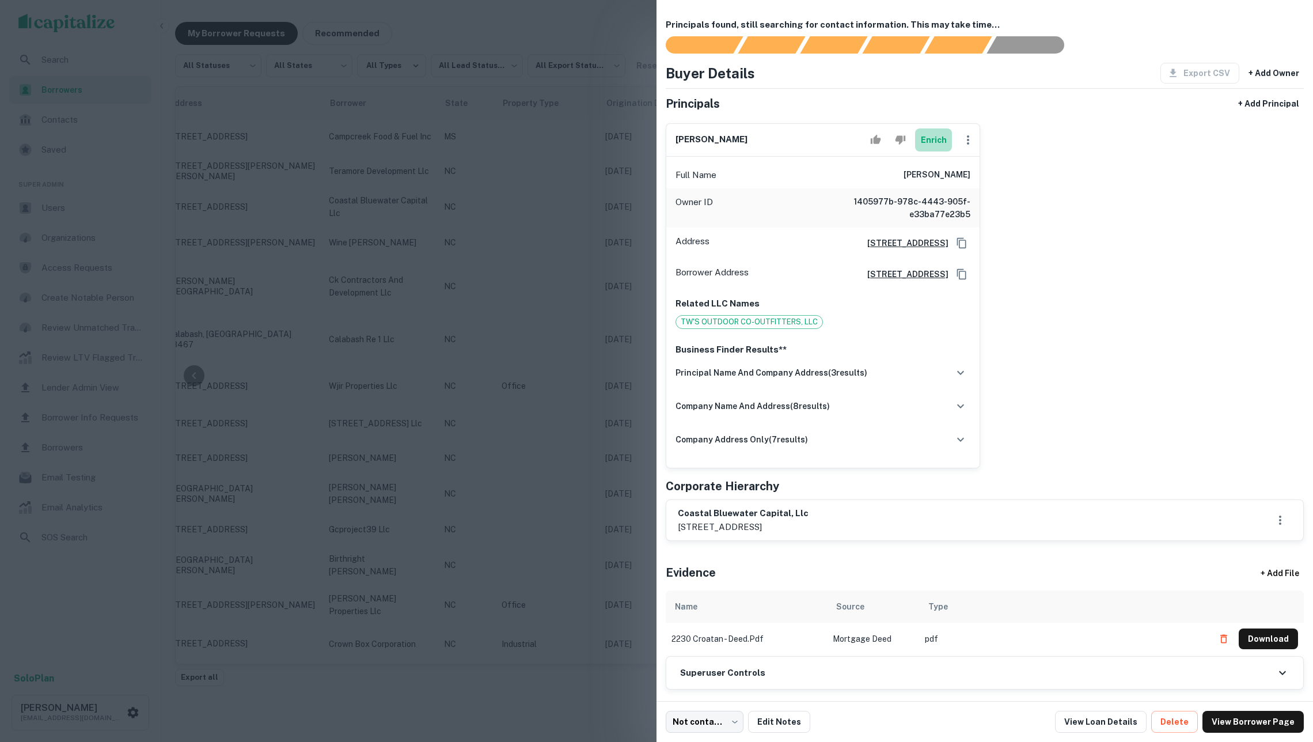
click at [920, 140] on button "Enrich" at bounding box center [933, 139] width 37 height 23
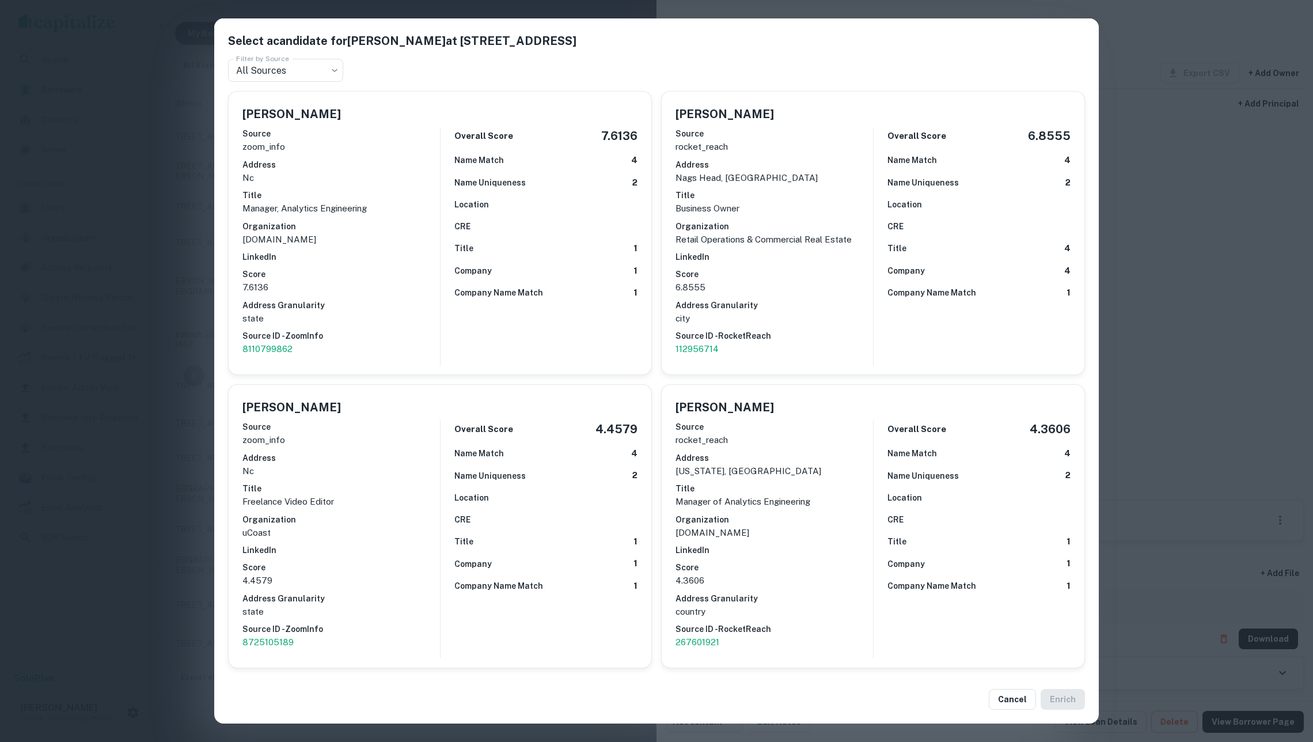
click at [816, 259] on div "Source rocket_reach Address nags head, nc Title Business Owner Organization Ret…" at bounding box center [773, 242] width 197 height 238
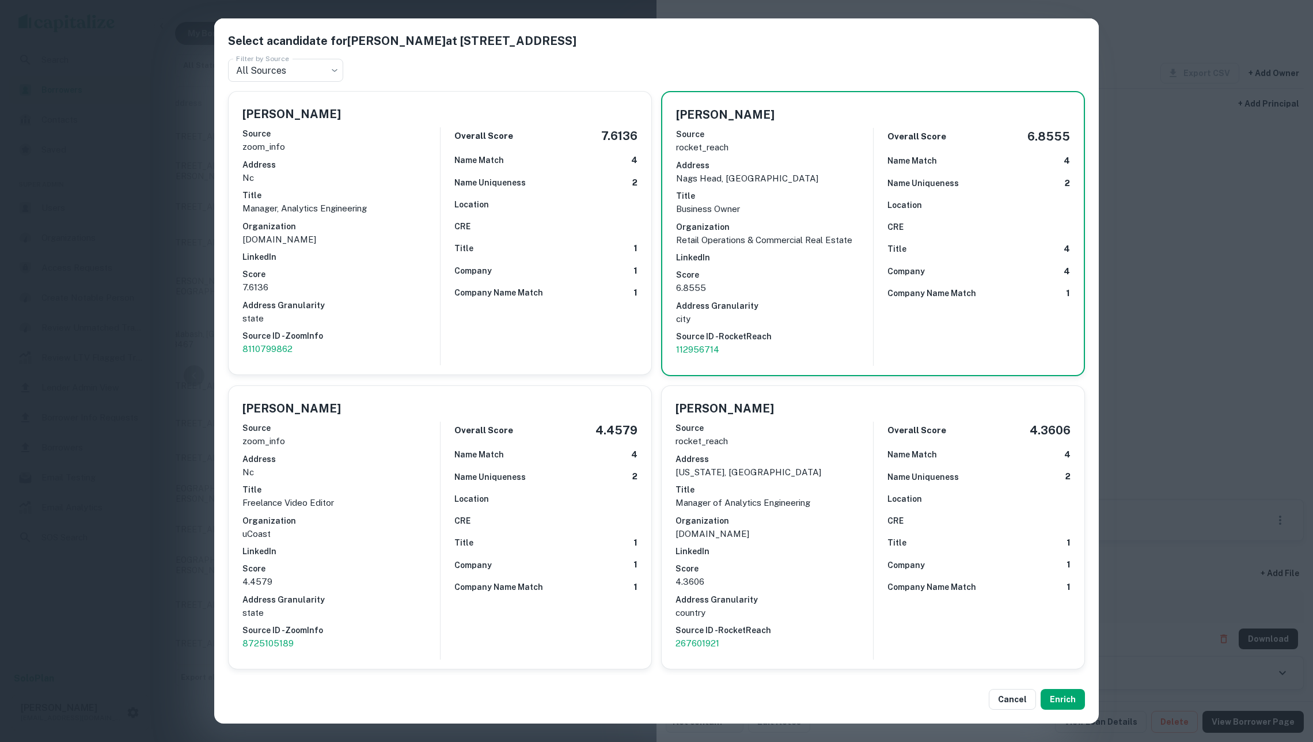
click at [1277, 270] on div "Select a candidate for CHRISTOPHER L. GREENING at 2230 s croatan hwy Filter by …" at bounding box center [656, 371] width 1313 height 742
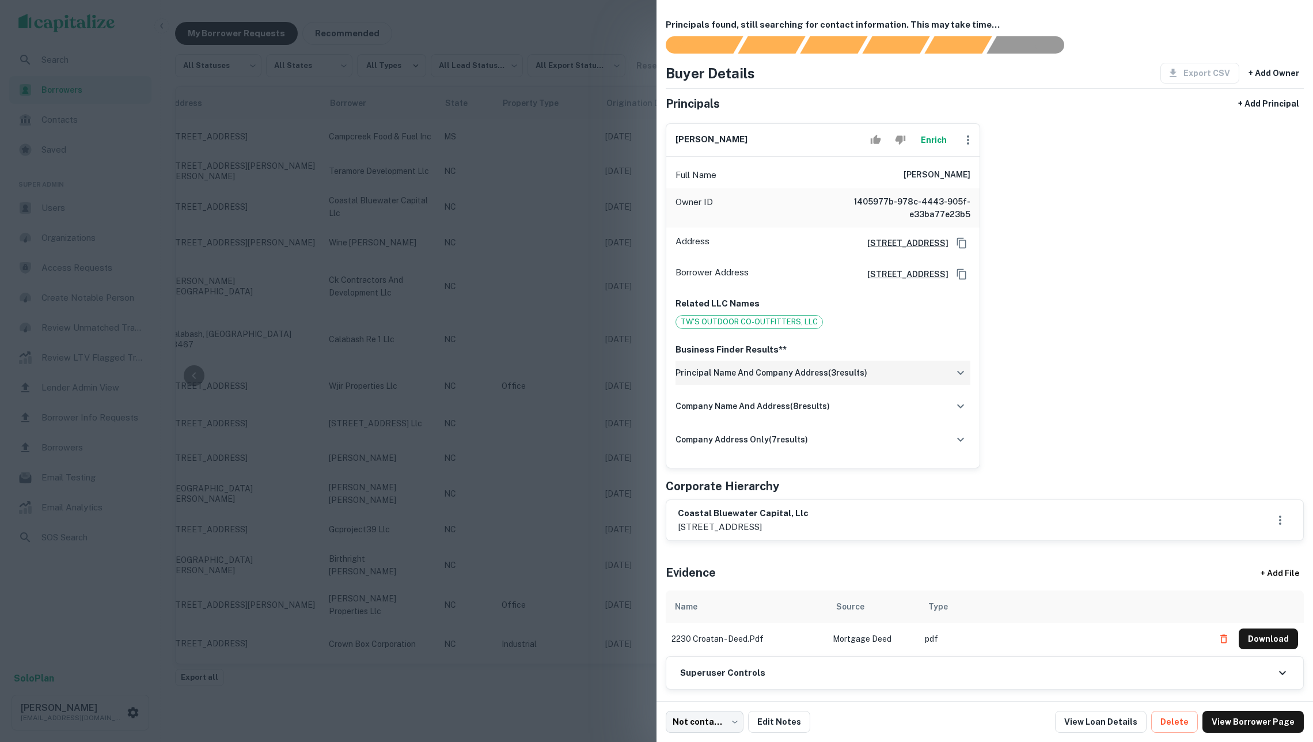
click at [828, 385] on div "principal name and company address ( 3 results)" at bounding box center [822, 372] width 295 height 24
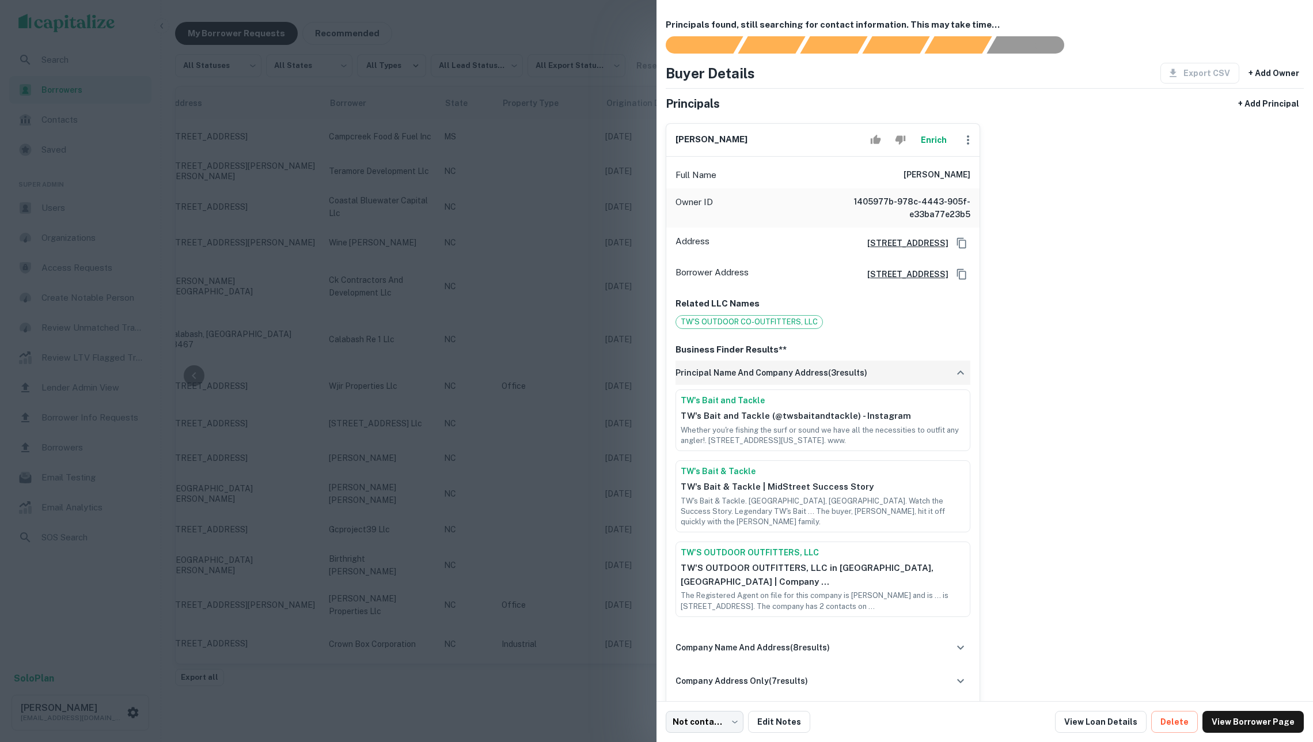
click at [822, 385] on div "principal name and company address ( 3 results)" at bounding box center [822, 372] width 295 height 24
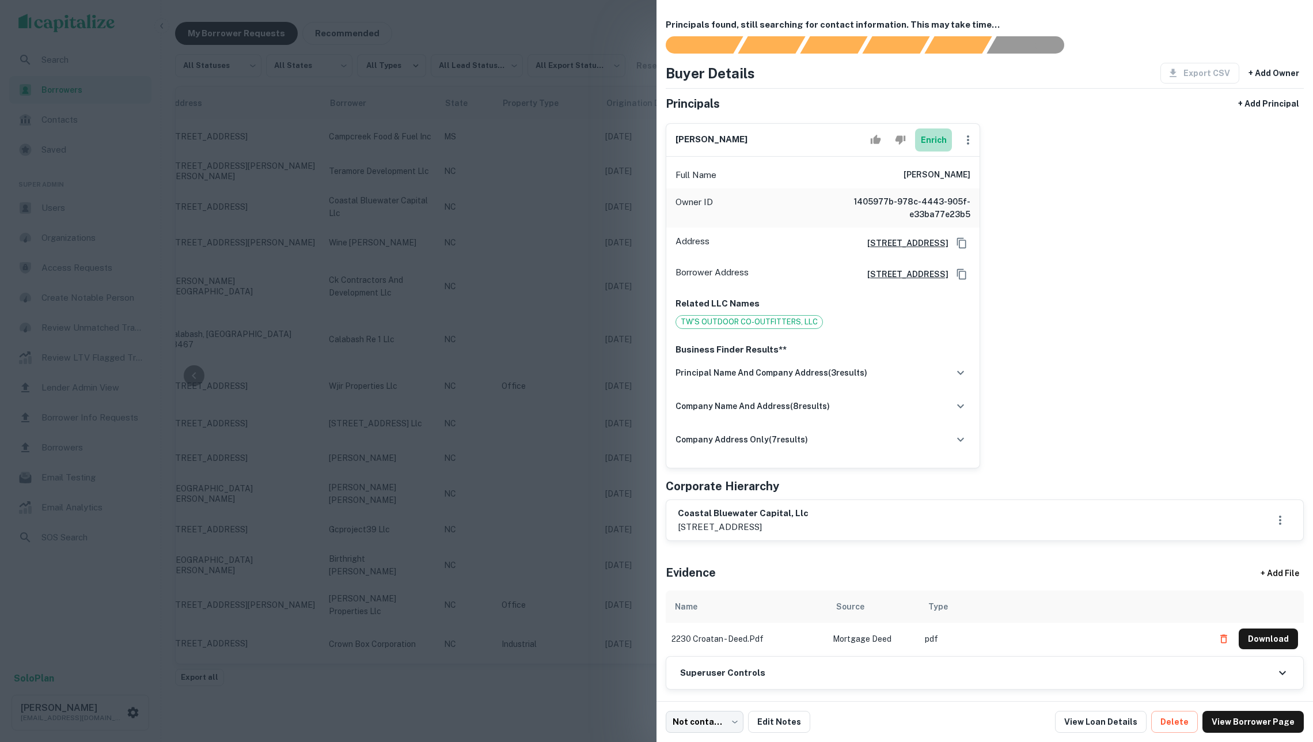
click at [928, 145] on button "Enrich" at bounding box center [933, 139] width 37 height 23
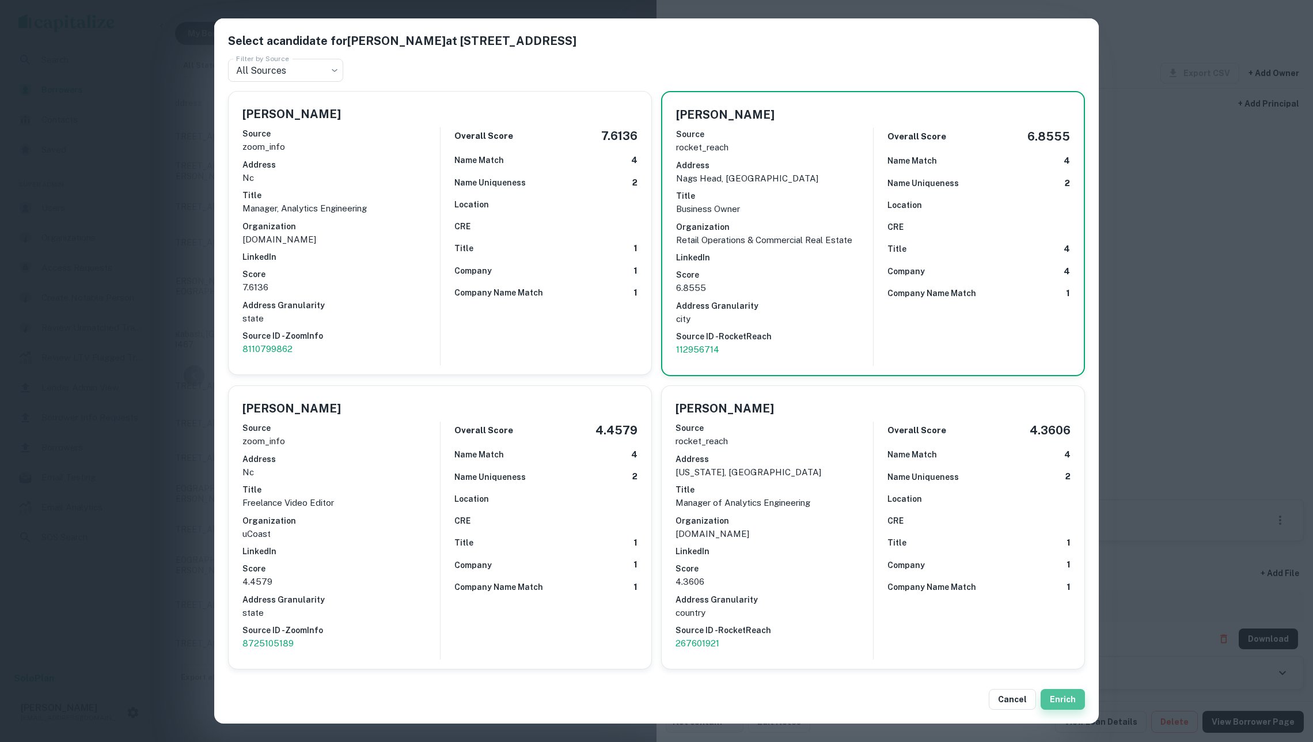
click at [1061, 696] on button "Enrich" at bounding box center [1062, 699] width 44 height 21
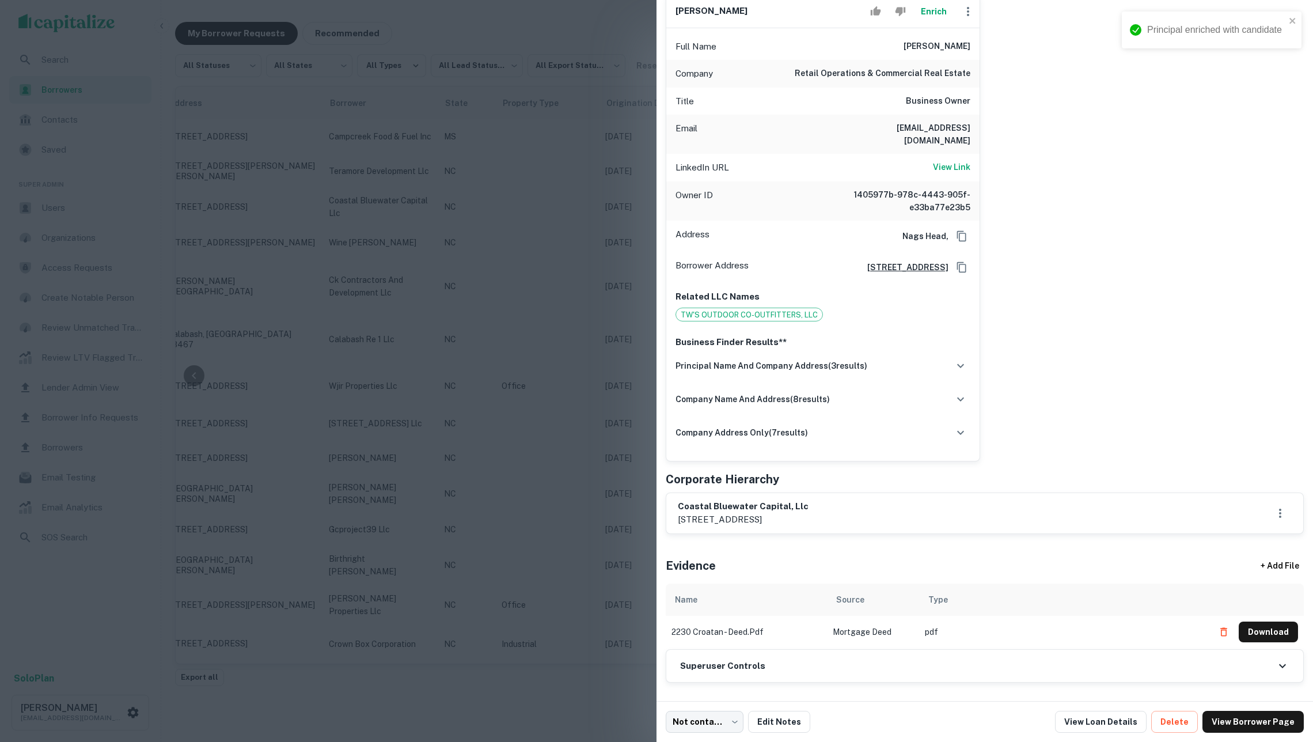
scroll to position [146, 0]
click at [585, 388] on div at bounding box center [656, 371] width 1313 height 742
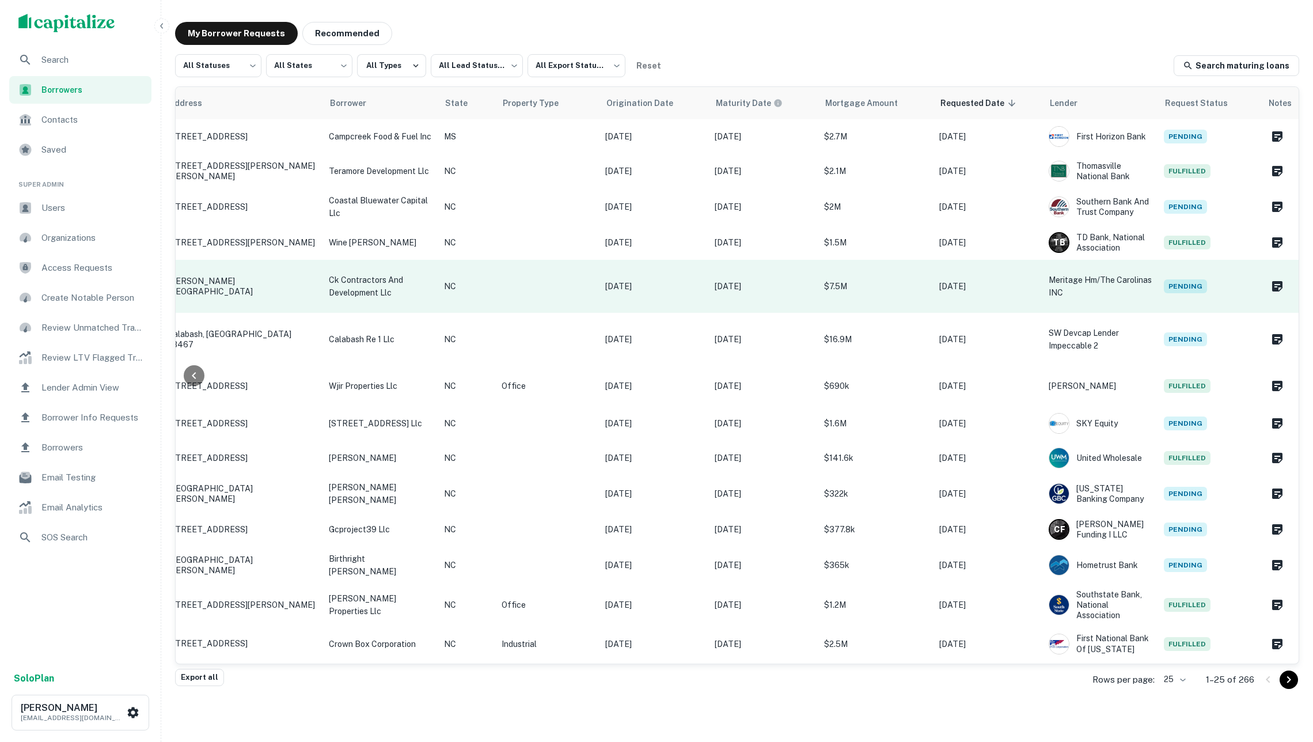
click at [683, 282] on p "[DATE]" at bounding box center [654, 286] width 98 height 13
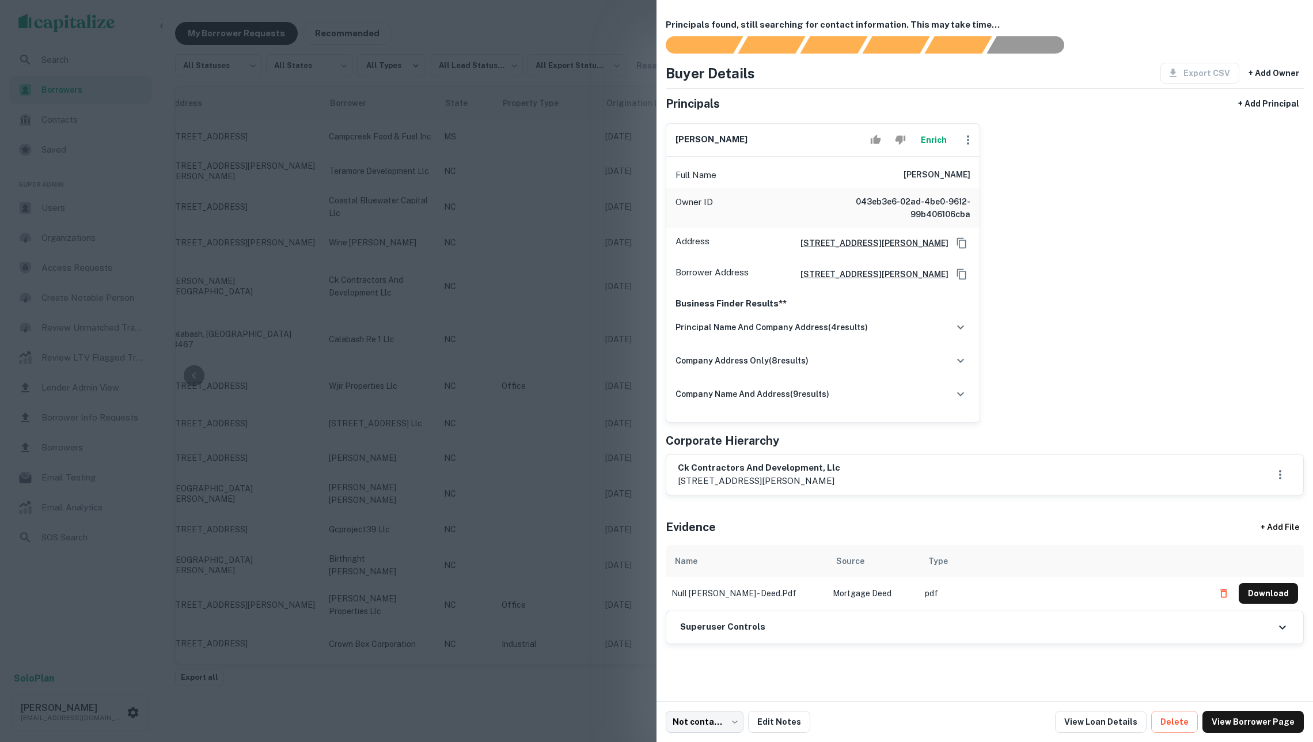
click at [932, 151] on button "Enrich" at bounding box center [933, 139] width 37 height 23
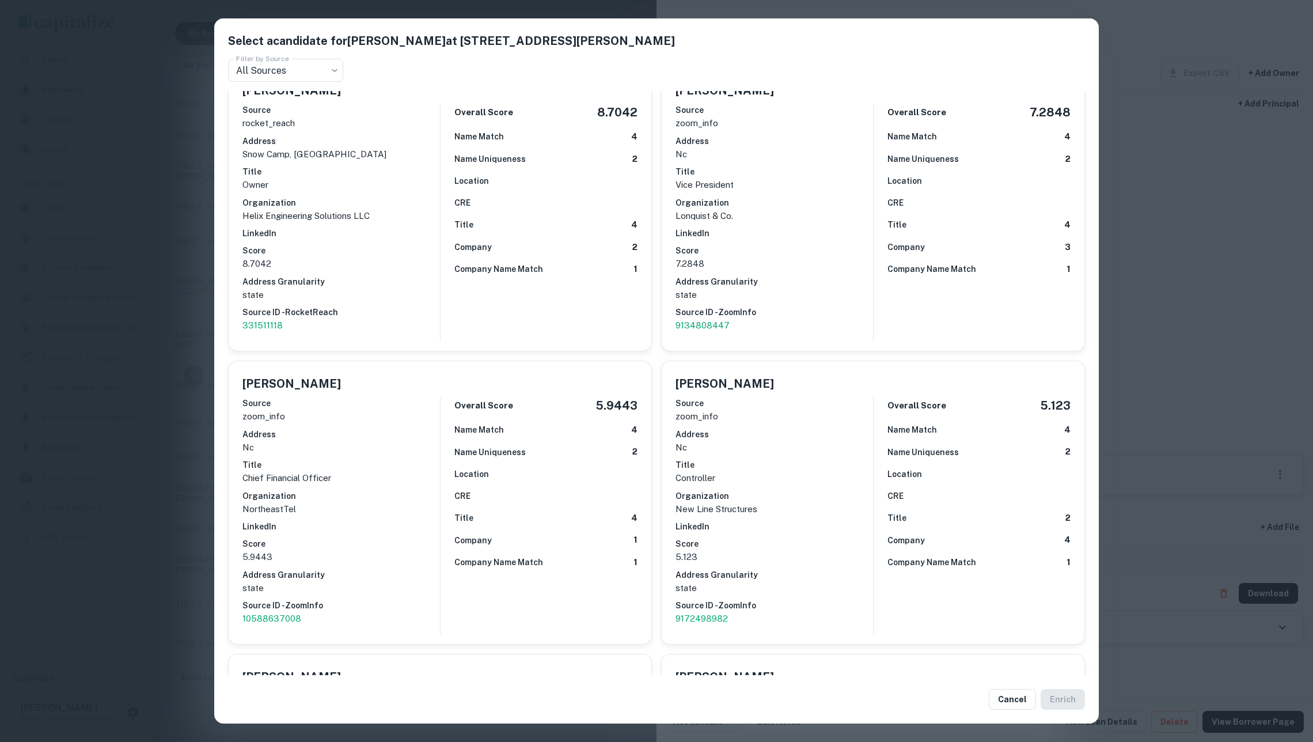
scroll to position [26, 0]
click at [1263, 397] on div "Select a candidate for William C. George at 124-1 wooding place Filter by Sourc…" at bounding box center [656, 371] width 1313 height 742
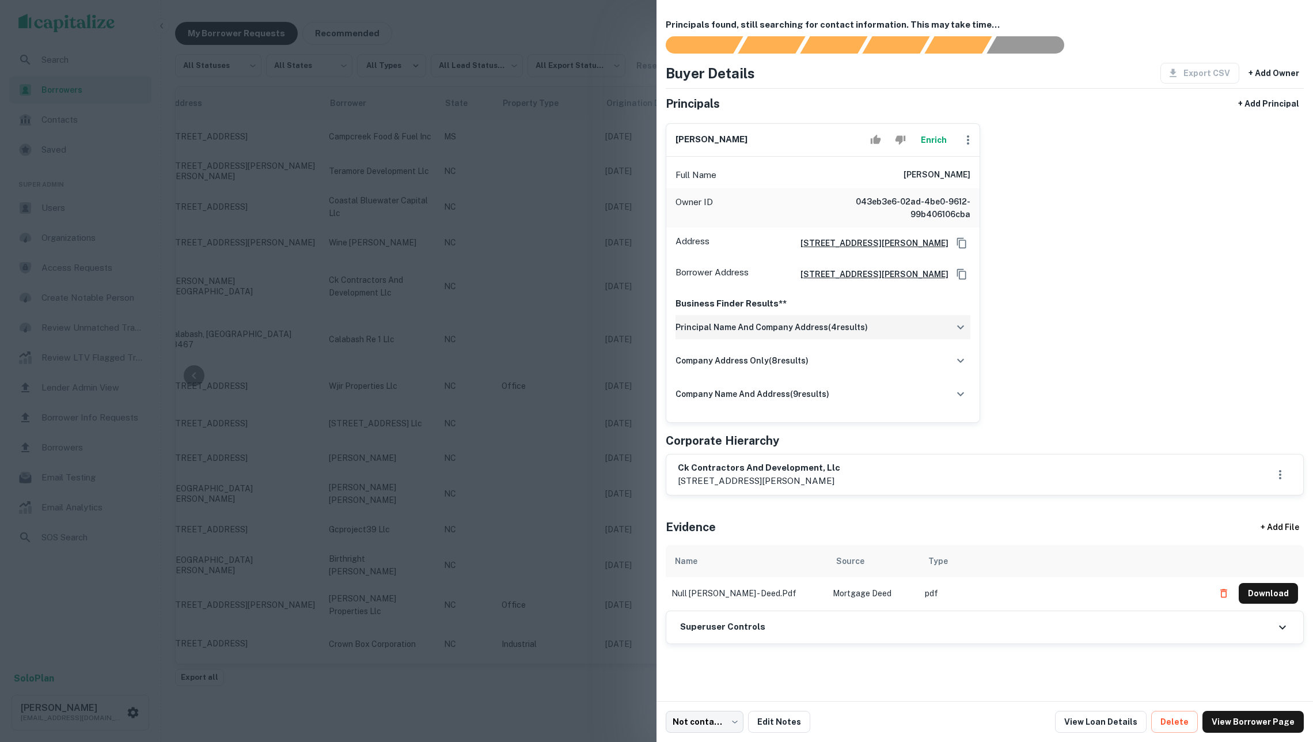
click at [891, 339] on div "principal name and company address ( 4 results)" at bounding box center [822, 327] width 295 height 24
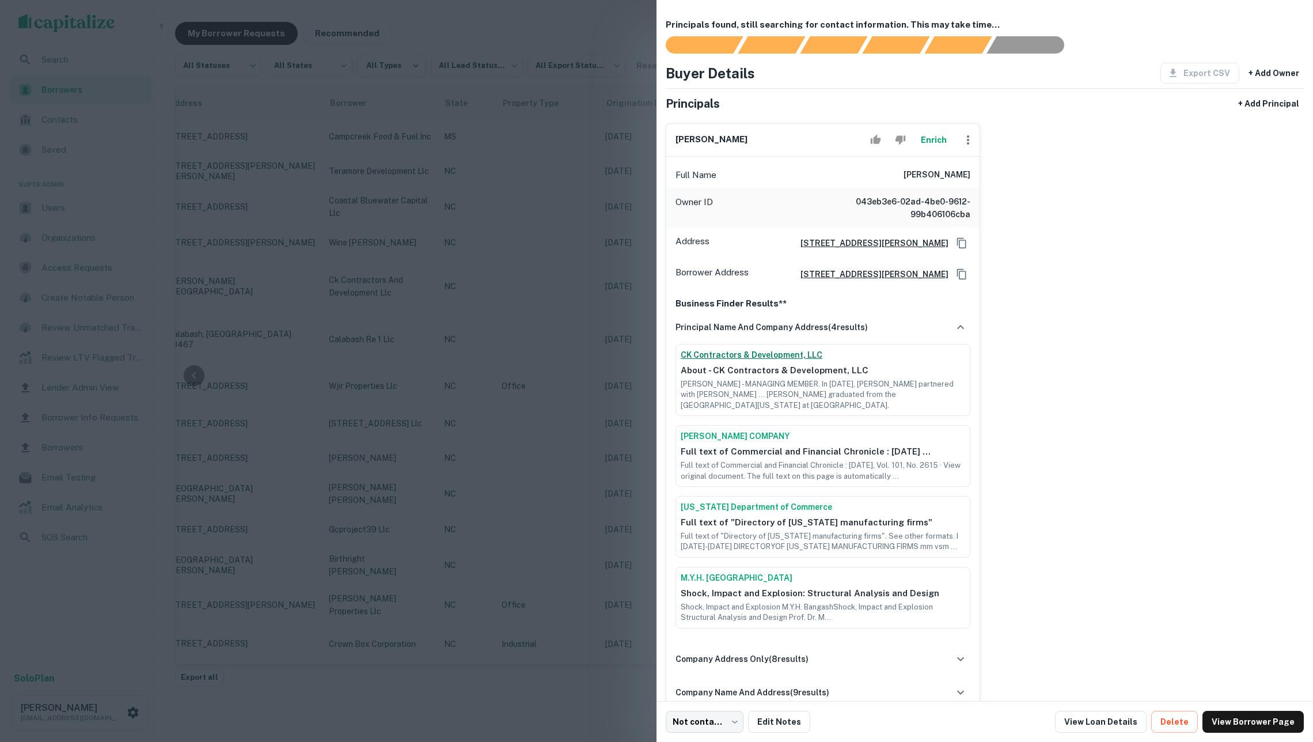
click at [793, 361] on link "CK Contractors & Development, LLC" at bounding box center [823, 355] width 284 height 12
click at [938, 140] on button "Enrich" at bounding box center [933, 139] width 37 height 23
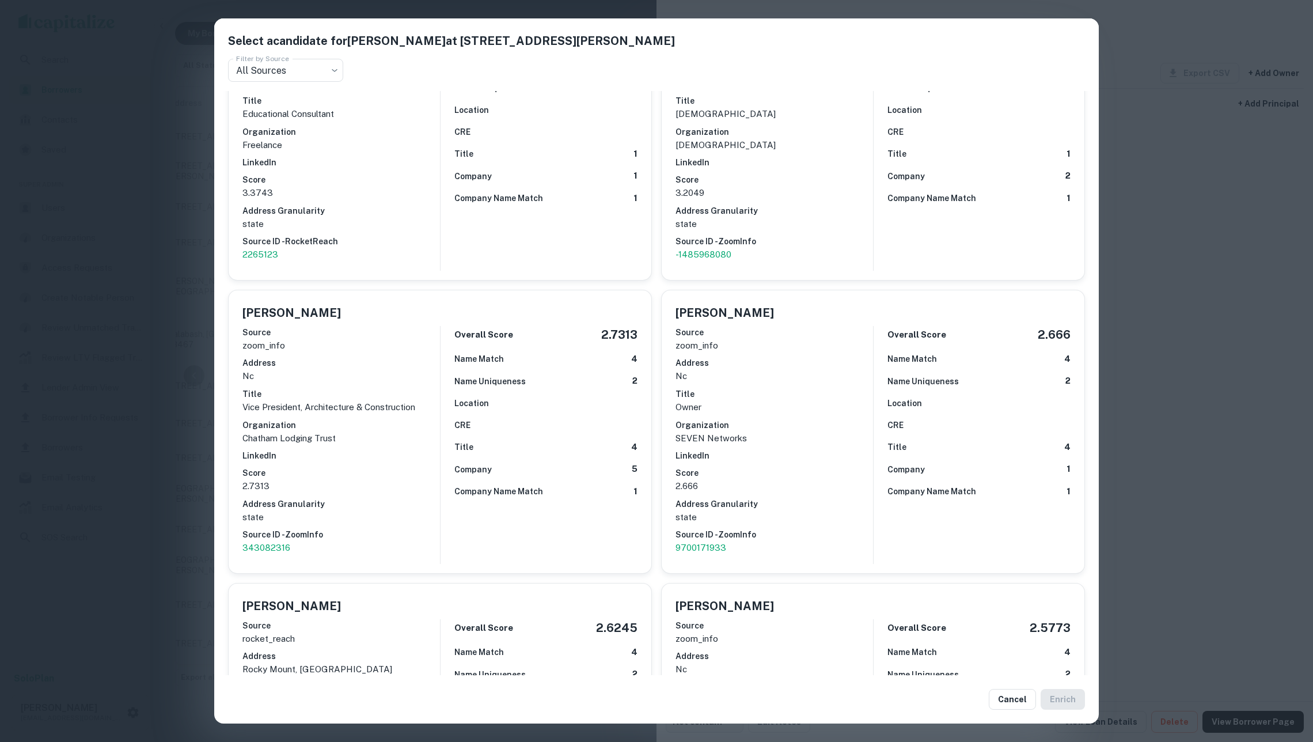
scroll to position [288, 0]
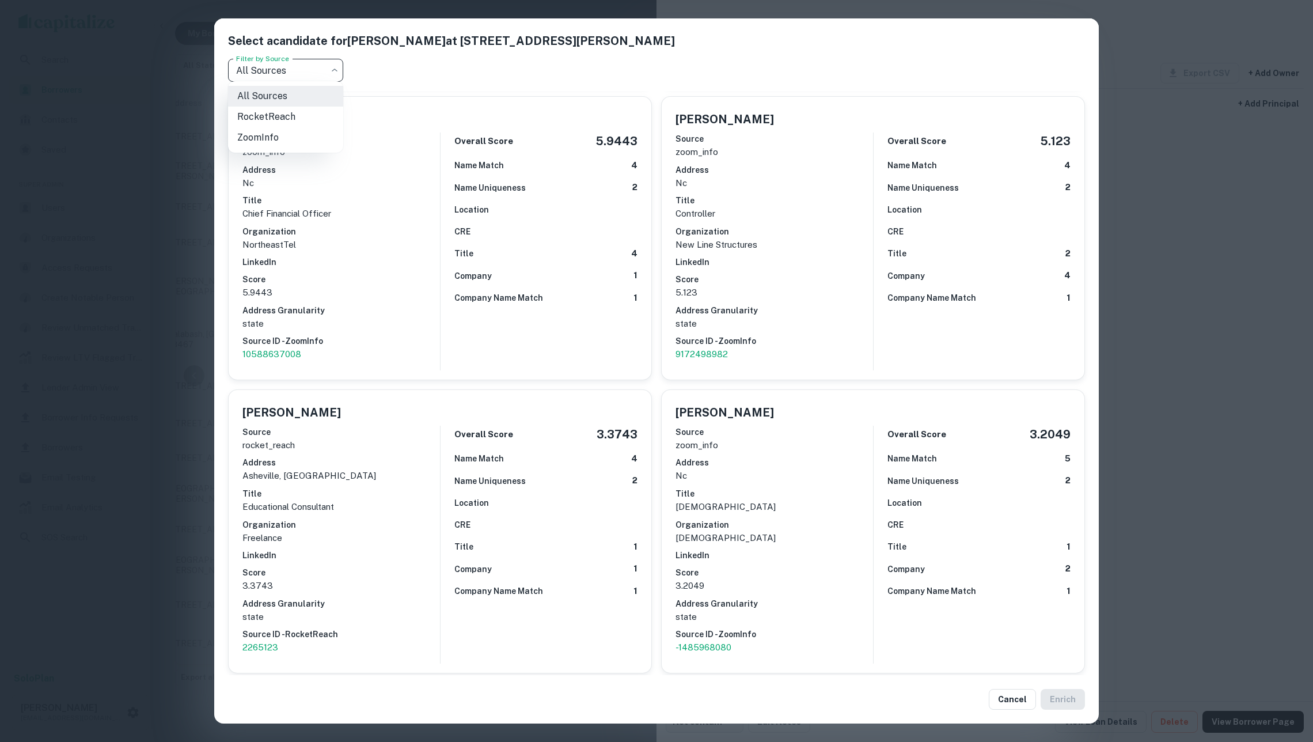
click at [330, 66] on body "Search Borrowers Contacts Saved Super Admin Users Organizations Access Requests…" at bounding box center [656, 361] width 1313 height 742
click at [321, 62] on div at bounding box center [656, 371] width 1313 height 742
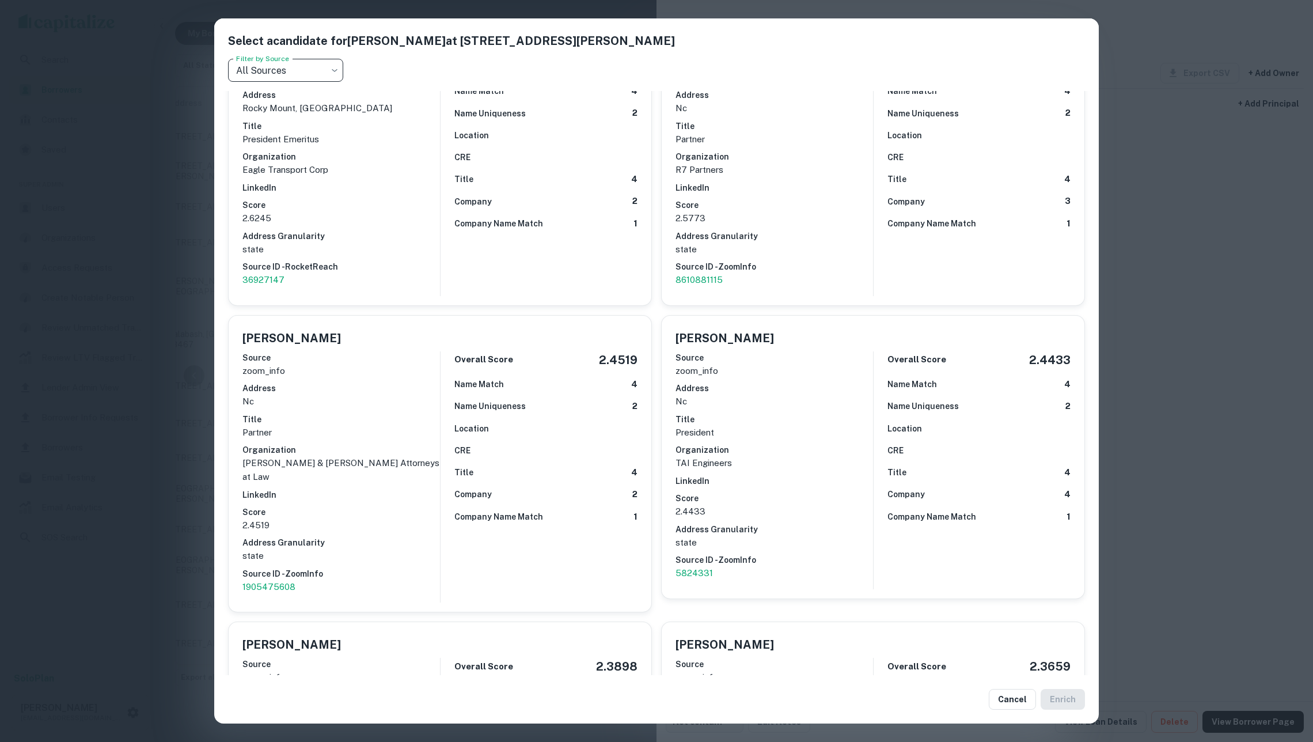
scroll to position [1247, 0]
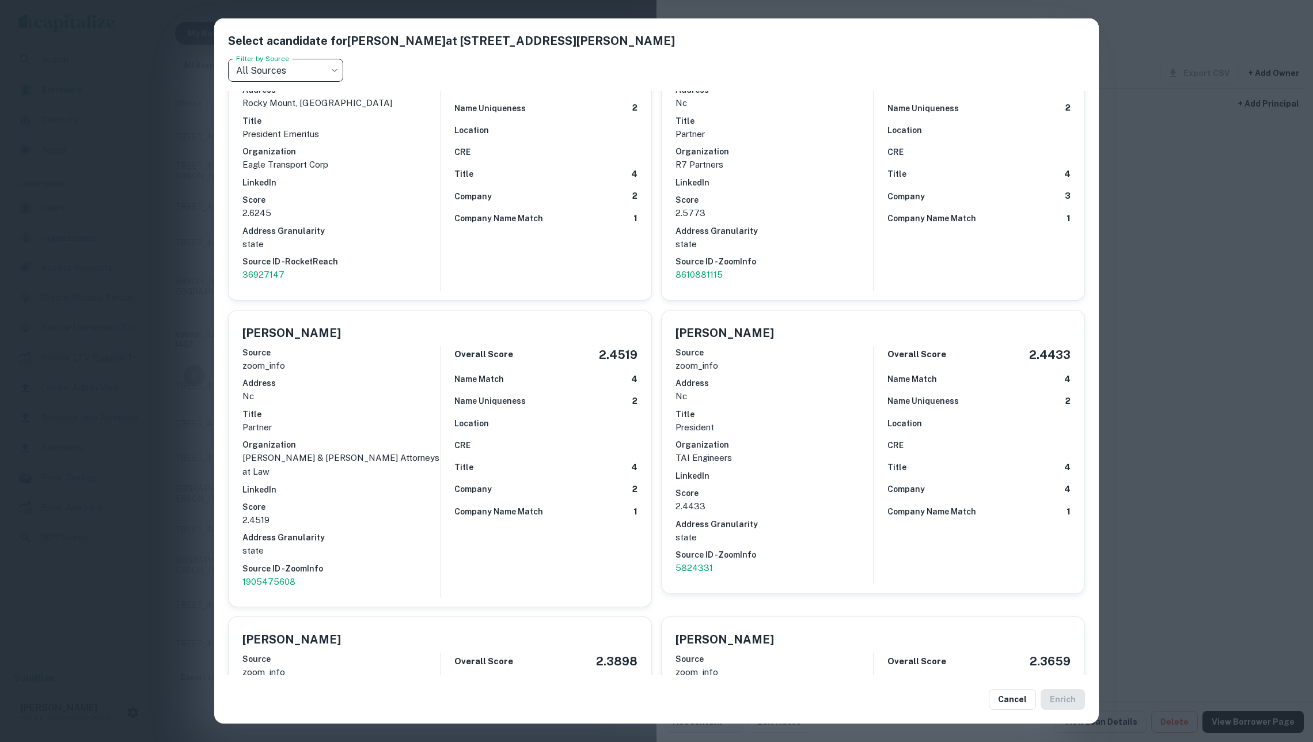
click at [1210, 41] on div "Select a candidate for William C. George at 124-1 wooding place Filter by Sourc…" at bounding box center [656, 371] width 1313 height 742
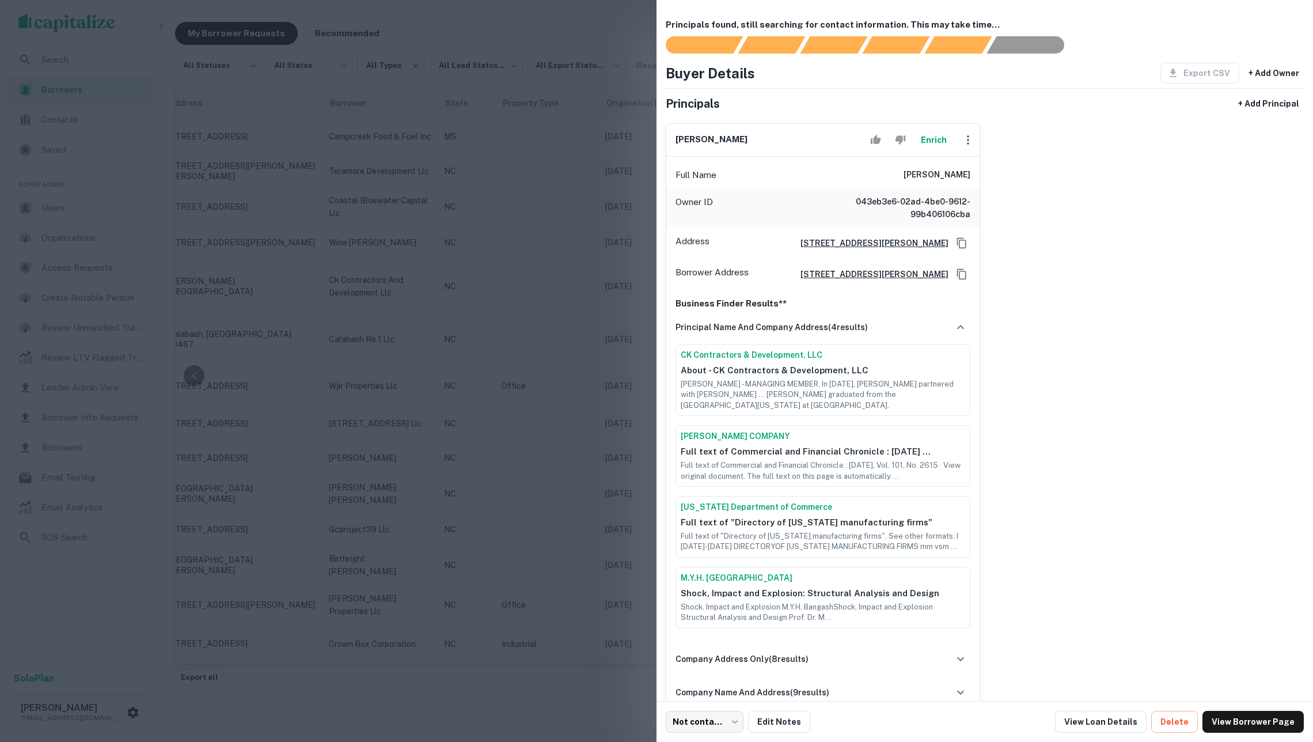
click at [966, 142] on icon "button" at bounding box center [968, 140] width 14 height 14
click at [971, 164] on li "Edit" at bounding box center [975, 172] width 47 height 21
select select "**"
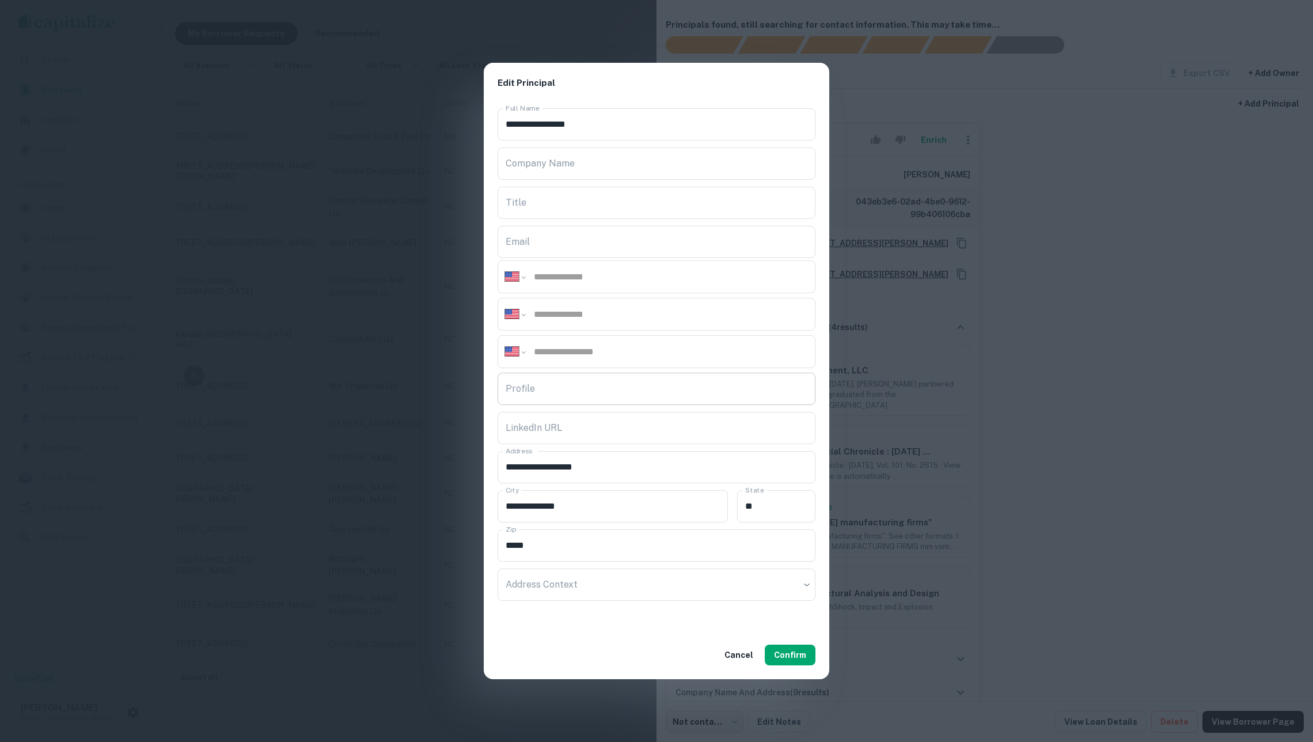
click at [653, 388] on input "Profile" at bounding box center [656, 389] width 318 height 32
paste input "**********"
type input "**********"
click at [788, 658] on button "Confirm" at bounding box center [790, 654] width 51 height 21
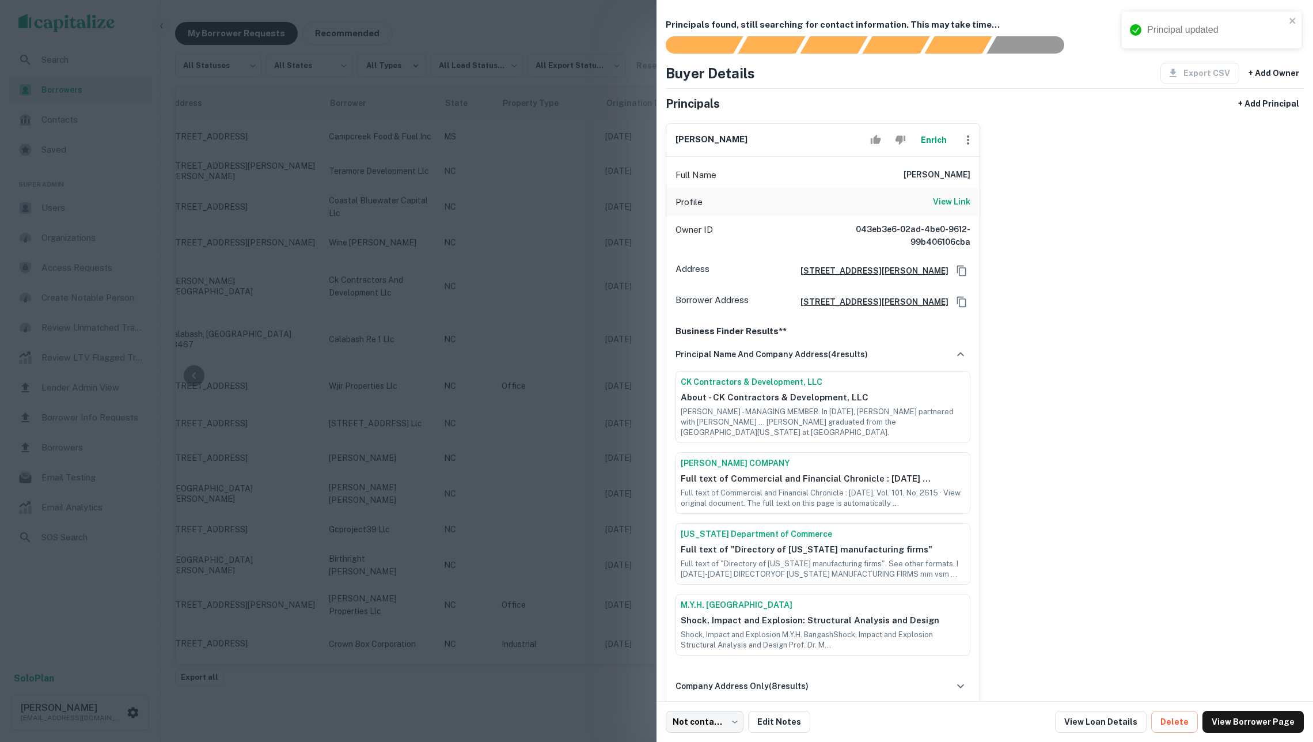
click at [927, 134] on button "Enrich" at bounding box center [933, 139] width 37 height 23
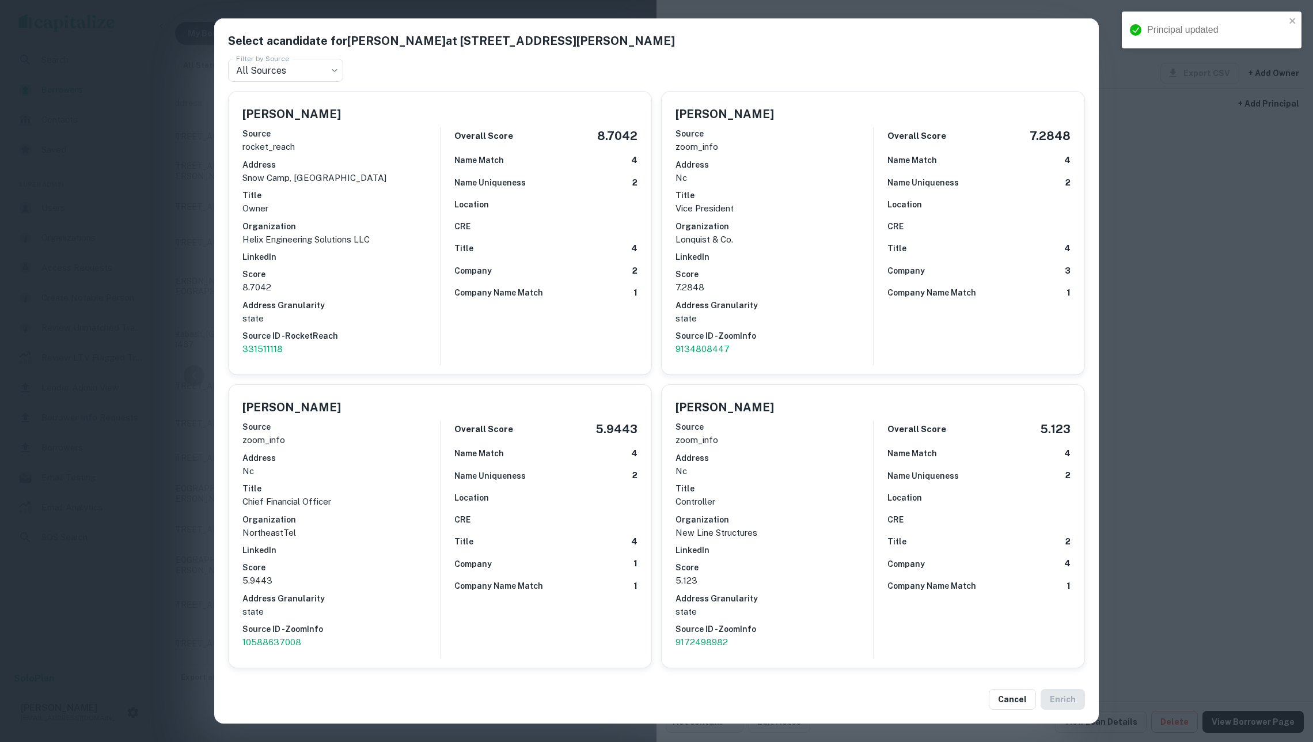
click at [1190, 406] on div "Select a candidate for William C. George at 124-1 wooding place Filter by Sourc…" at bounding box center [656, 371] width 1313 height 742
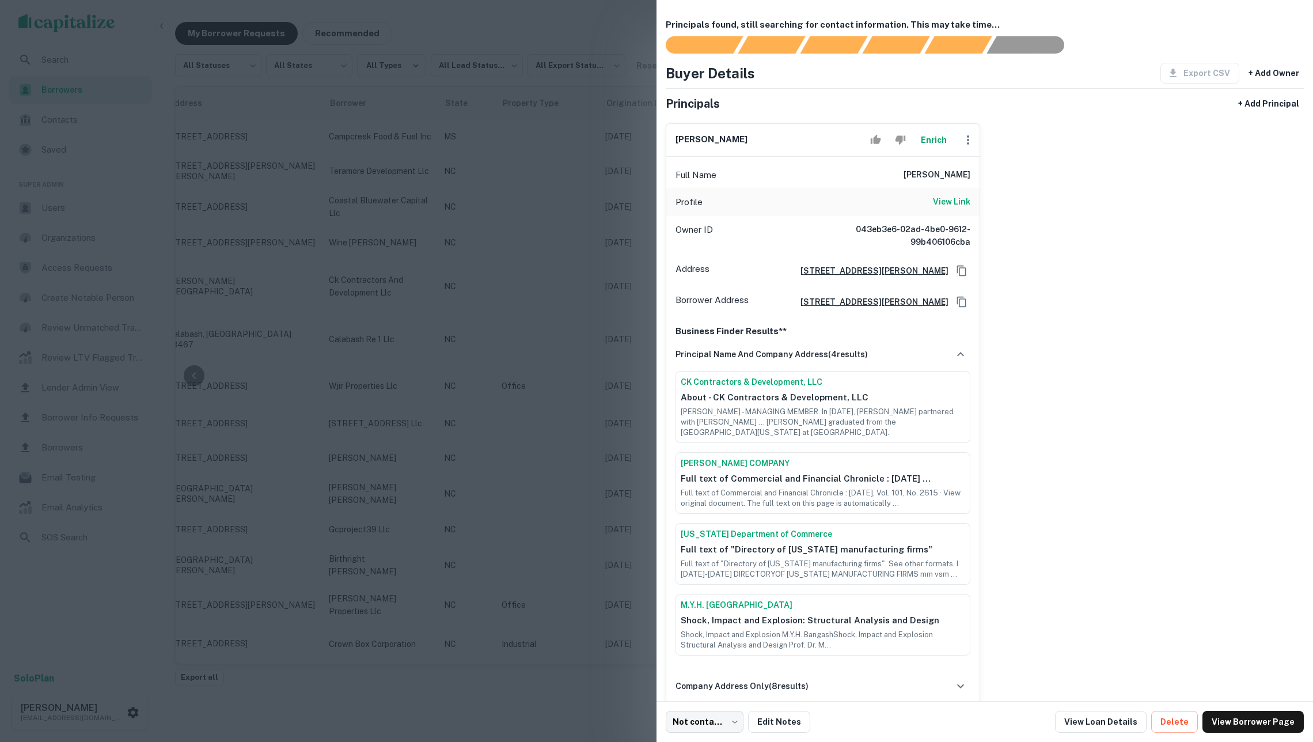
click at [565, 347] on div at bounding box center [656, 371] width 1313 height 742
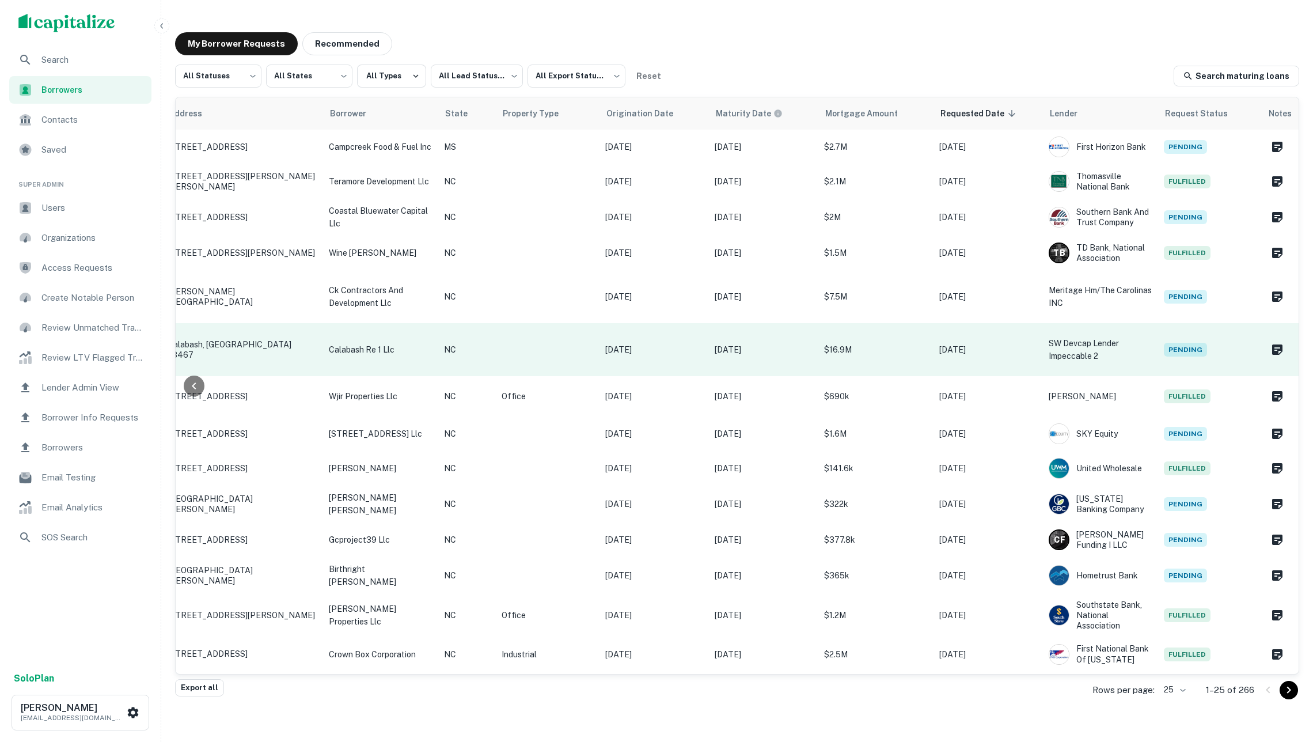
scroll to position [0, 0]
click at [569, 353] on td at bounding box center [548, 349] width 104 height 53
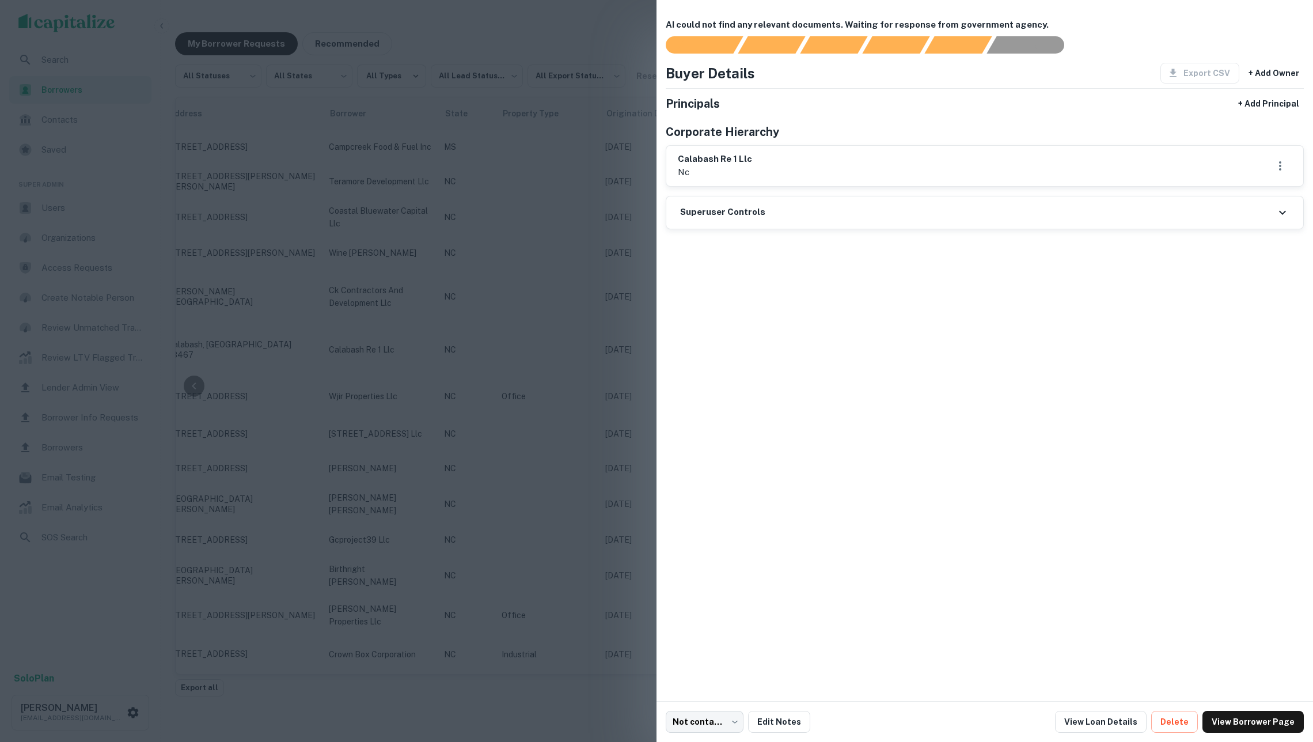
click at [453, 392] on div at bounding box center [656, 371] width 1313 height 742
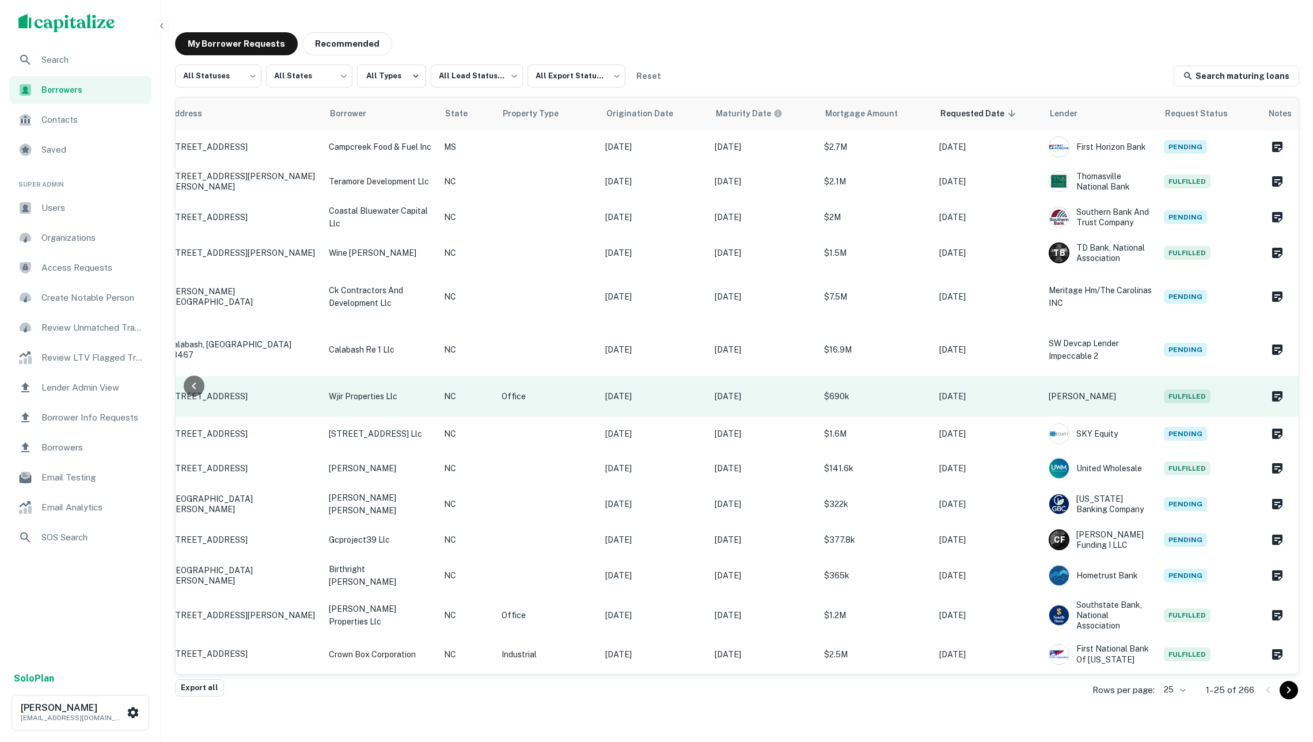
click at [491, 397] on td "NC" at bounding box center [467, 396] width 58 height 40
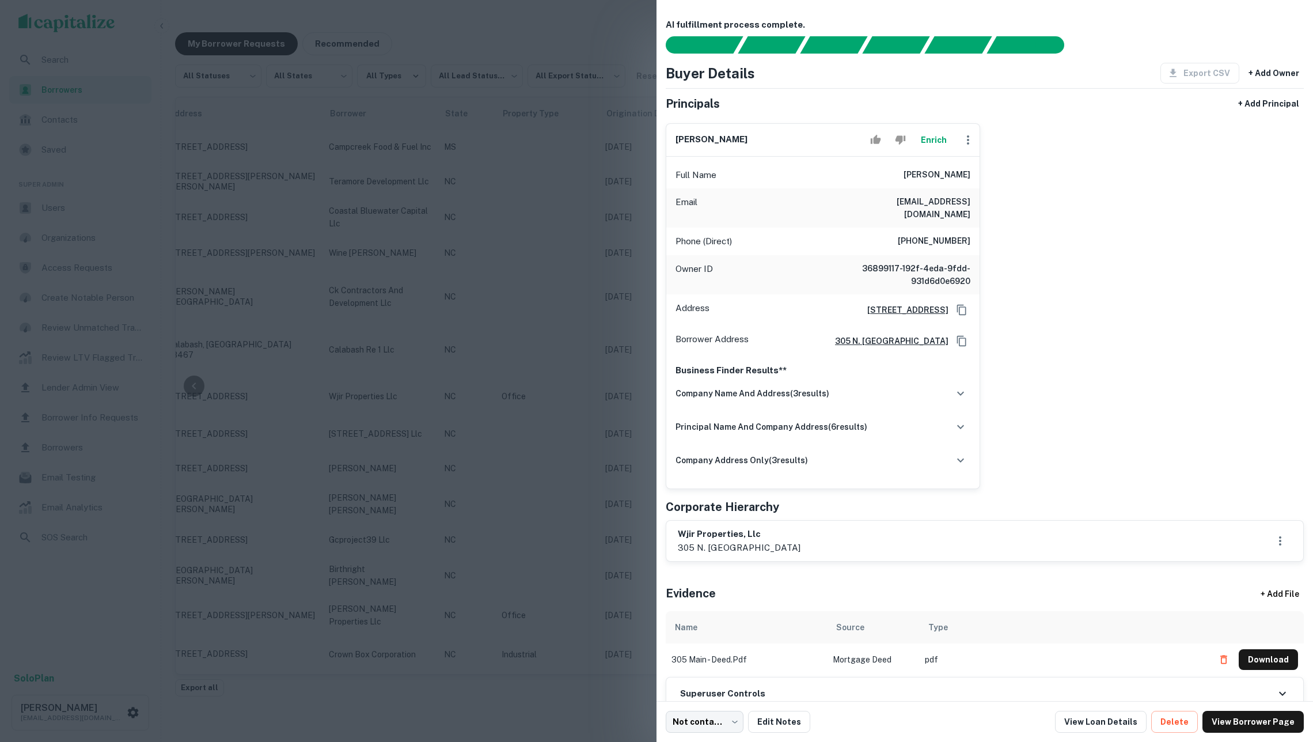
click at [943, 143] on button "Enrich" at bounding box center [933, 139] width 37 height 23
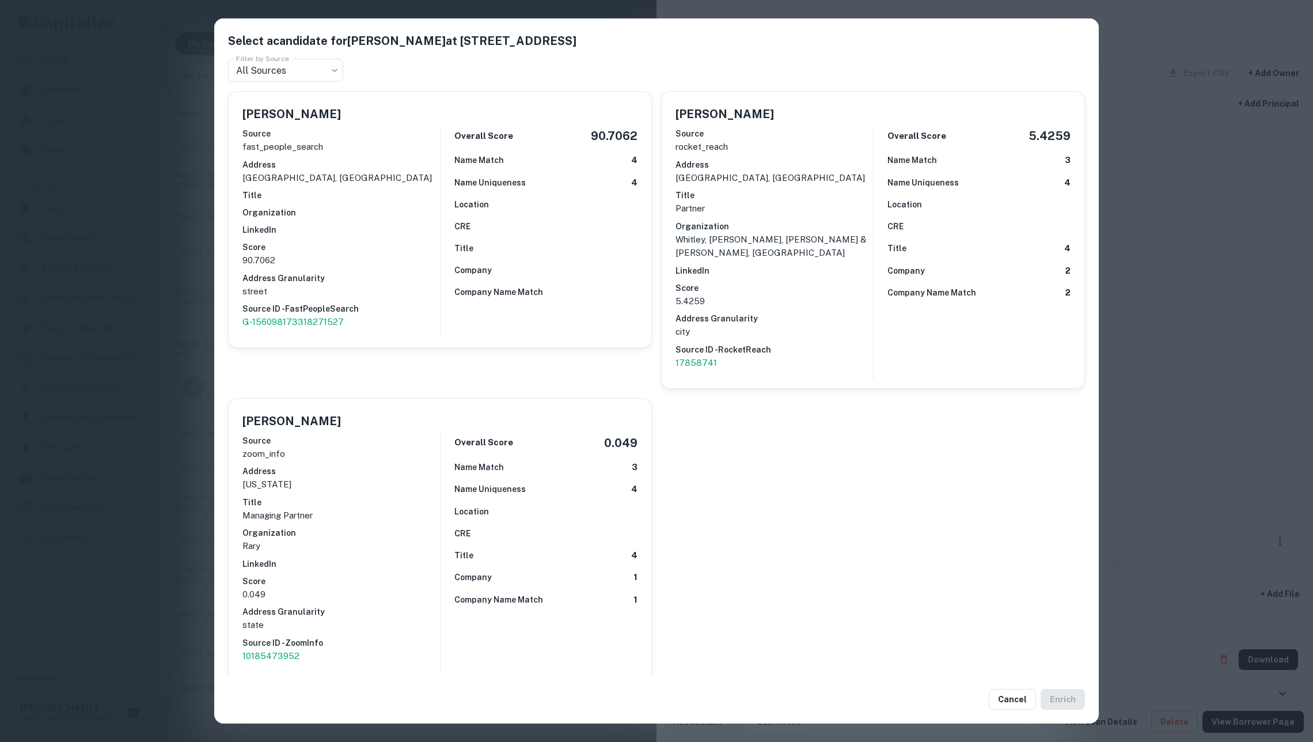
click at [1156, 300] on div "Select a candidate for William M Rary at 305 N Main St Filter by Source All Sou…" at bounding box center [656, 371] width 1313 height 742
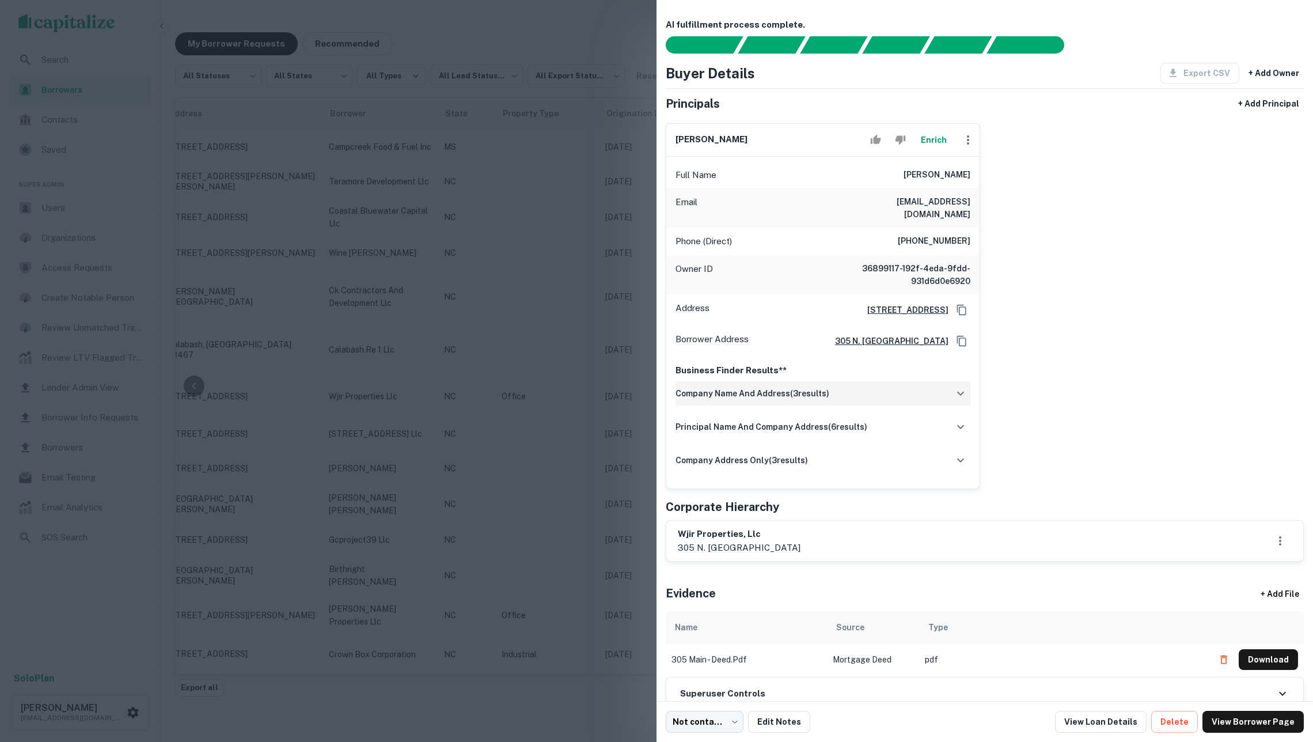
click at [834, 398] on div "company name and address ( 3 results)" at bounding box center [822, 393] width 295 height 24
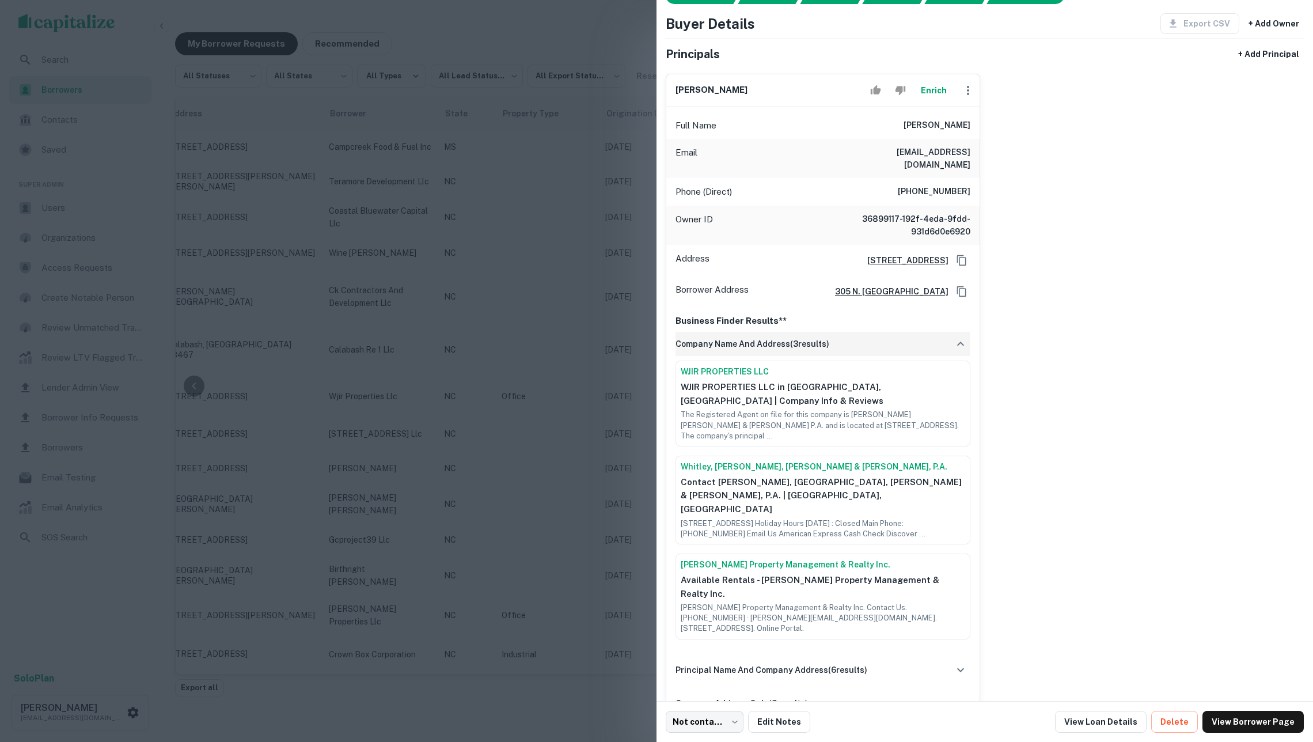
scroll to position [51, 0]
click at [929, 85] on button "Enrich" at bounding box center [933, 88] width 37 height 23
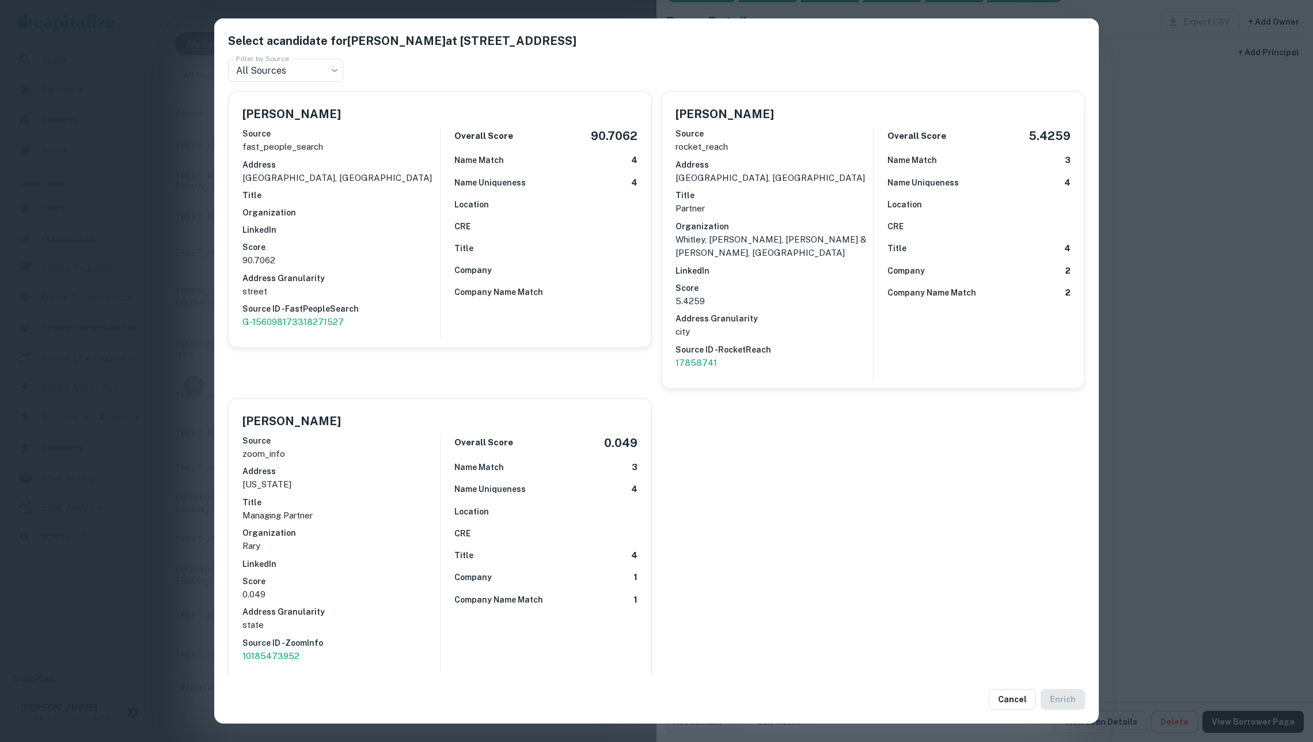
click at [1164, 178] on div "Select a candidate for William M Rary at 305 N Main St Filter by Source All Sou…" at bounding box center [656, 371] width 1313 height 742
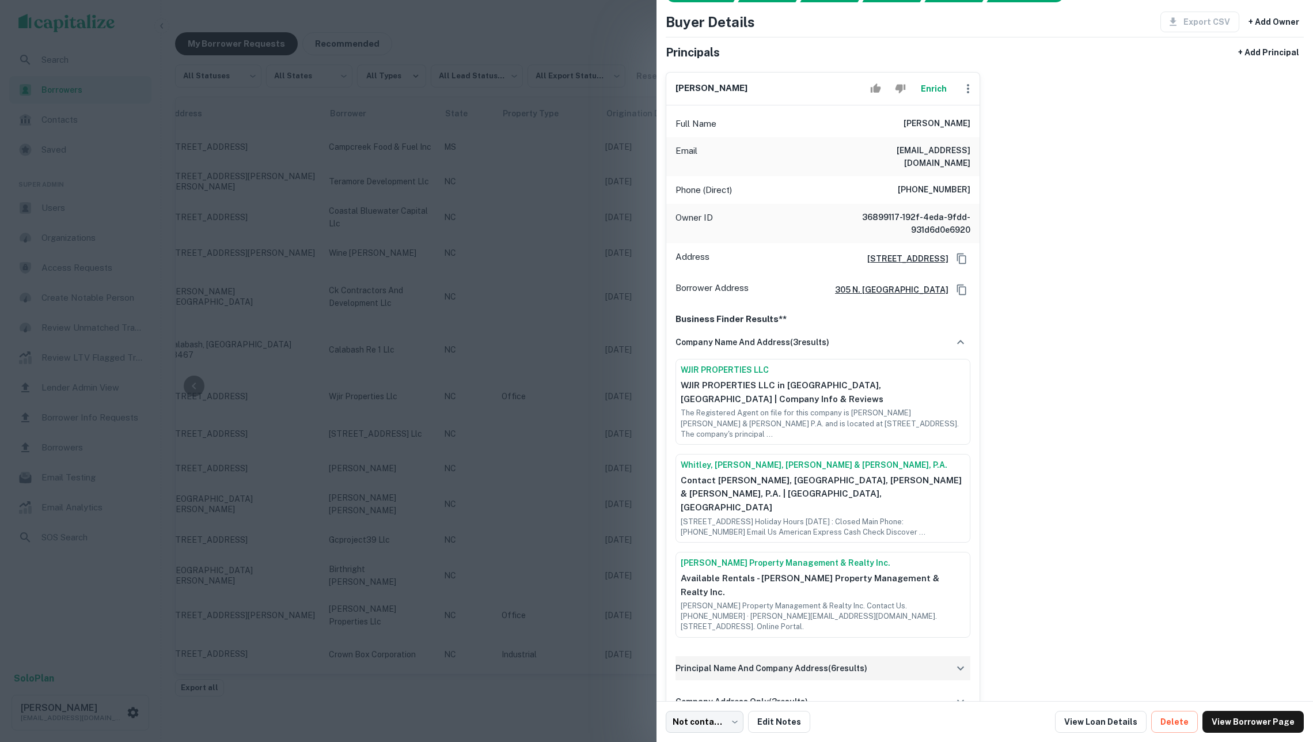
click at [823, 656] on div "principal name and company address ( 6 results)" at bounding box center [822, 668] width 295 height 24
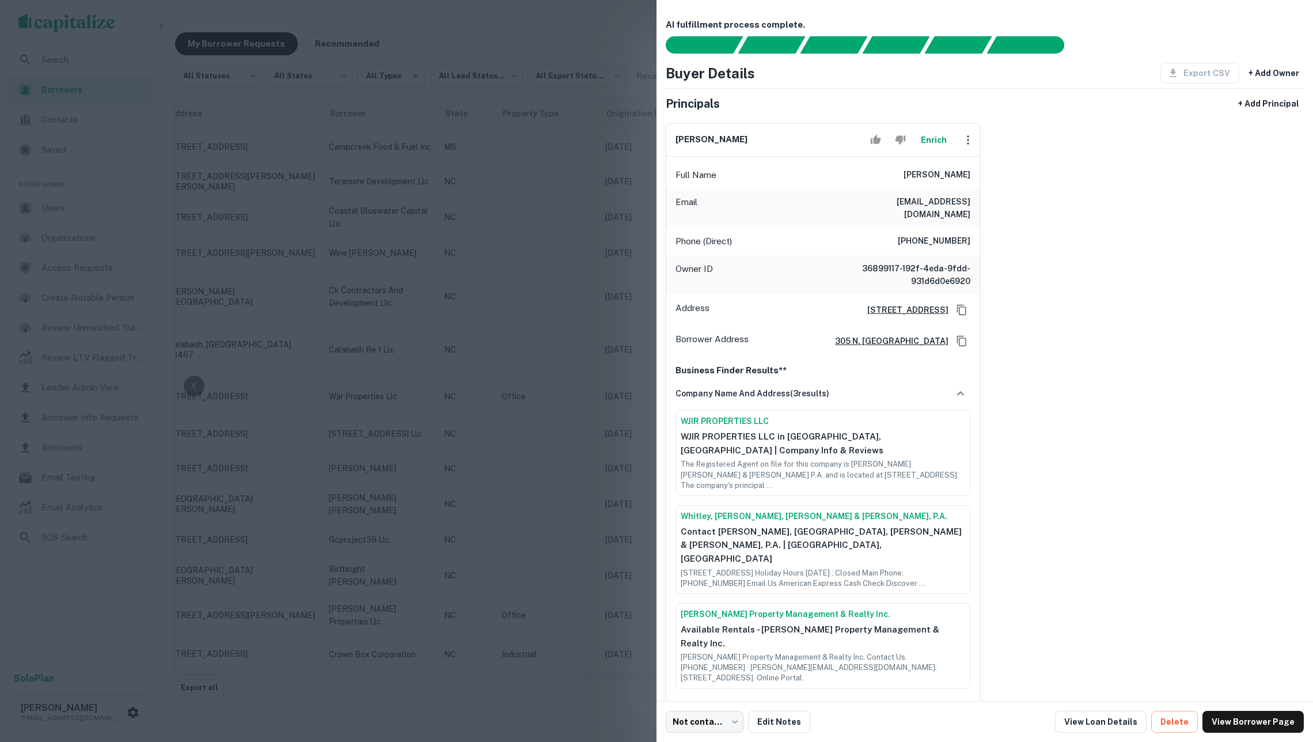
scroll to position [0, 0]
click at [936, 143] on button "Enrich" at bounding box center [933, 139] width 37 height 23
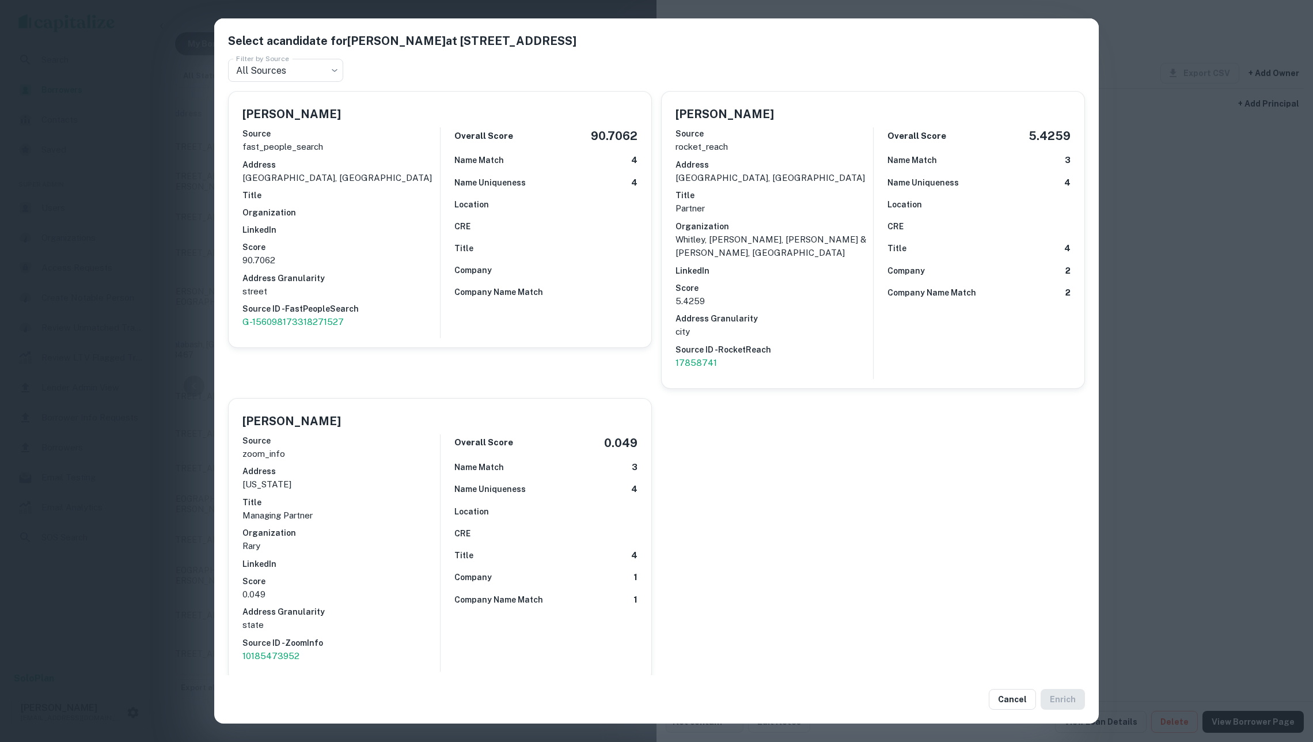
click at [962, 184] on div "Name Uniqueness 4" at bounding box center [978, 182] width 183 height 13
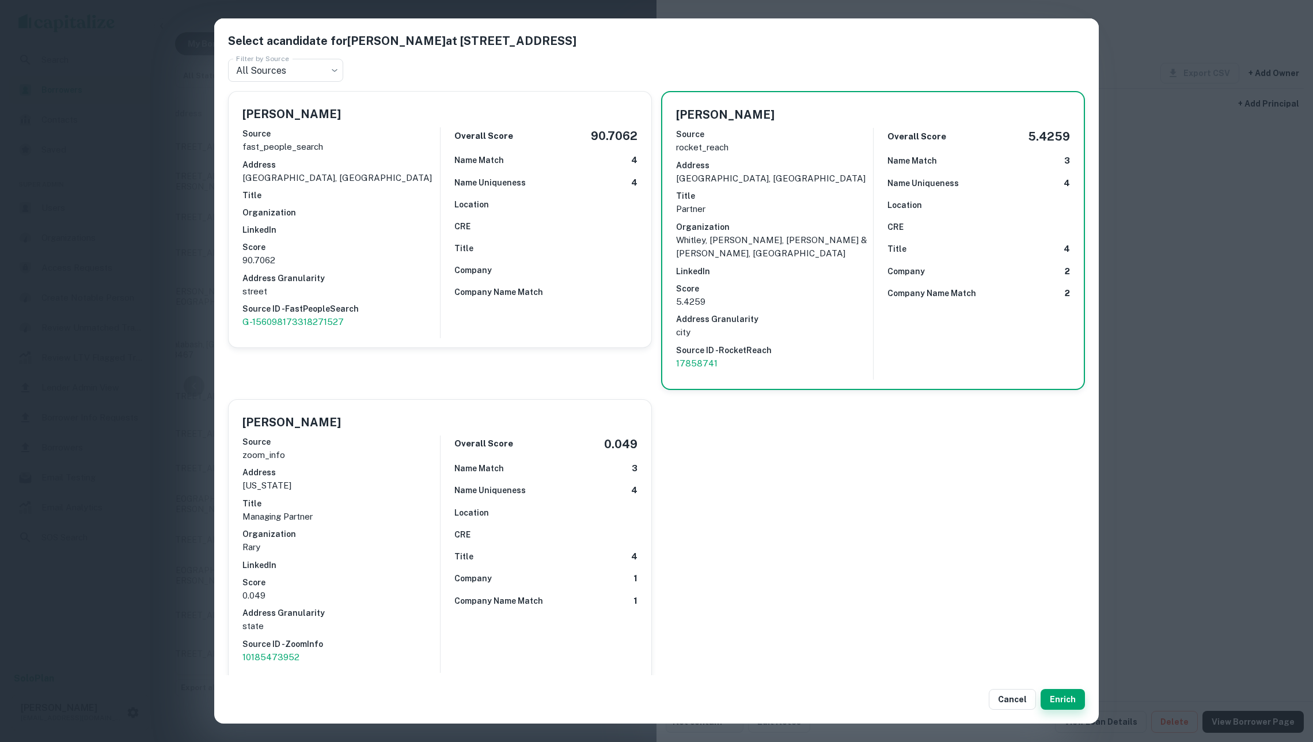
click at [1074, 692] on button "Enrich" at bounding box center [1062, 699] width 44 height 21
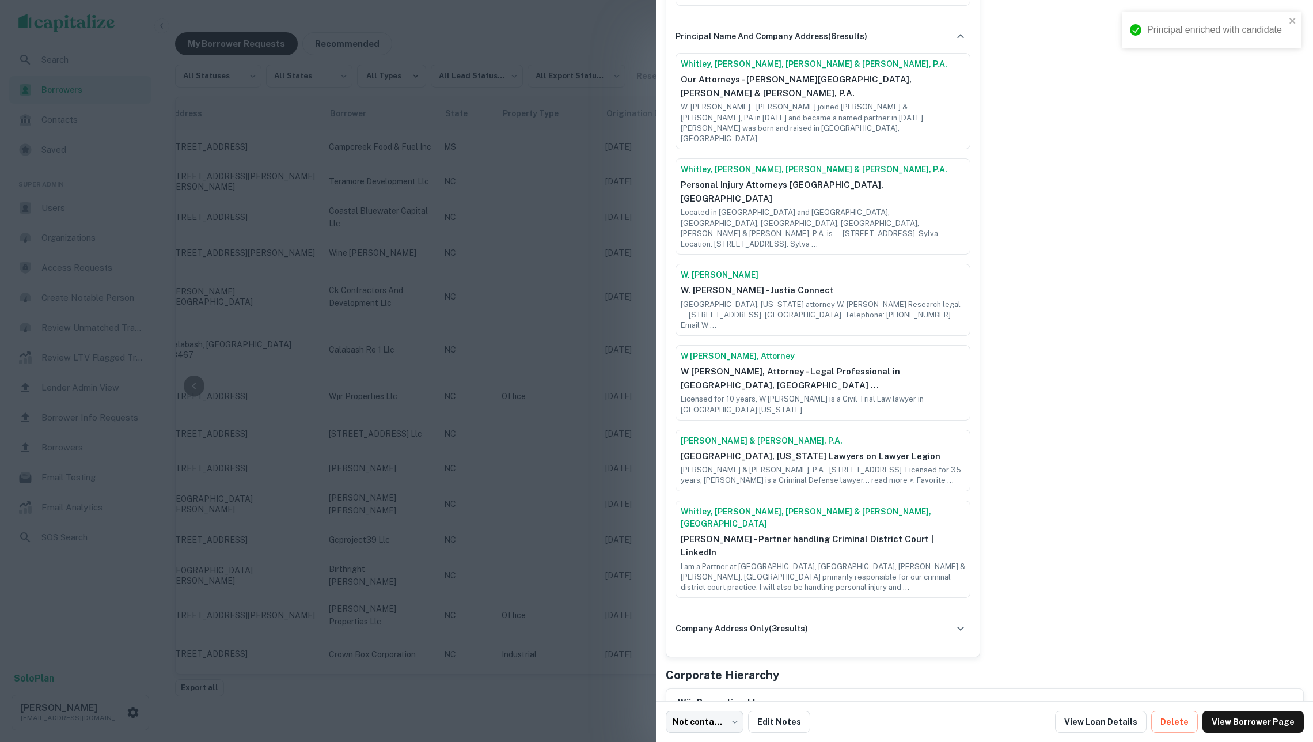
scroll to position [816, 0]
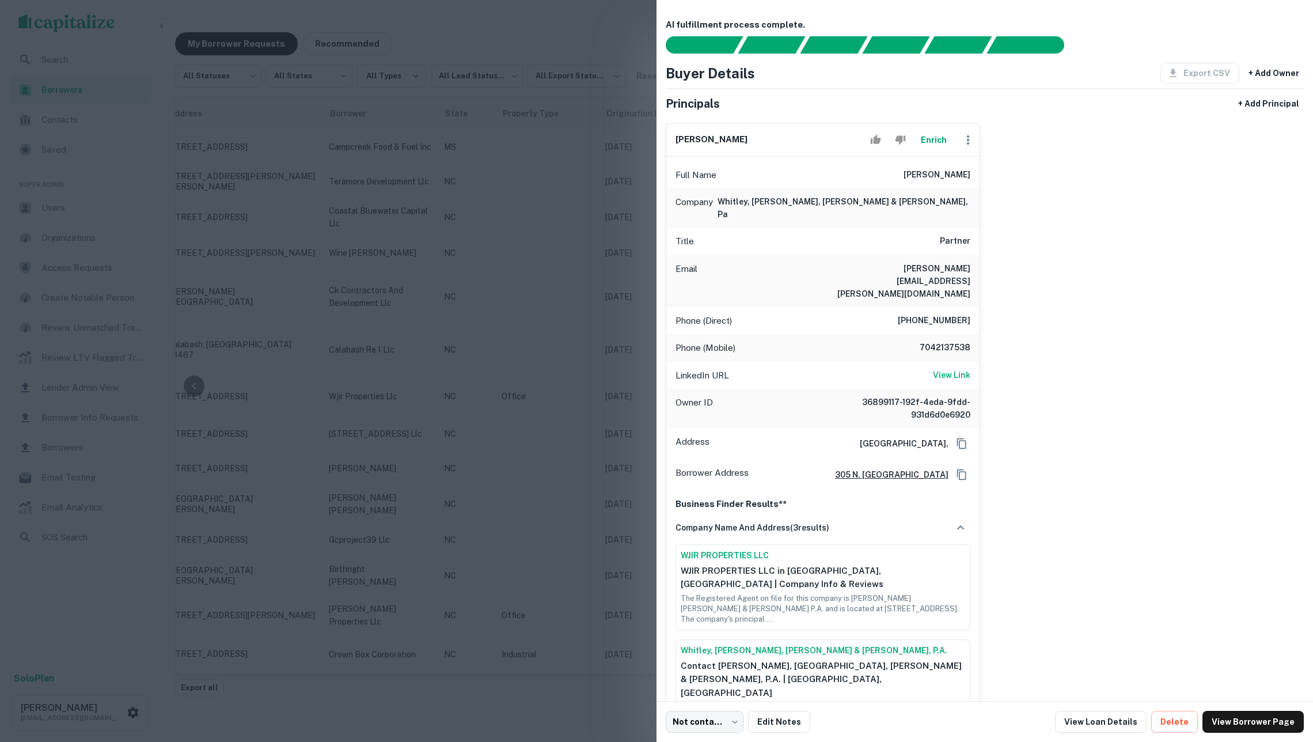
scroll to position [0, 0]
click at [1261, 719] on link "View Borrower Page" at bounding box center [1252, 722] width 101 height 22
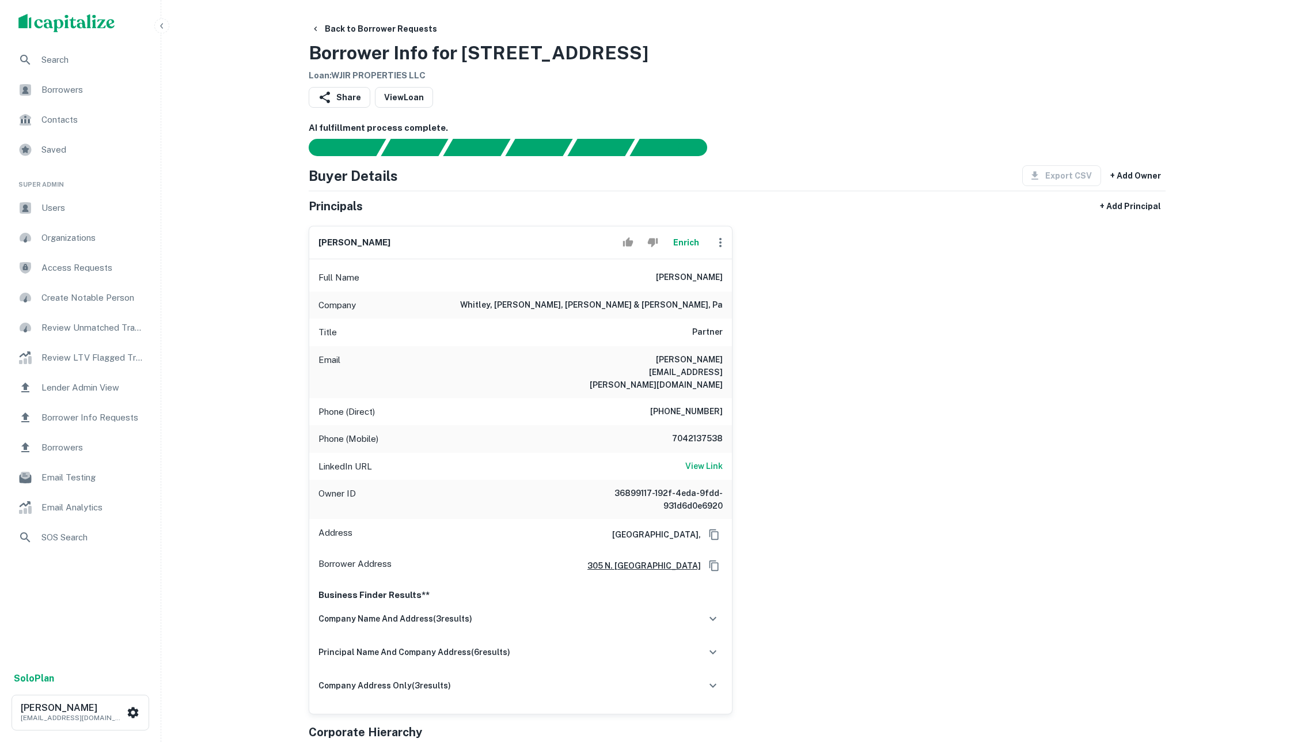
click at [97, 99] on div "Borrowers" at bounding box center [80, 90] width 142 height 28
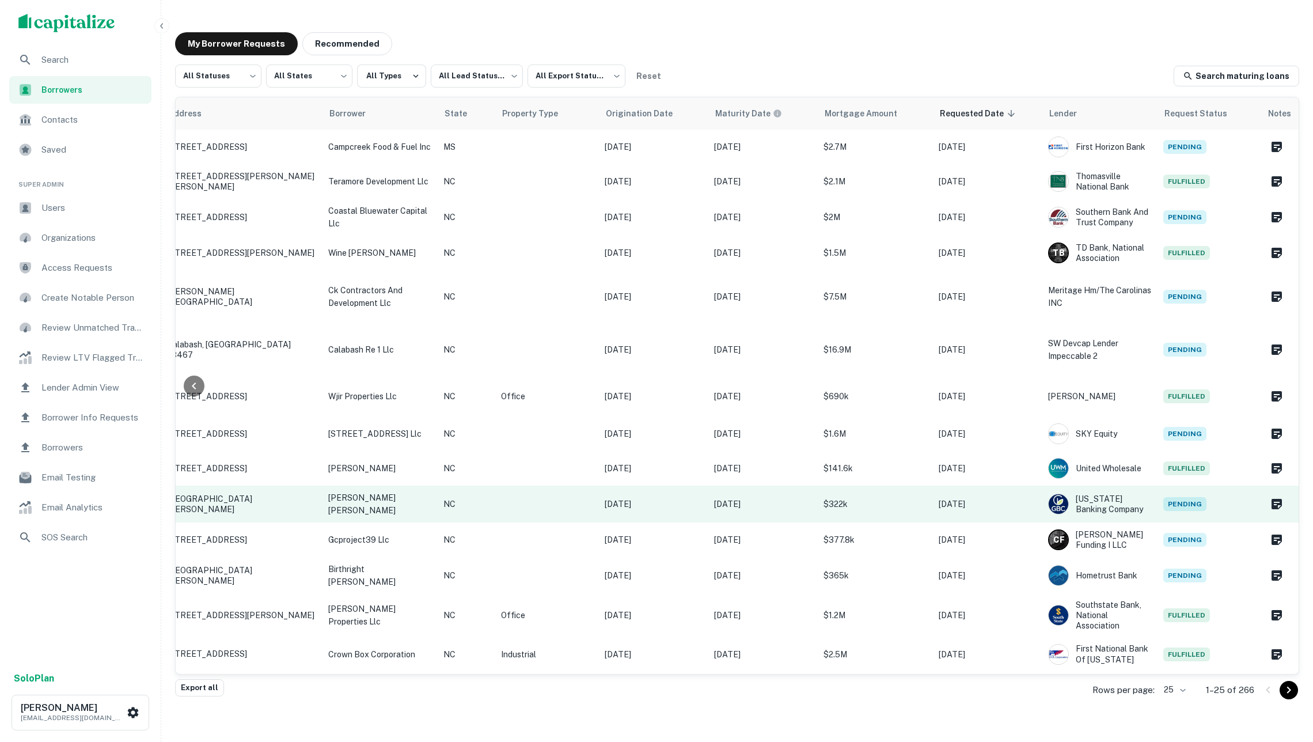
scroll to position [0, 151]
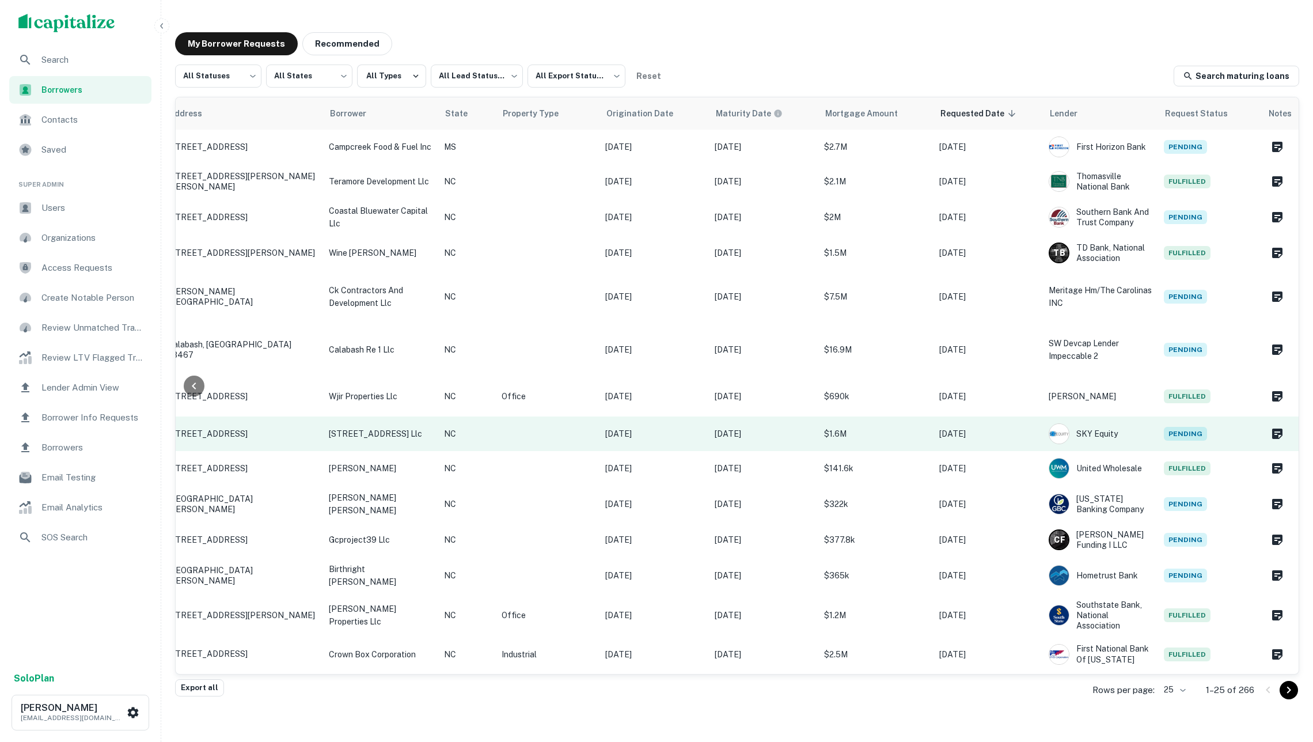
click at [714, 447] on td "[DATE]" at bounding box center [763, 433] width 109 height 35
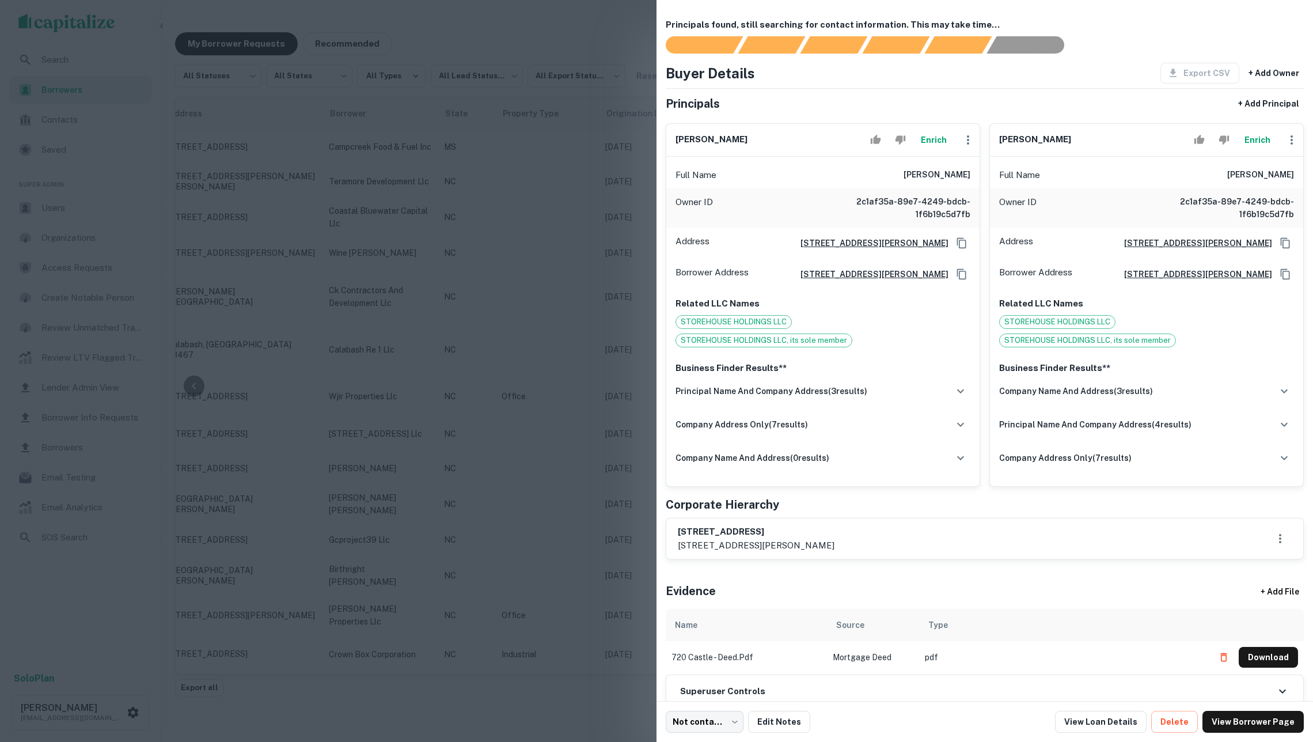
click at [1265, 144] on button "Enrich" at bounding box center [1257, 139] width 37 height 23
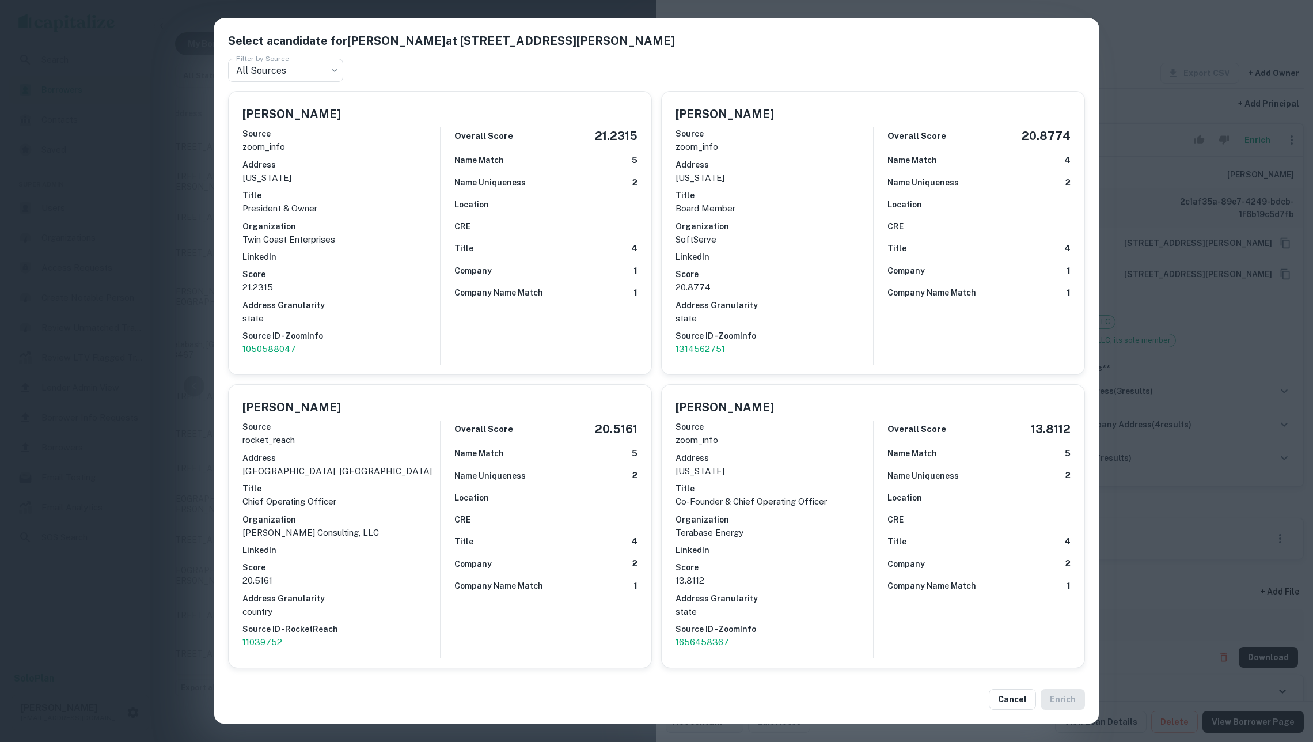
click at [1206, 353] on div "Select a candidate for [PERSON_NAME] at [STREET_ADDRESS][PERSON_NAME] Filter by…" at bounding box center [656, 371] width 1313 height 742
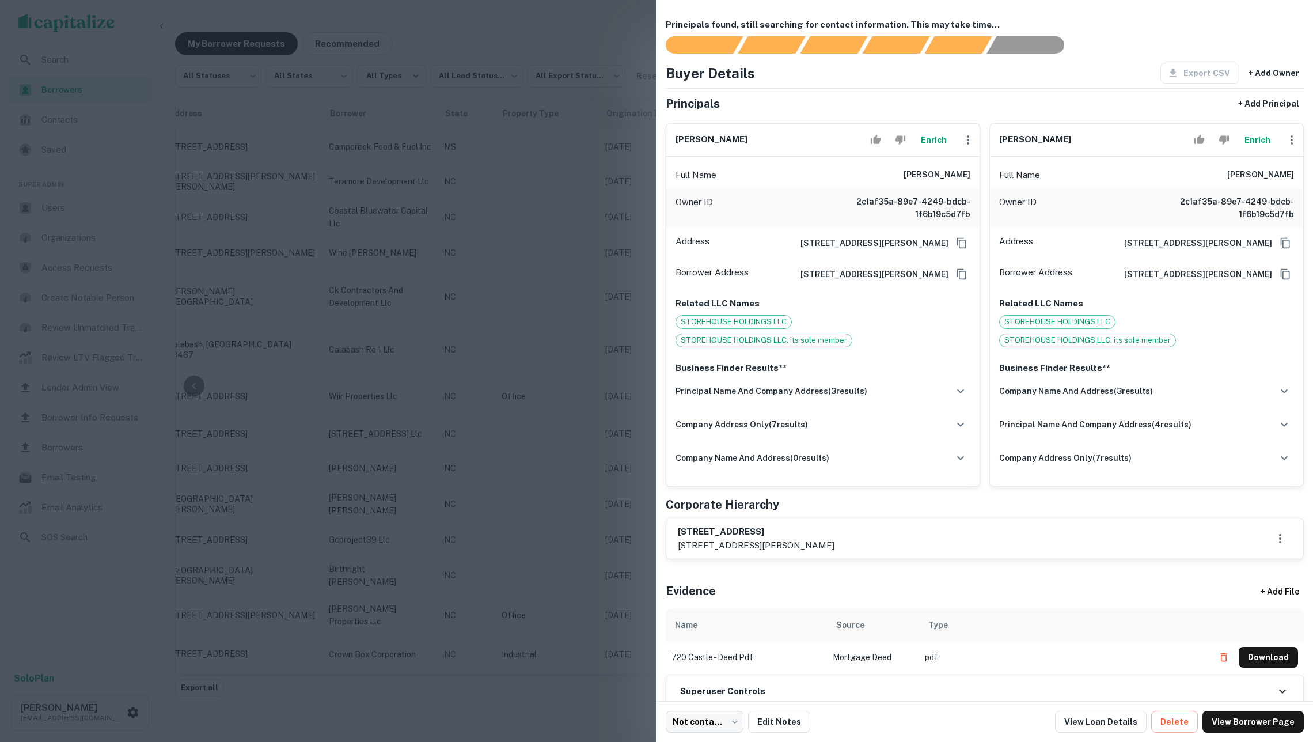
click at [925, 144] on button "Enrich" at bounding box center [933, 139] width 37 height 23
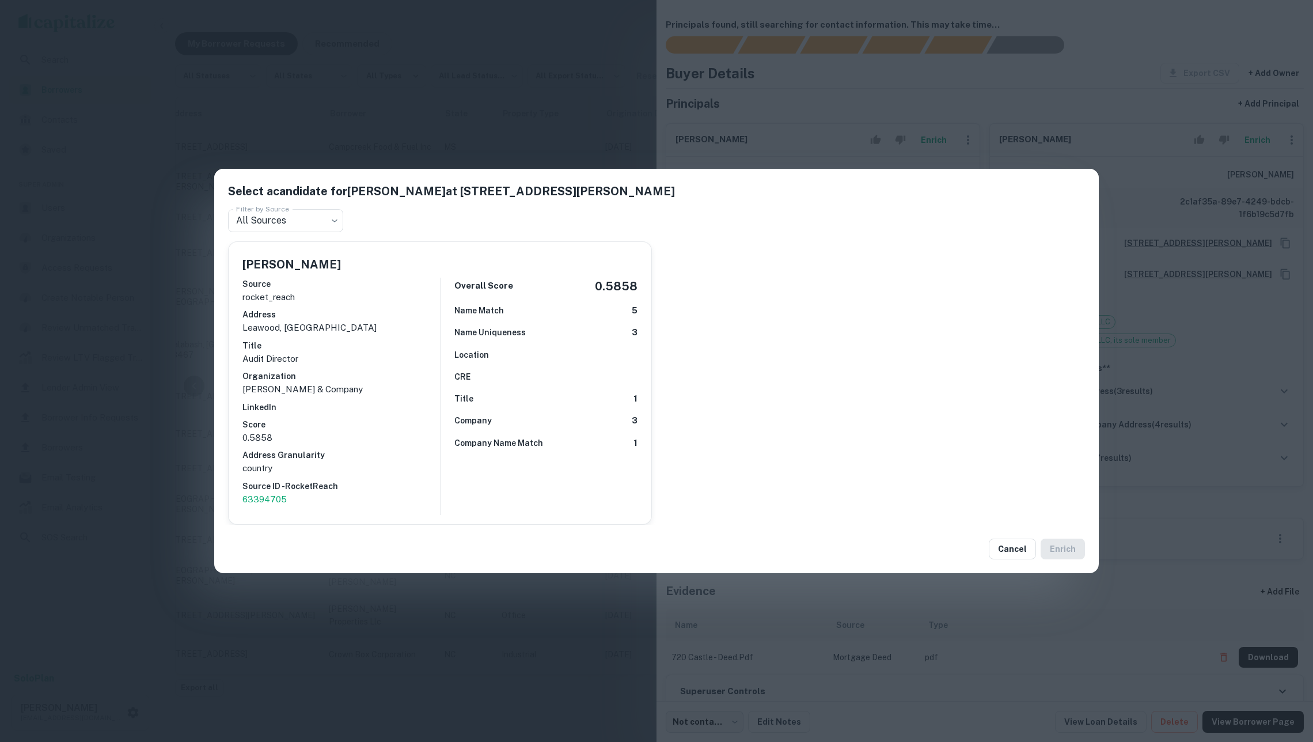
click at [1047, 597] on div "Select a candidate for [PERSON_NAME] at [STREET_ADDRESS][PERSON_NAME] Filter by…" at bounding box center [656, 371] width 1313 height 742
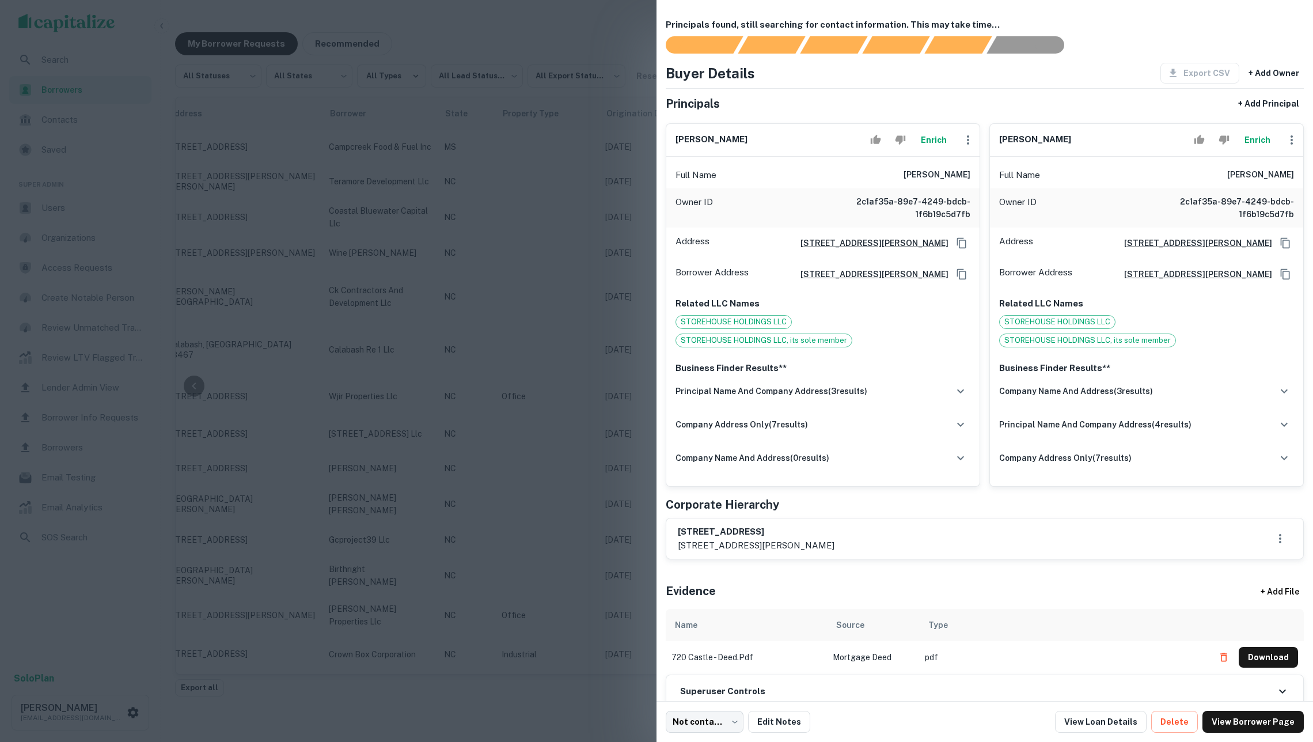
click at [593, 388] on div at bounding box center [656, 371] width 1313 height 742
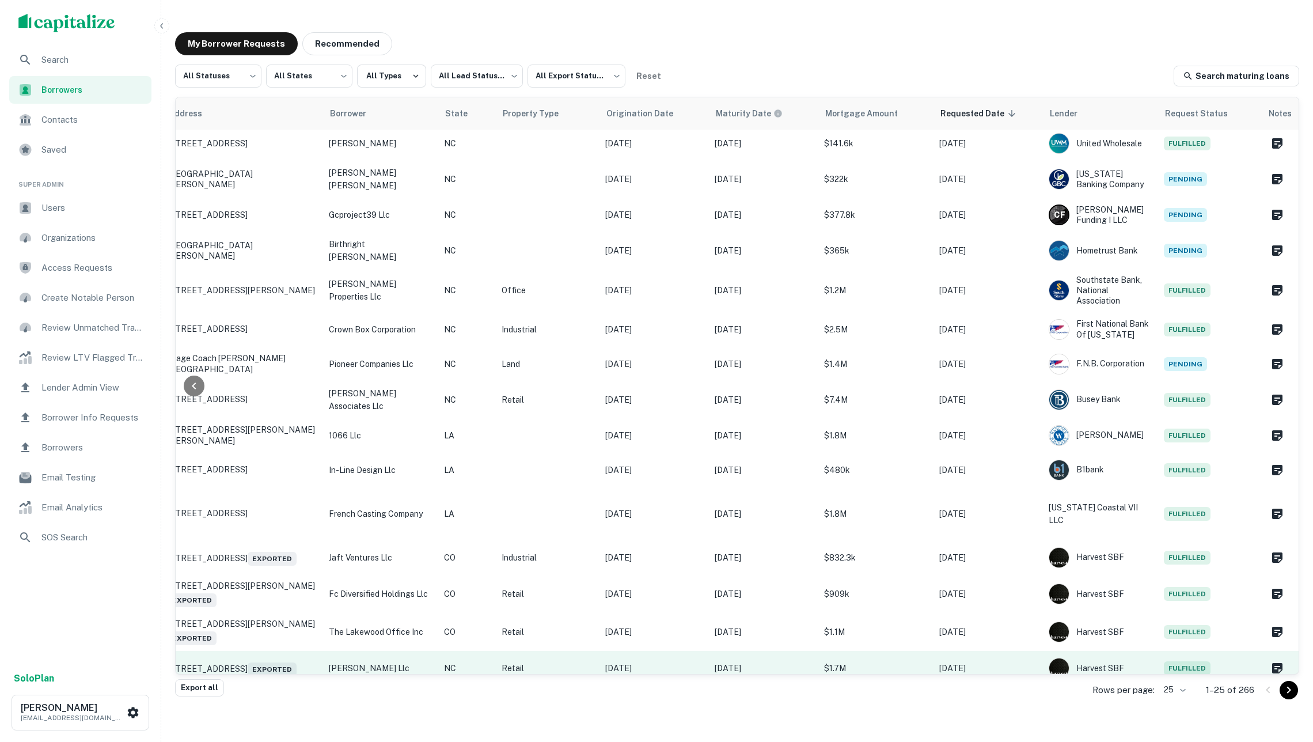
scroll to position [393, 151]
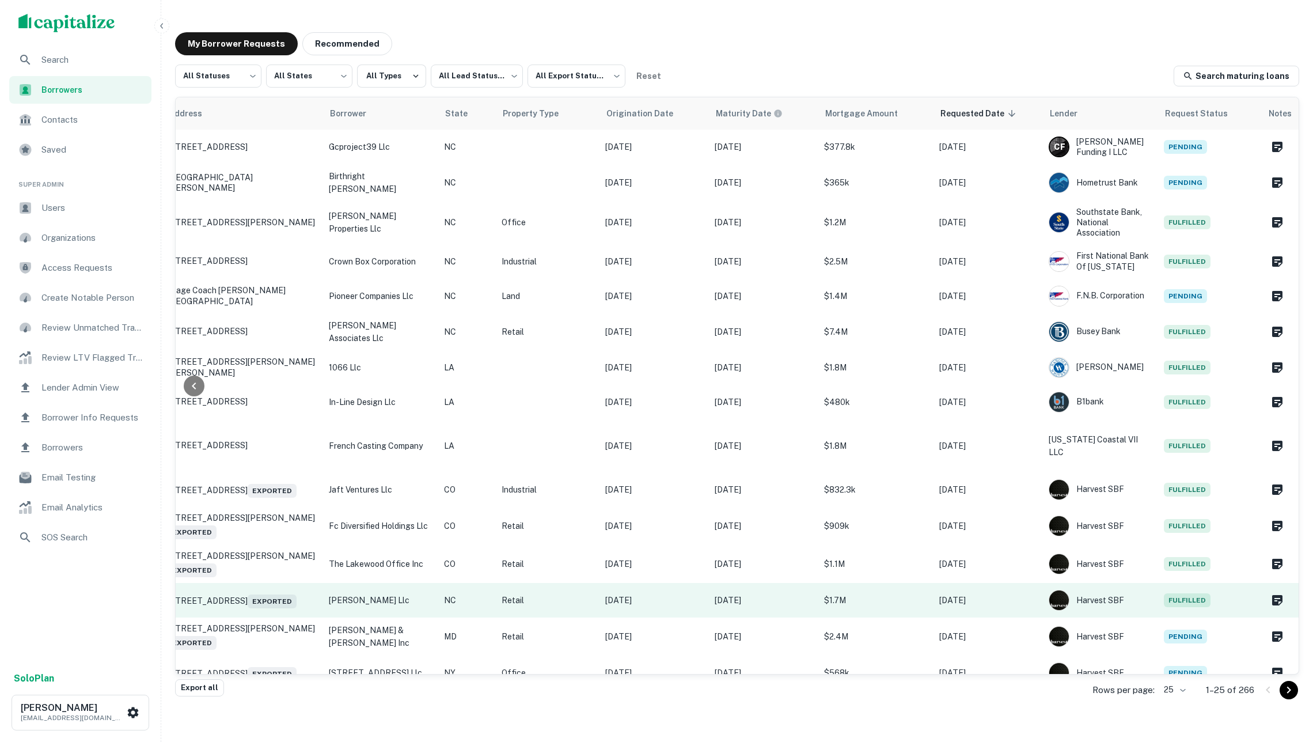
click at [733, 597] on td "[DATE]" at bounding box center [763, 600] width 109 height 35
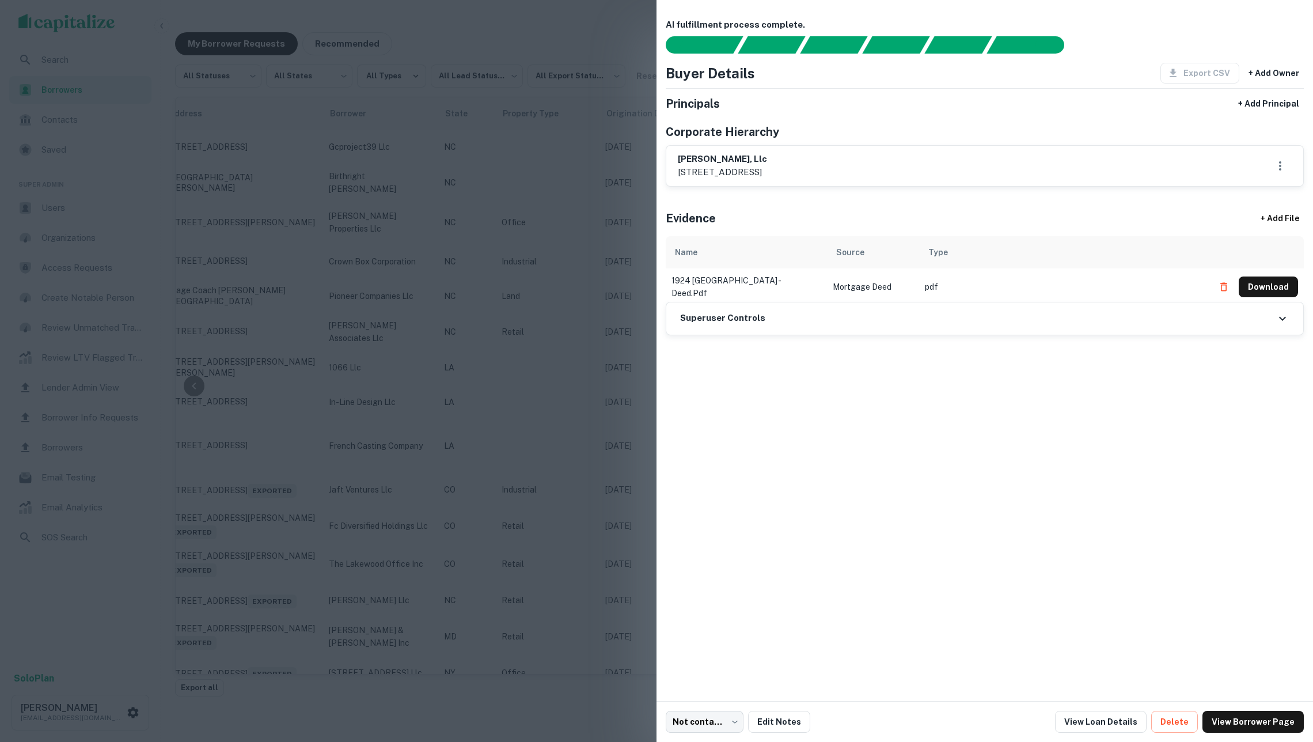
click at [585, 567] on div at bounding box center [656, 371] width 1313 height 742
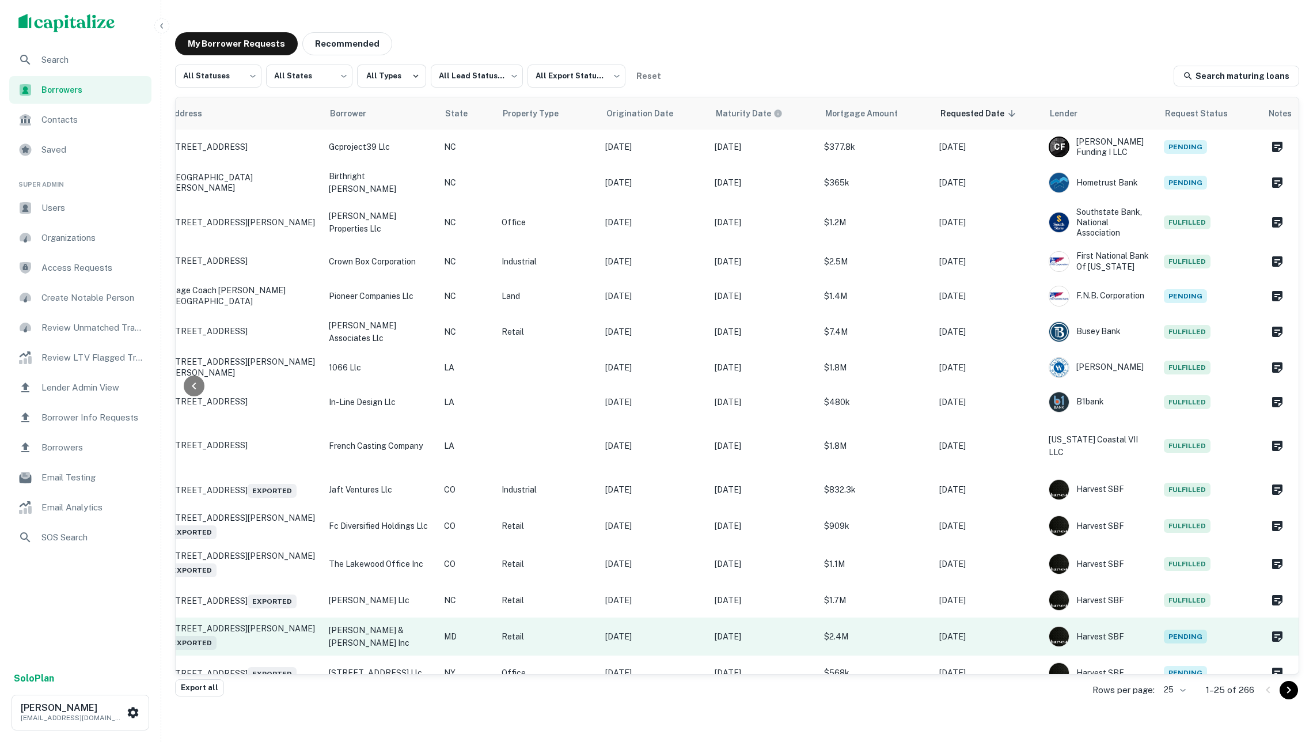
click at [629, 630] on p "[DATE]" at bounding box center [654, 636] width 98 height 13
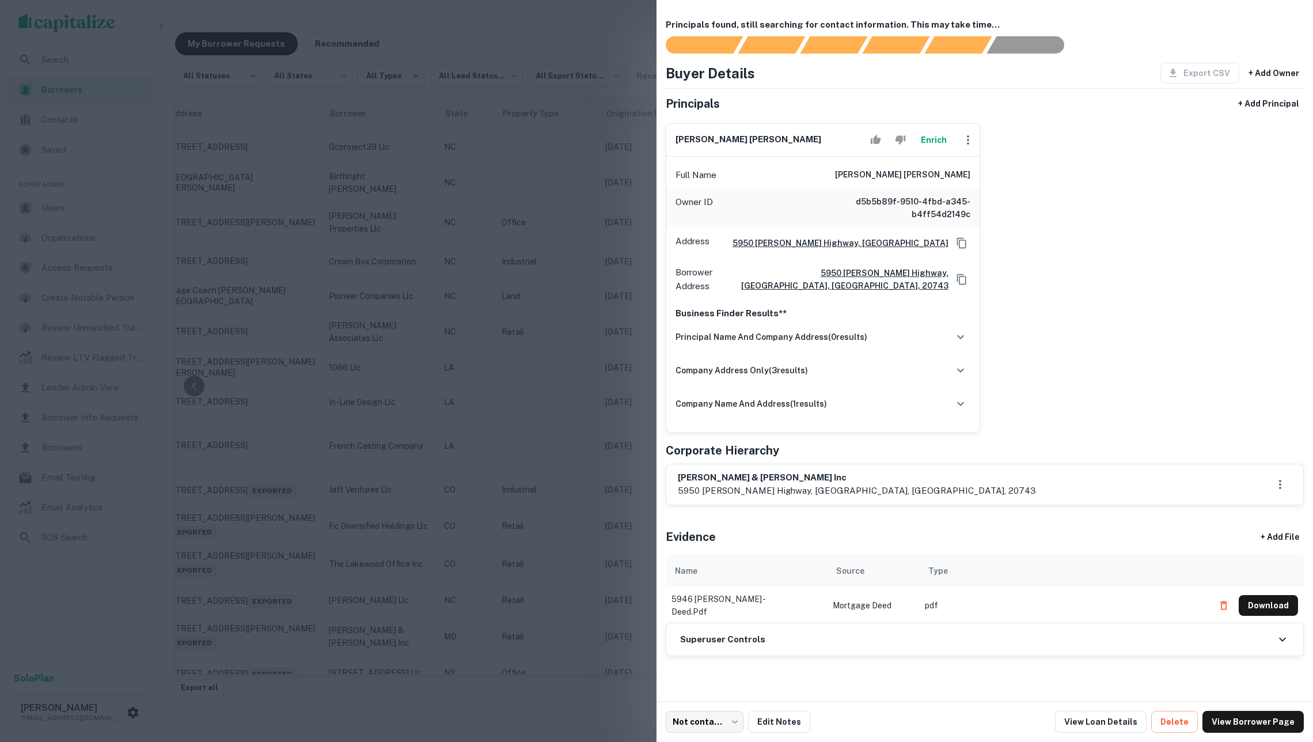
click at [931, 134] on button "Enrich" at bounding box center [933, 139] width 37 height 23
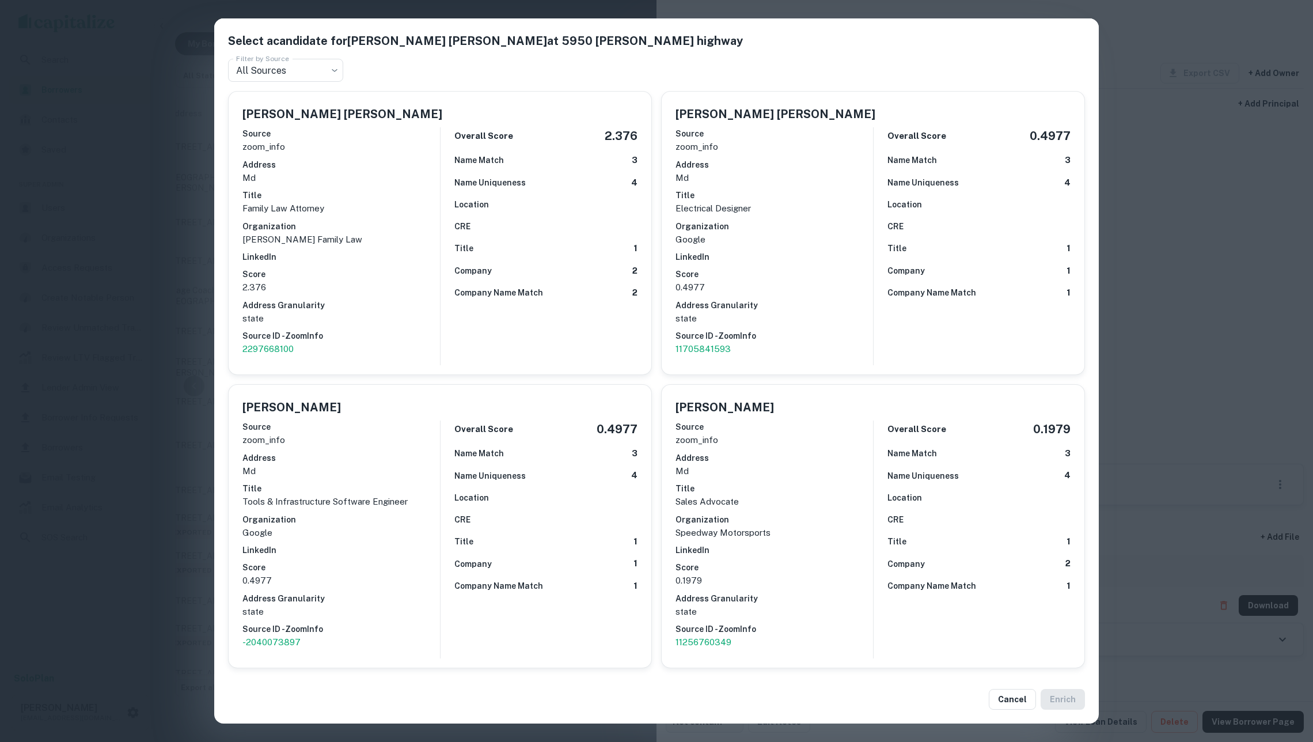
click at [1175, 215] on div "Select a candidate for [PERSON_NAME] [PERSON_NAME] at [STREET_ADDRESS] jr. high…" at bounding box center [656, 371] width 1313 height 742
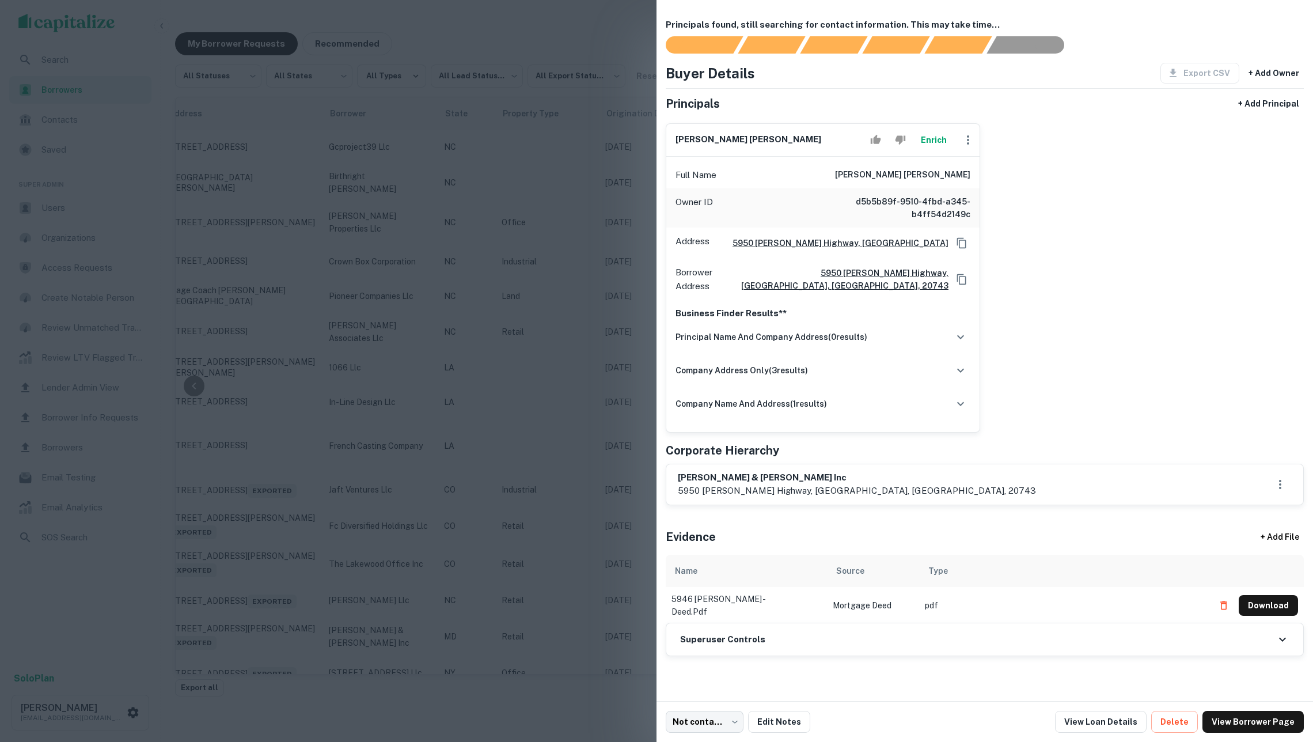
click at [519, 381] on div at bounding box center [656, 371] width 1313 height 742
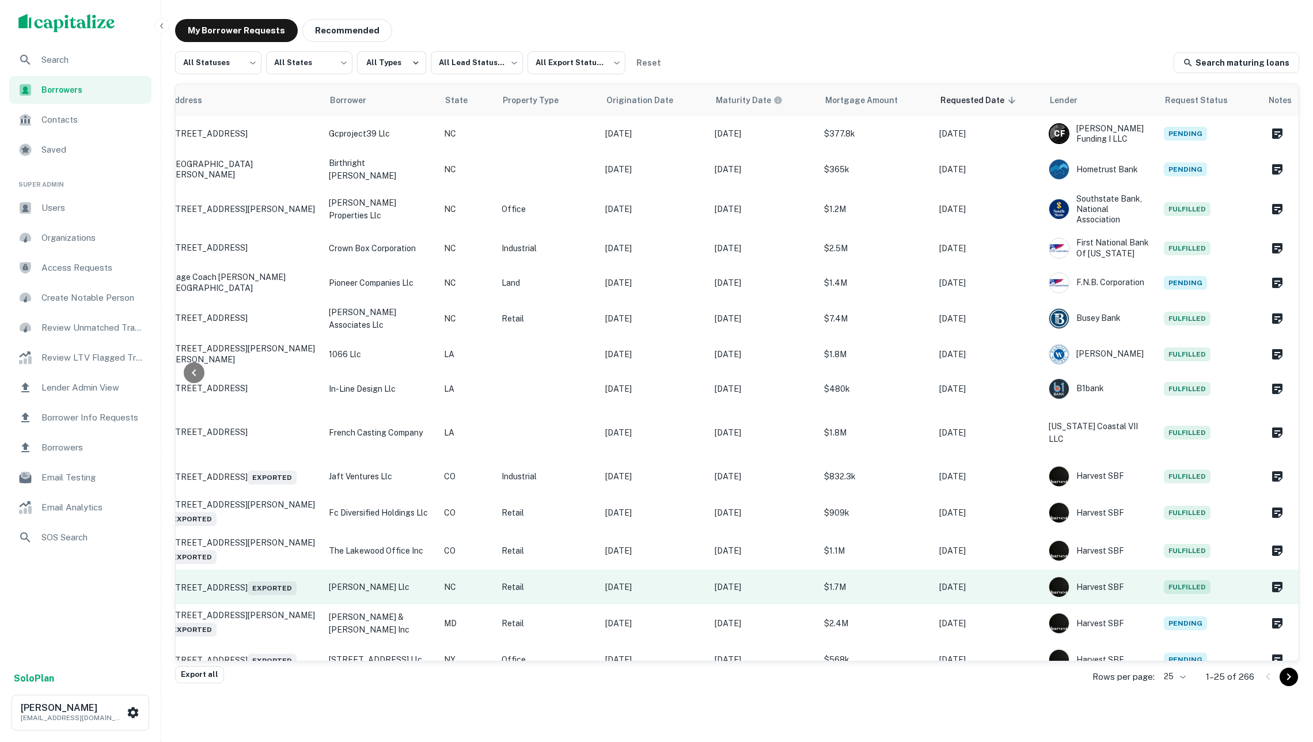
scroll to position [13, 0]
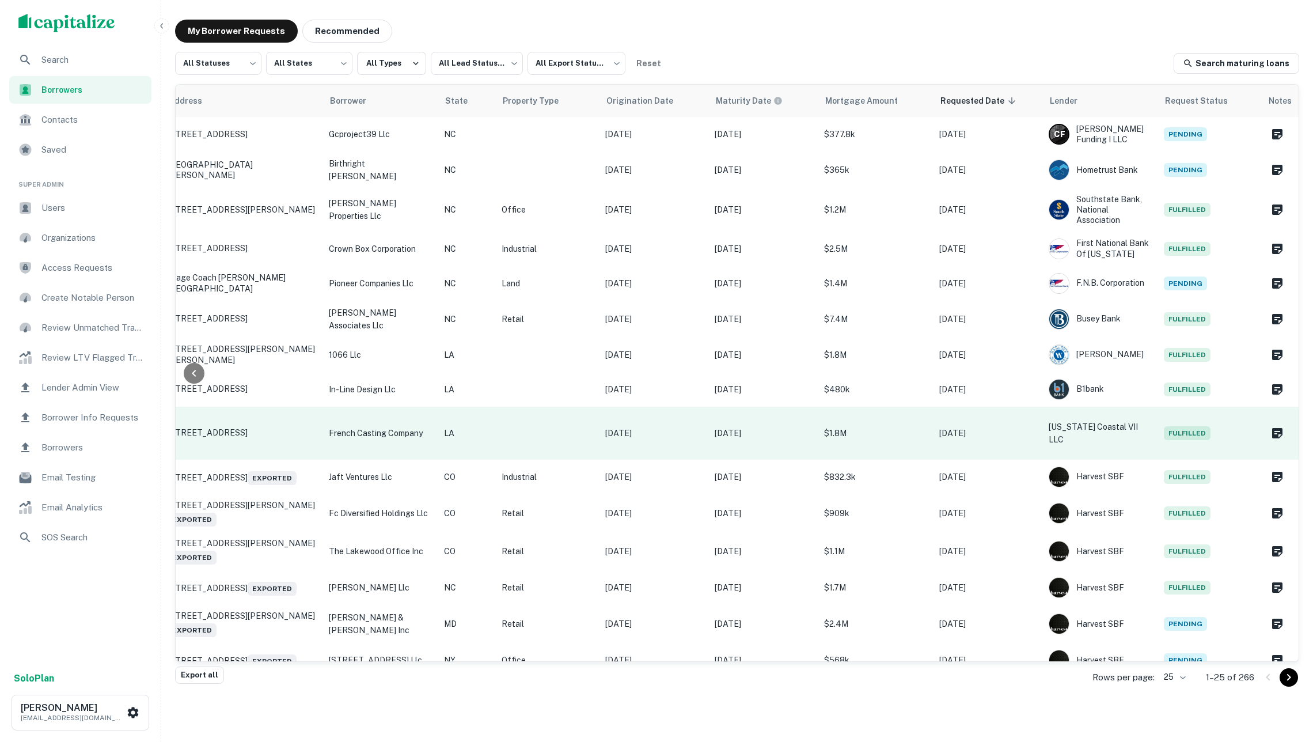
click at [676, 427] on p "[DATE]" at bounding box center [654, 433] width 98 height 13
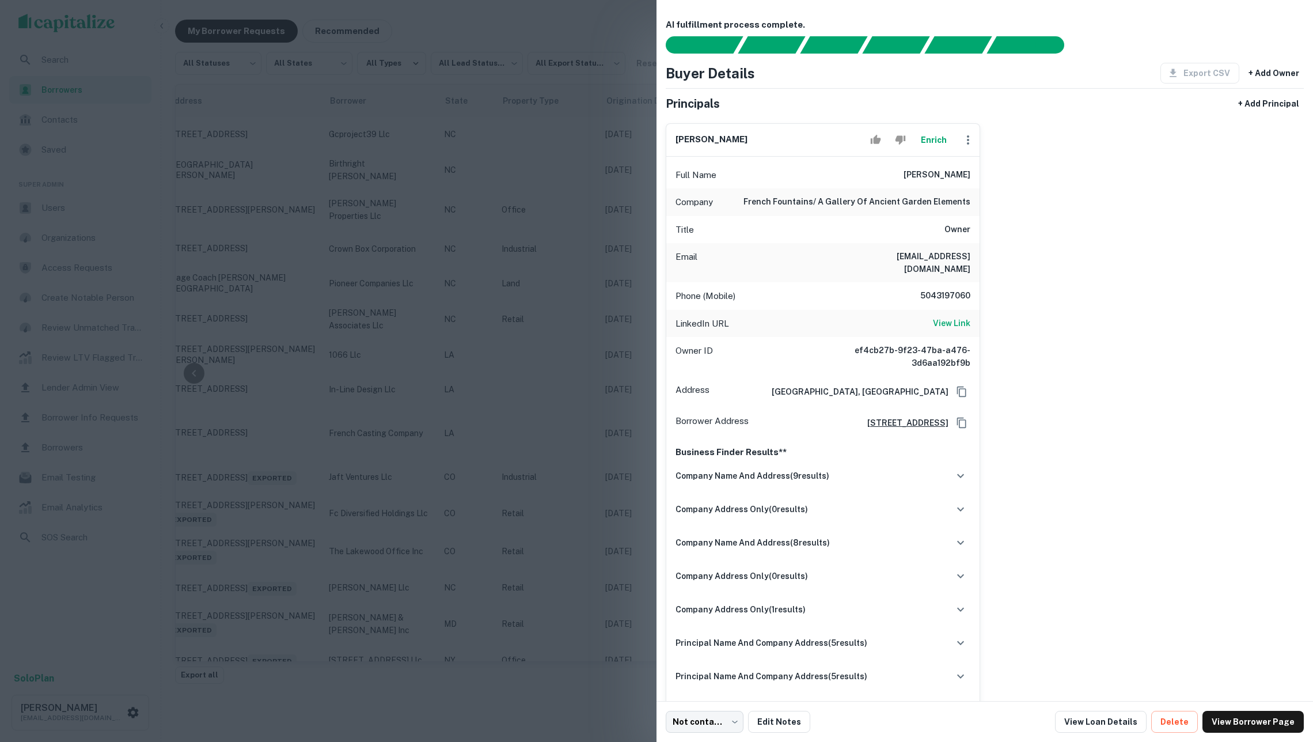
click at [933, 145] on button "Enrich" at bounding box center [933, 139] width 37 height 23
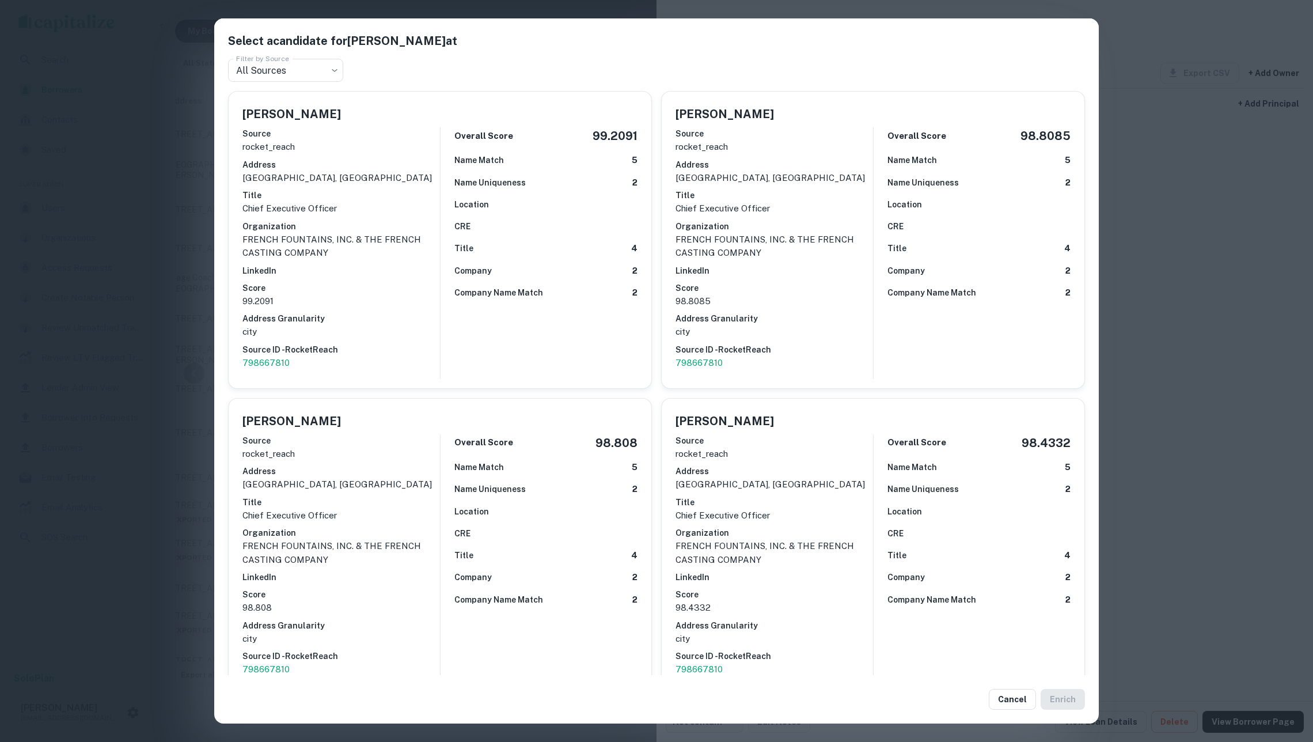
click at [1199, 227] on div "Select a candidate for [PERSON_NAME] at Filter by Source All Sources *** Filter…" at bounding box center [656, 371] width 1313 height 742
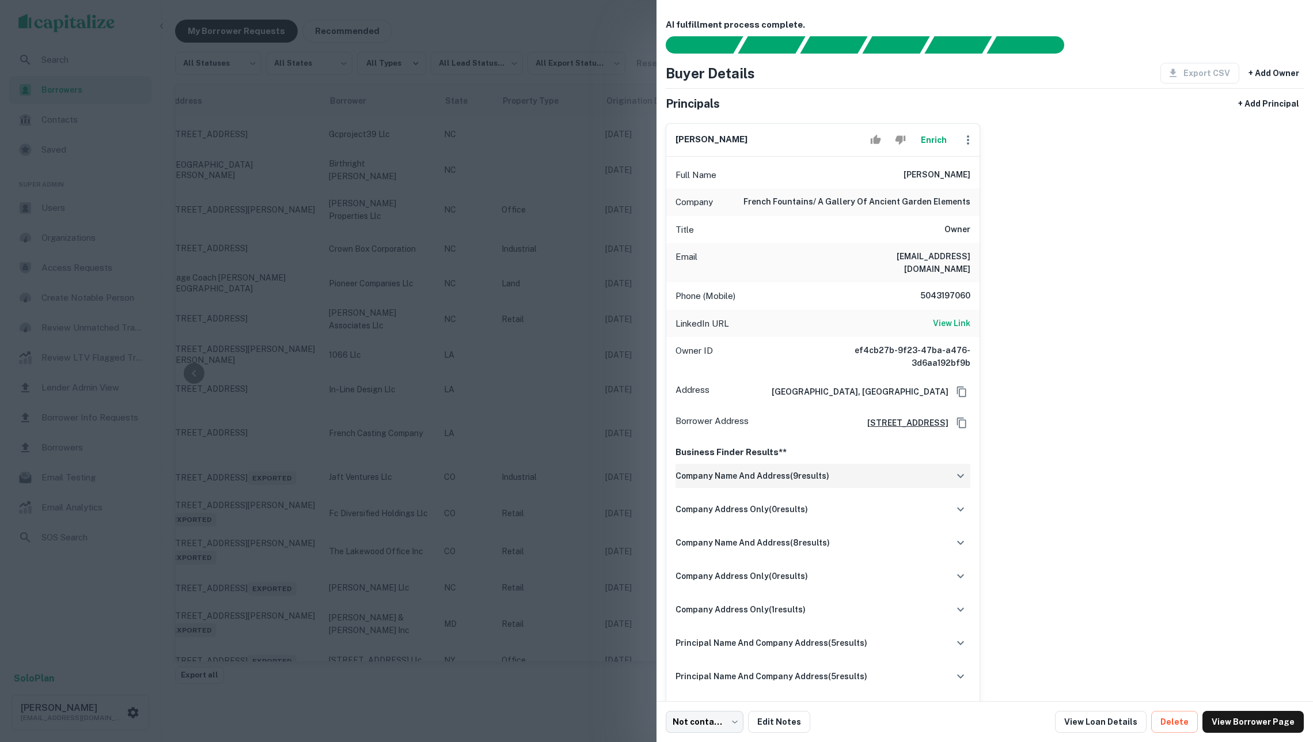
click at [895, 488] on div "company name and address ( 9 results)" at bounding box center [822, 476] width 295 height 24
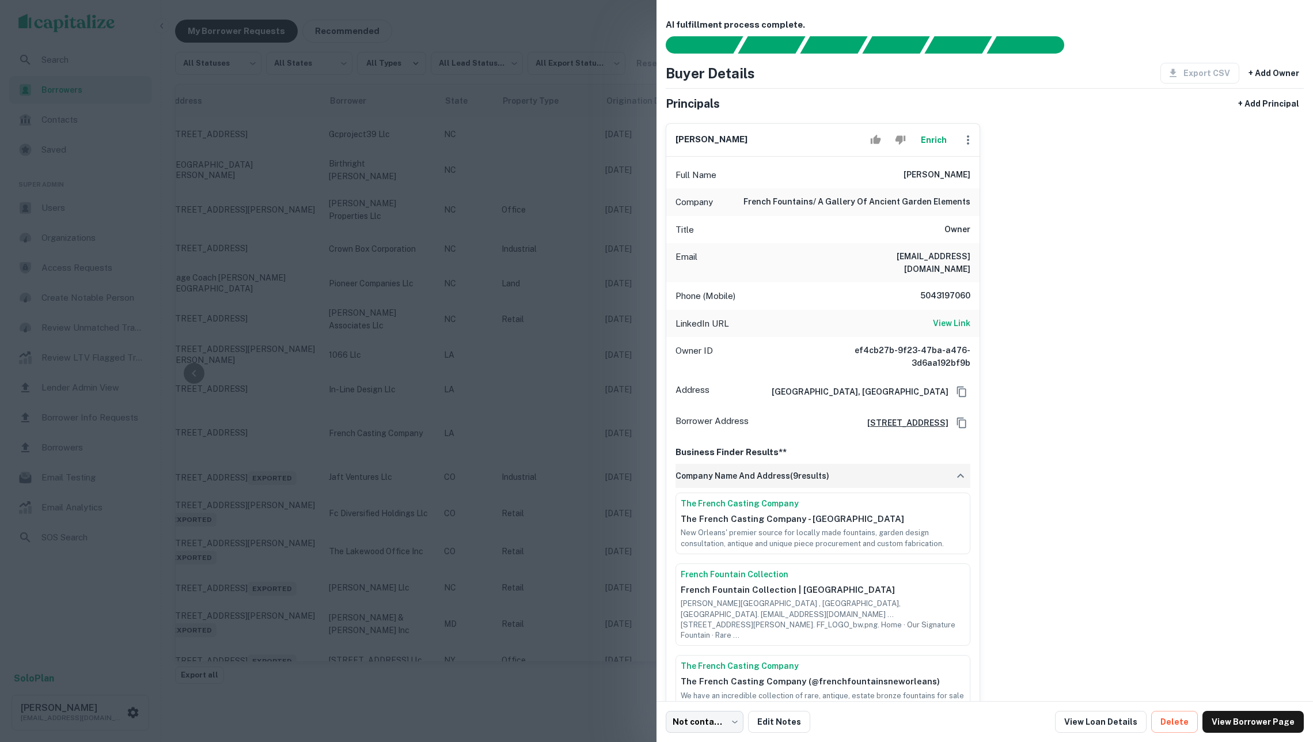
click at [895, 488] on div "company name and address ( 9 results)" at bounding box center [822, 476] width 295 height 24
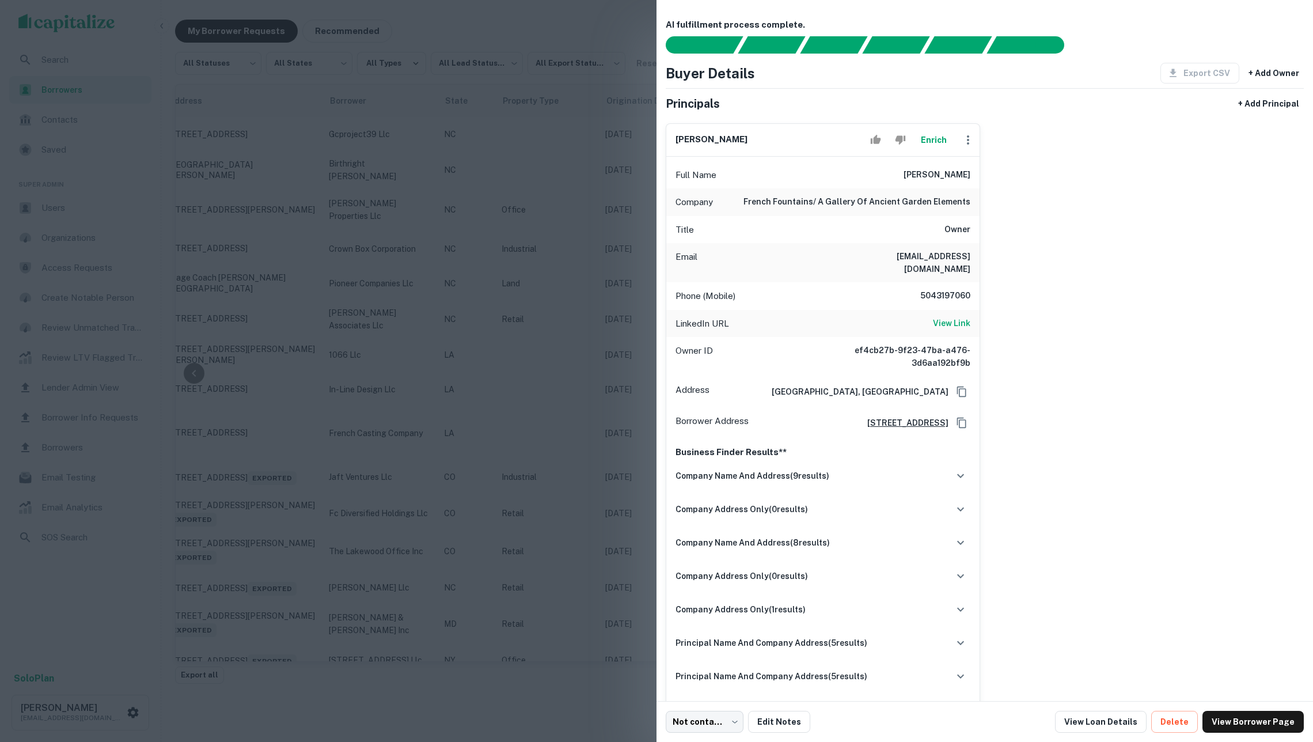
scroll to position [0, 0]
click at [579, 287] on div at bounding box center [656, 371] width 1313 height 742
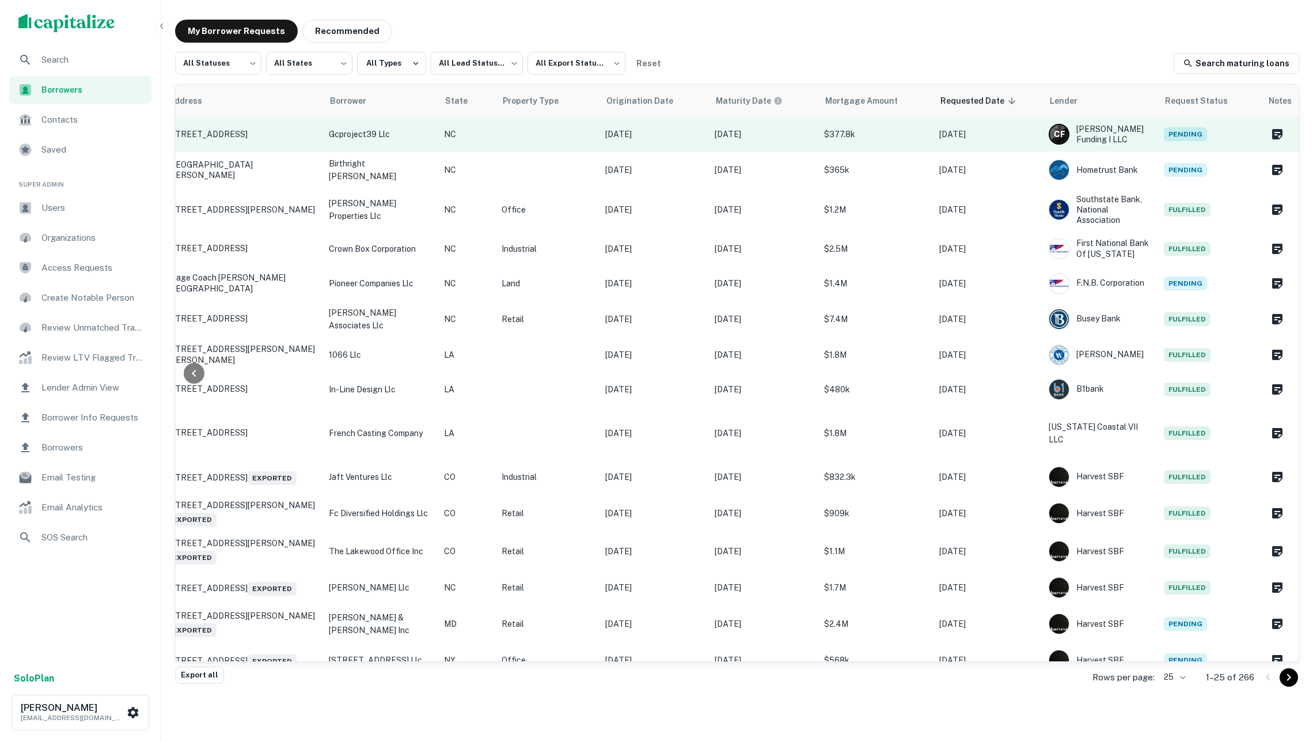
click at [635, 135] on td "[DATE]" at bounding box center [653, 134] width 109 height 35
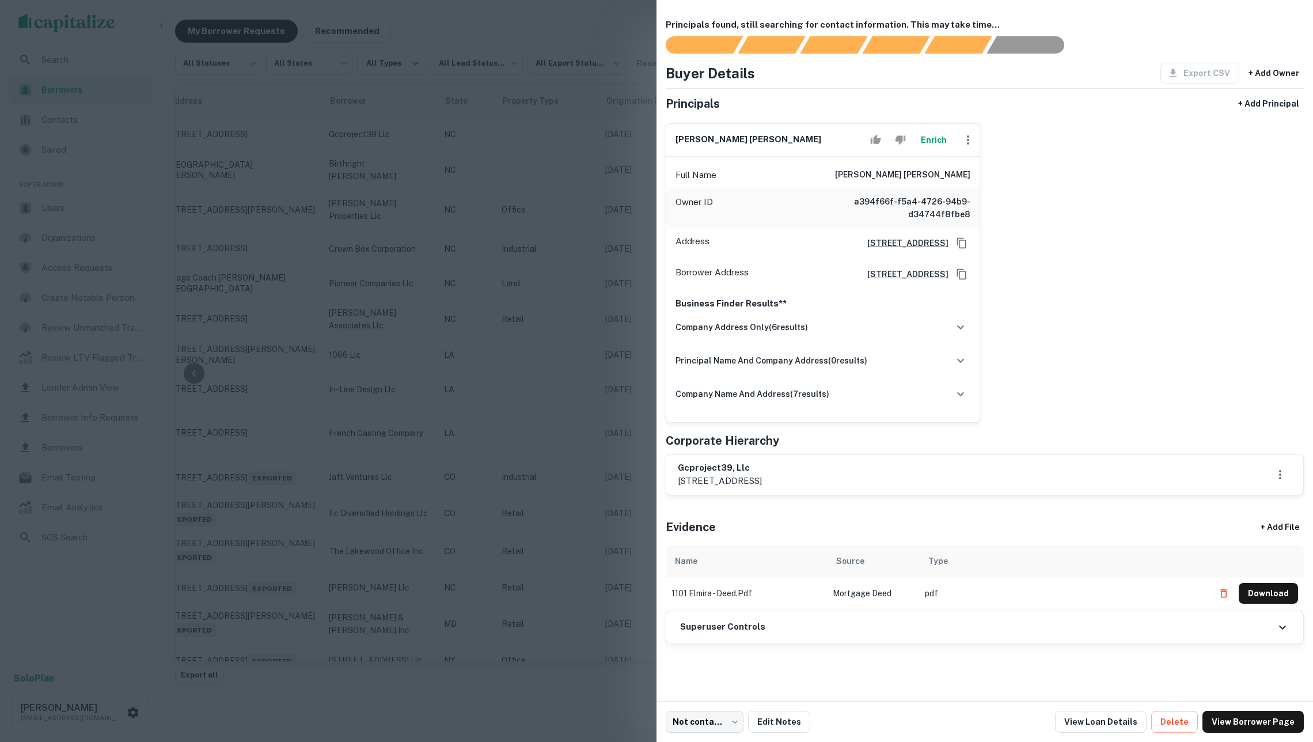
click at [930, 142] on button "Enrich" at bounding box center [933, 139] width 37 height 23
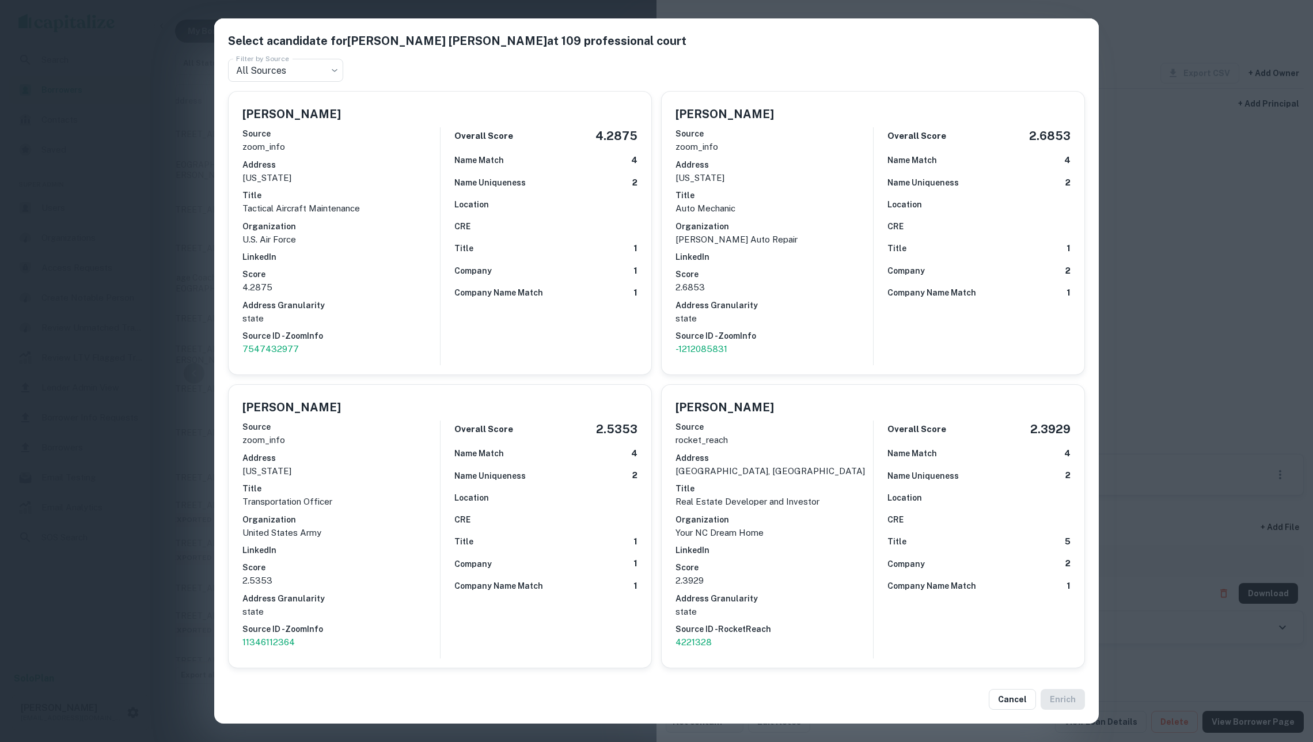
click at [1145, 216] on div "Select a candidate for [PERSON_NAME] [PERSON_NAME] at 109 professional court Fi…" at bounding box center [656, 371] width 1313 height 742
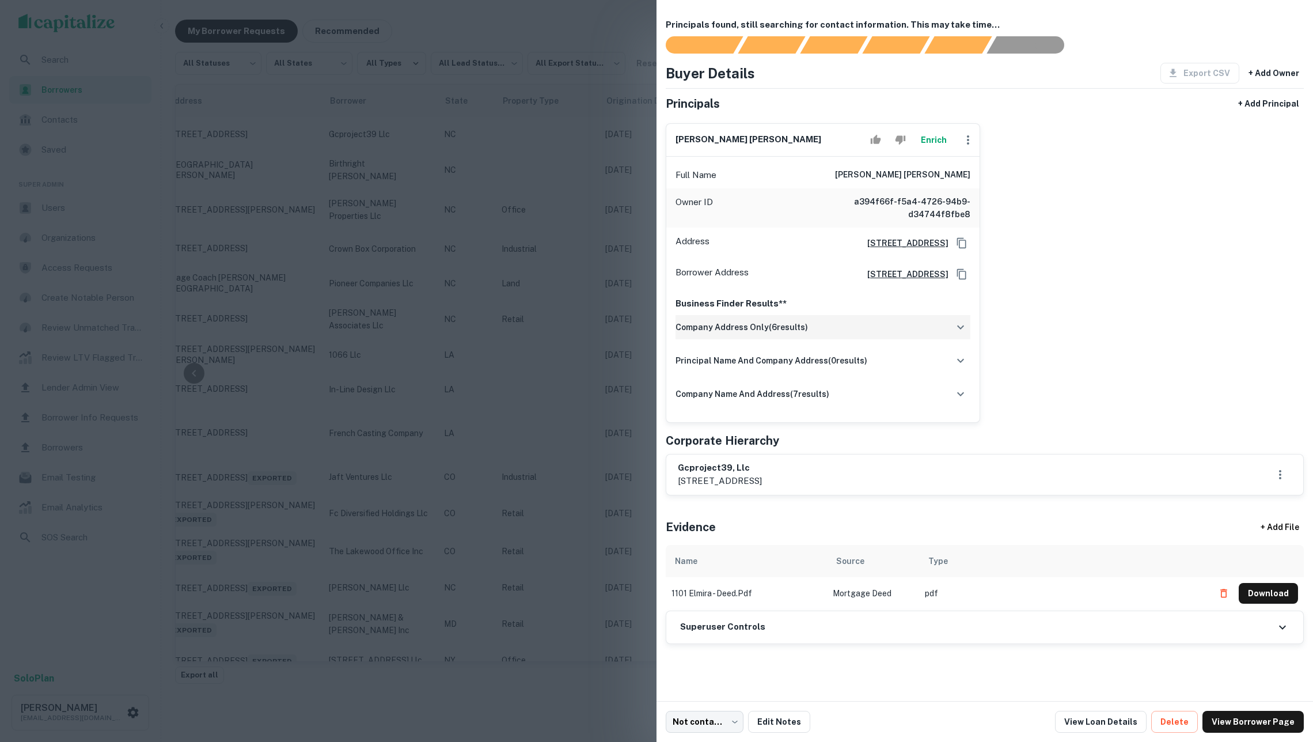
click at [897, 339] on div "company address only ( 6 results)" at bounding box center [822, 327] width 295 height 24
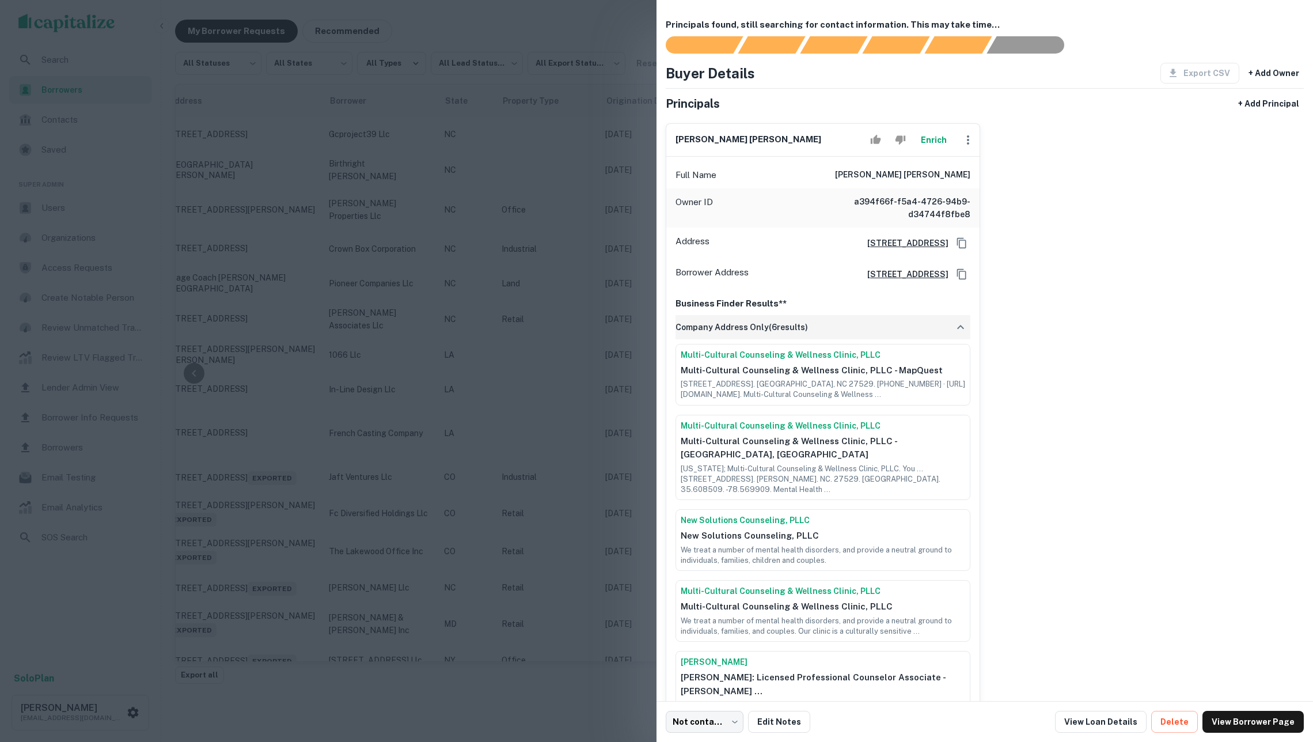
click at [897, 339] on div "company address only ( 6 results)" at bounding box center [822, 327] width 295 height 24
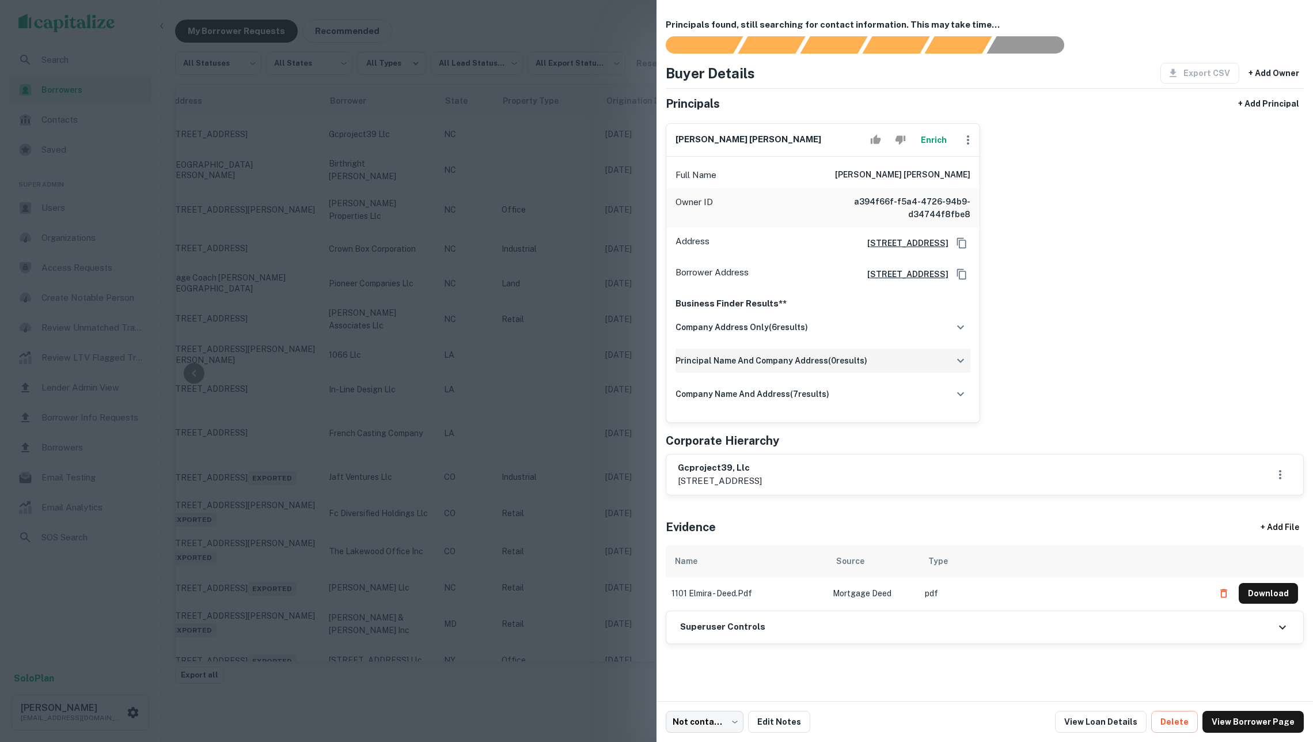
click at [890, 373] on div "principal name and company address ( 0 results)" at bounding box center [822, 360] width 295 height 24
click at [886, 406] on div "company name and address ( 7 results)" at bounding box center [822, 394] width 295 height 24
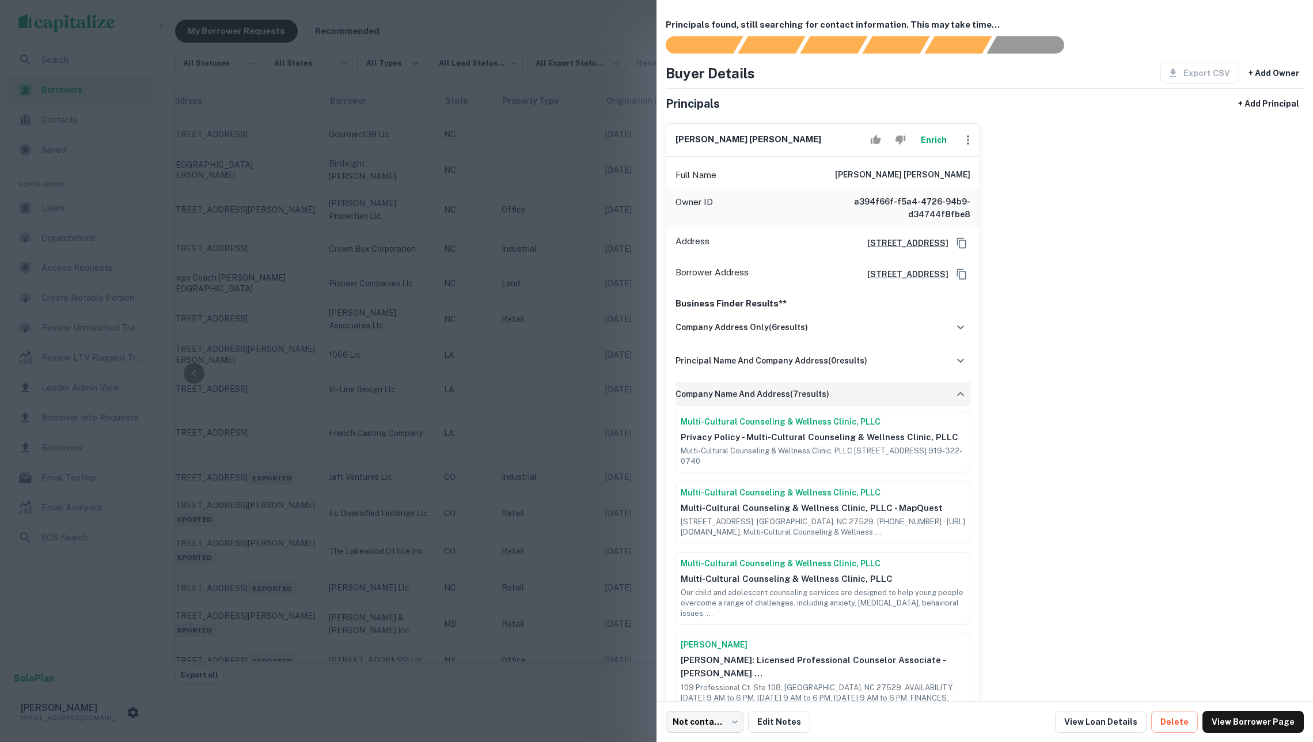
click at [886, 406] on div "company name and address ( 7 results)" at bounding box center [822, 394] width 295 height 24
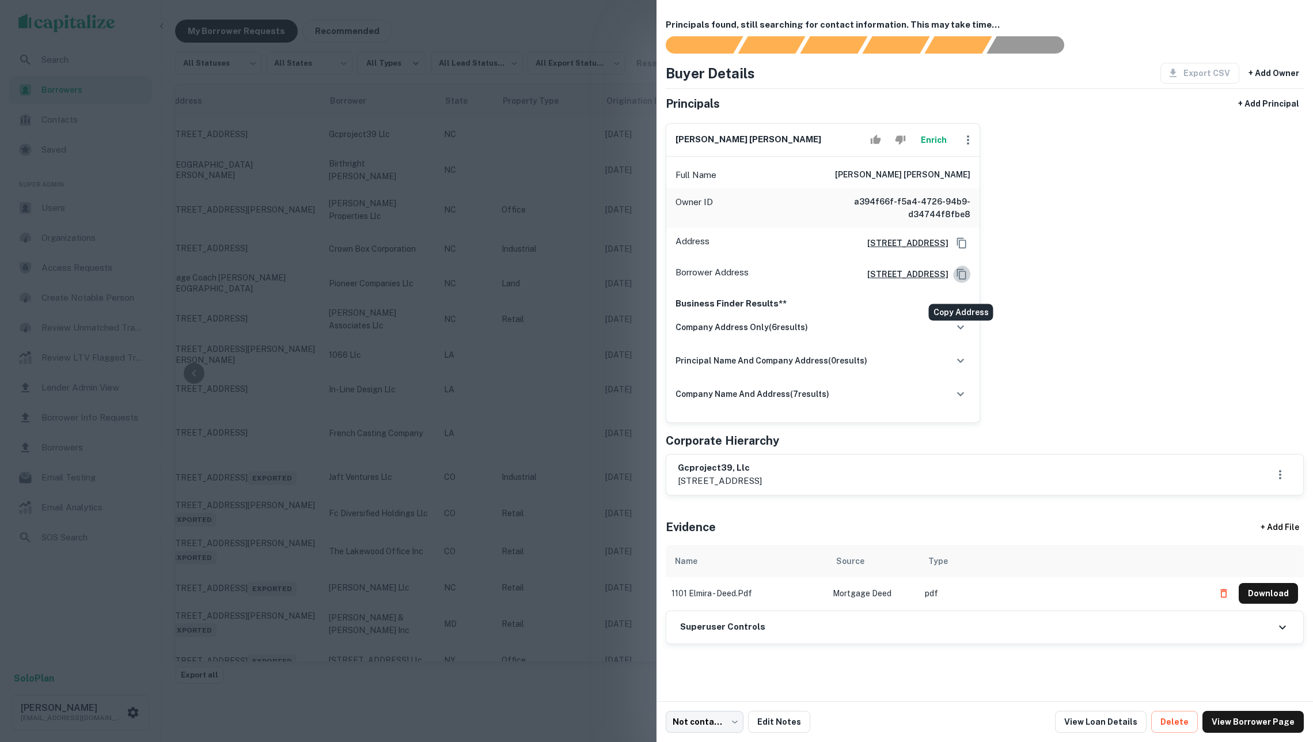
click at [962, 279] on icon "Copy Address" at bounding box center [961, 274] width 9 height 10
click at [1044, 280] on div "[PERSON_NAME] [PERSON_NAME] Enrich Full Name [PERSON_NAME] [PERSON_NAME] Owner …" at bounding box center [979, 268] width 647 height 309
